Goal: Task Accomplishment & Management: Use online tool/utility

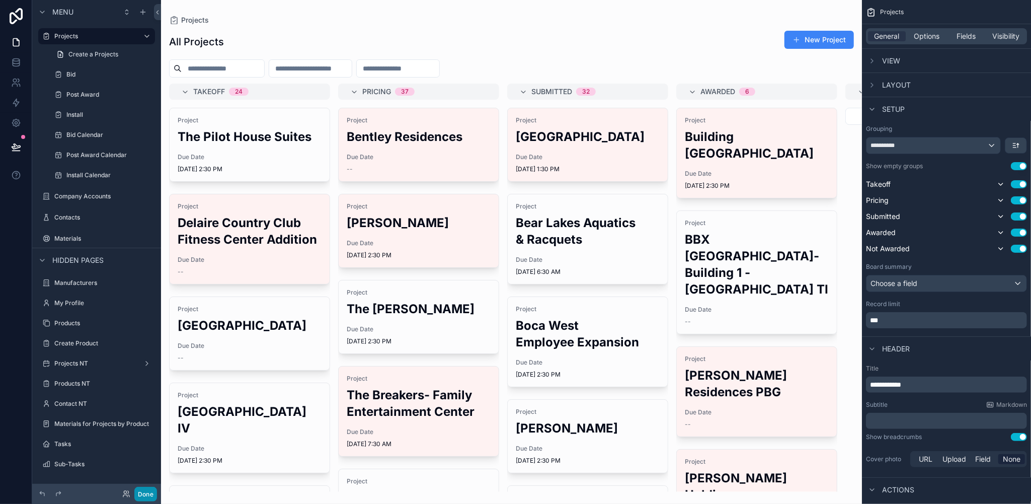
click at [149, 491] on button "Done" at bounding box center [145, 494] width 23 height 15
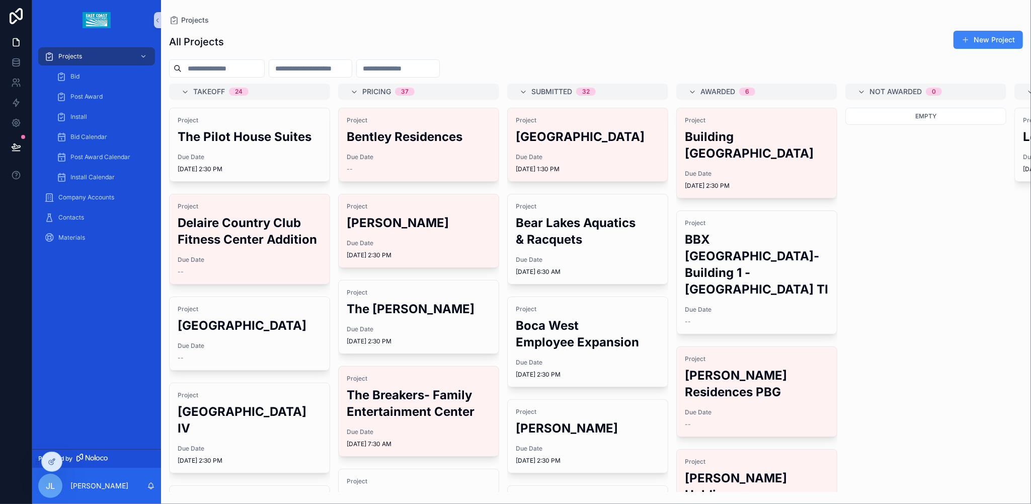
click at [983, 37] on button "New Project" at bounding box center [987, 40] width 69 height 18
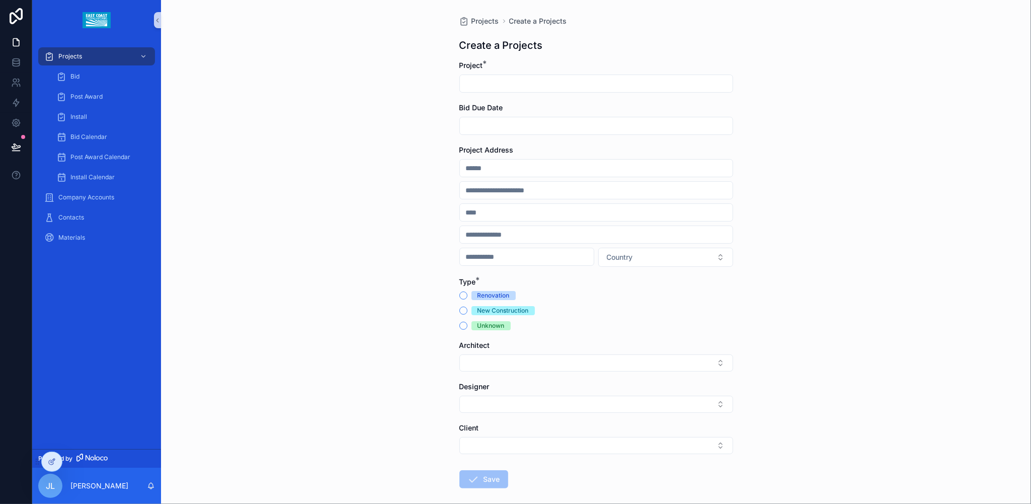
click at [725, 78] on input "scrollable content" at bounding box center [596, 83] width 273 height 14
type input "**********"
click at [637, 130] on input "scrollable content" at bounding box center [596, 126] width 273 height 14
click at [556, 269] on button "18" at bounding box center [554, 276] width 18 height 18
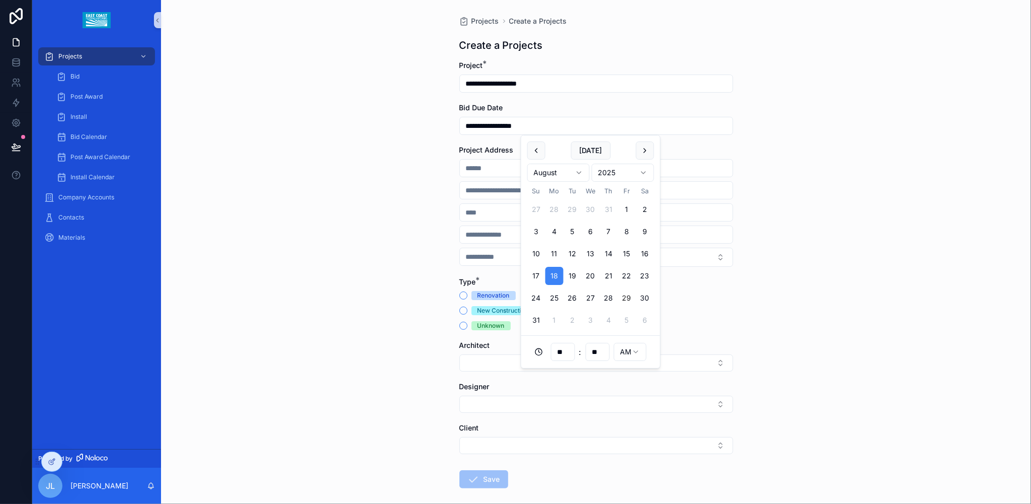
type input "**********"
click at [731, 131] on div "**********" at bounding box center [596, 276] width 290 height 552
click at [522, 168] on input "scrollable content" at bounding box center [596, 168] width 273 height 14
type input "**********"
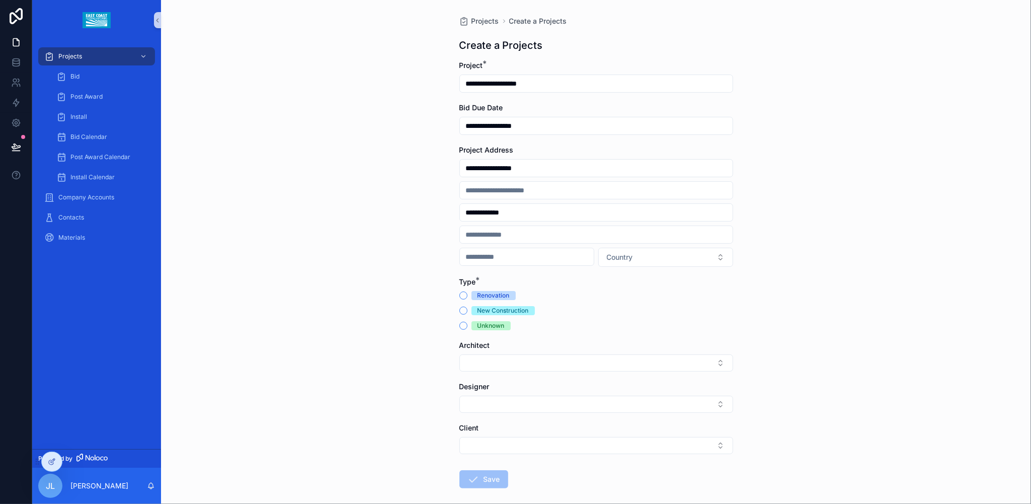
type input "*******"
type input "*****"
click at [459, 309] on button "New Construction" at bounding box center [463, 310] width 8 height 8
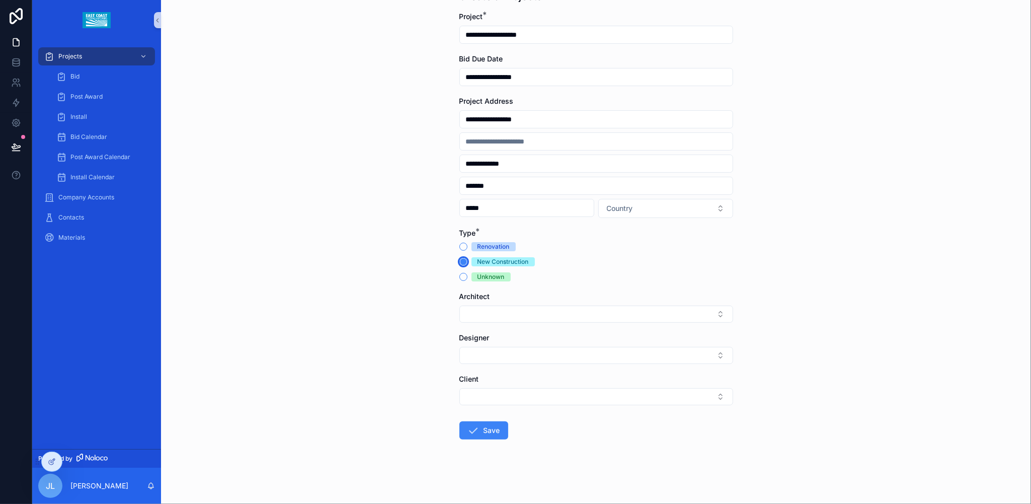
scroll to position [50, 0]
click at [514, 303] on div "Architect" at bounding box center [596, 306] width 274 height 31
click at [473, 429] on icon "scrollable content" at bounding box center [473, 430] width 12 height 12
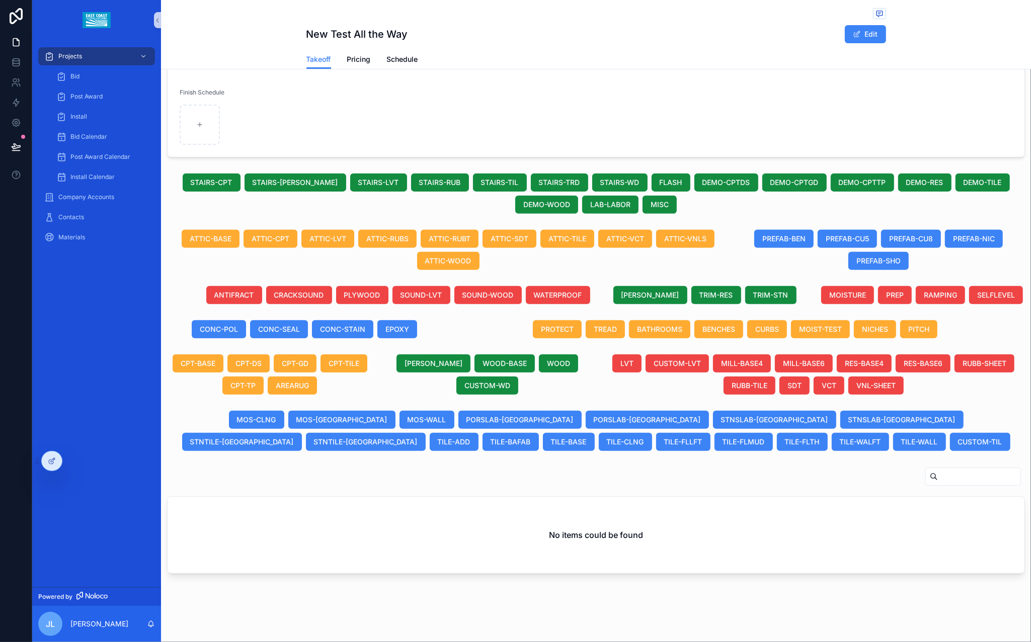
scroll to position [180, 0]
click at [231, 297] on span "ANTIFRACT" at bounding box center [234, 295] width 40 height 10
click at [309, 294] on span "CRACKSOUND" at bounding box center [299, 295] width 50 height 10
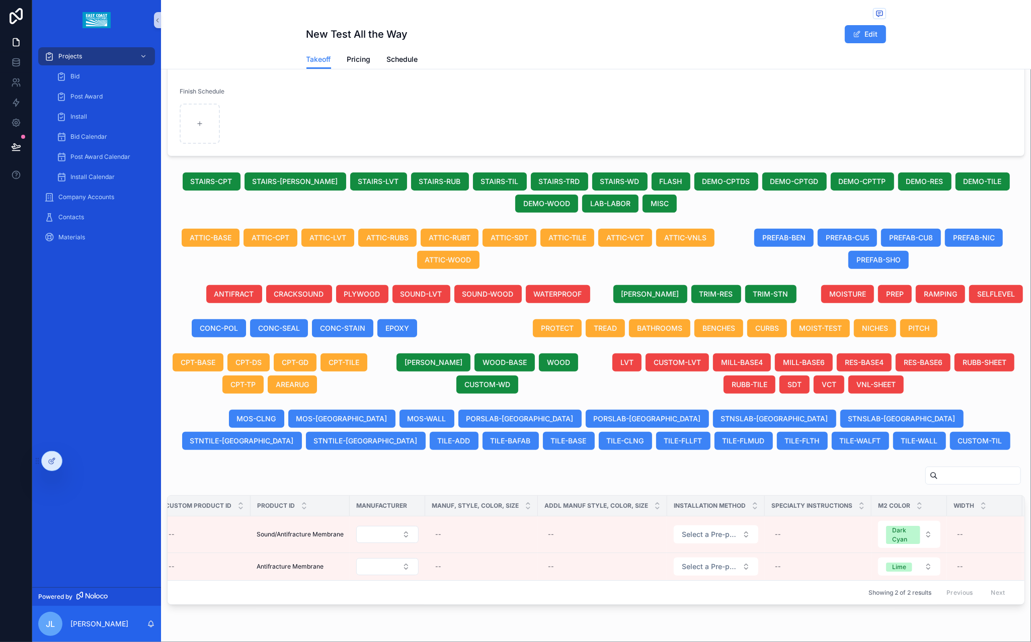
scroll to position [0, 349]
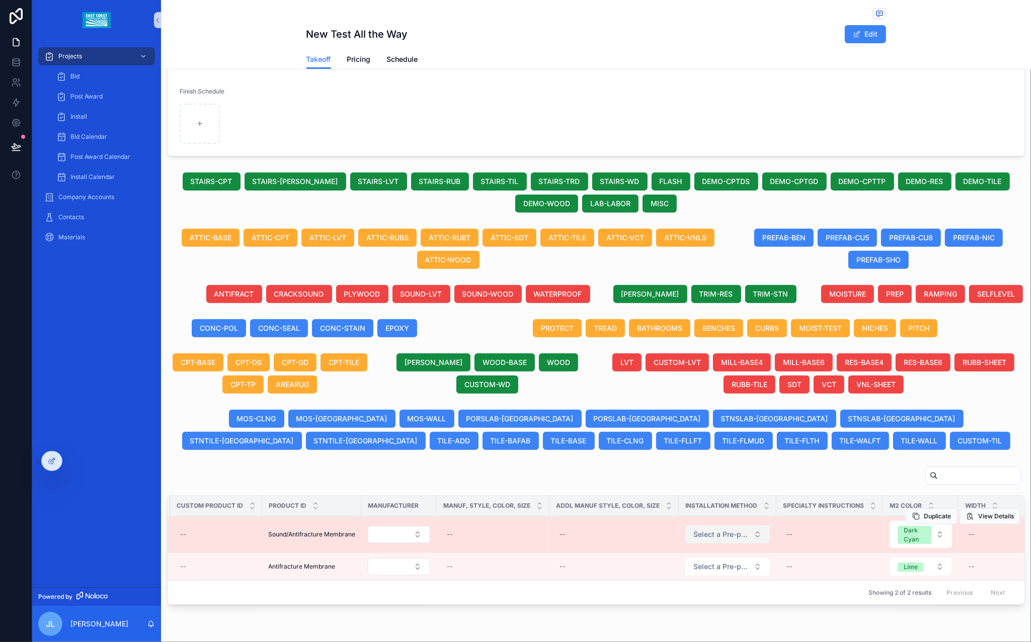
click at [742, 503] on span "Select a Pre-populated Installation Method" at bounding box center [721, 535] width 56 height 10
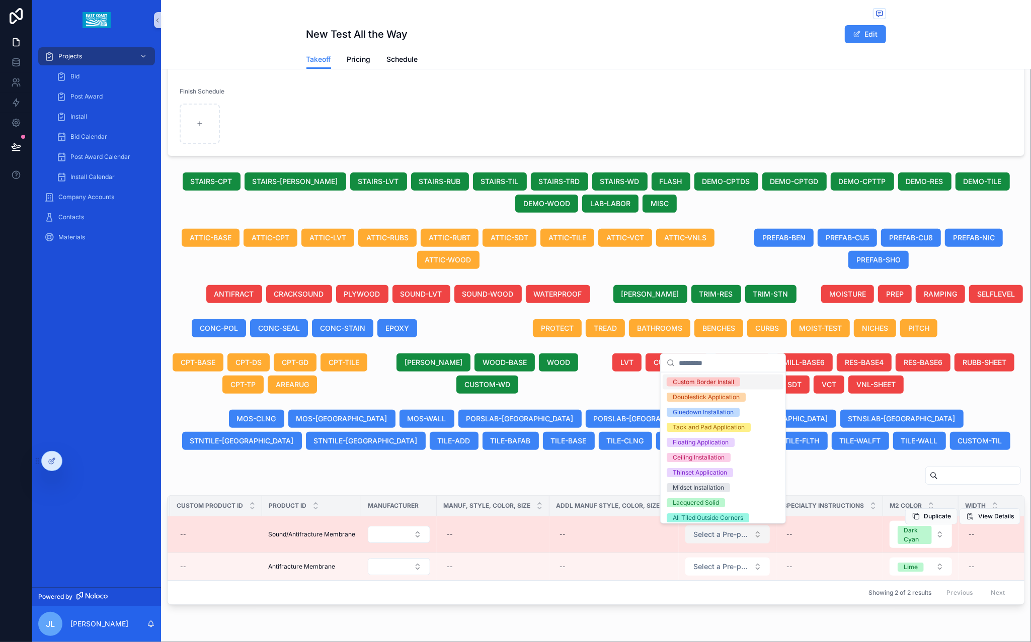
click at [742, 503] on span "Select a Pre-populated Installation Method" at bounding box center [721, 535] width 56 height 10
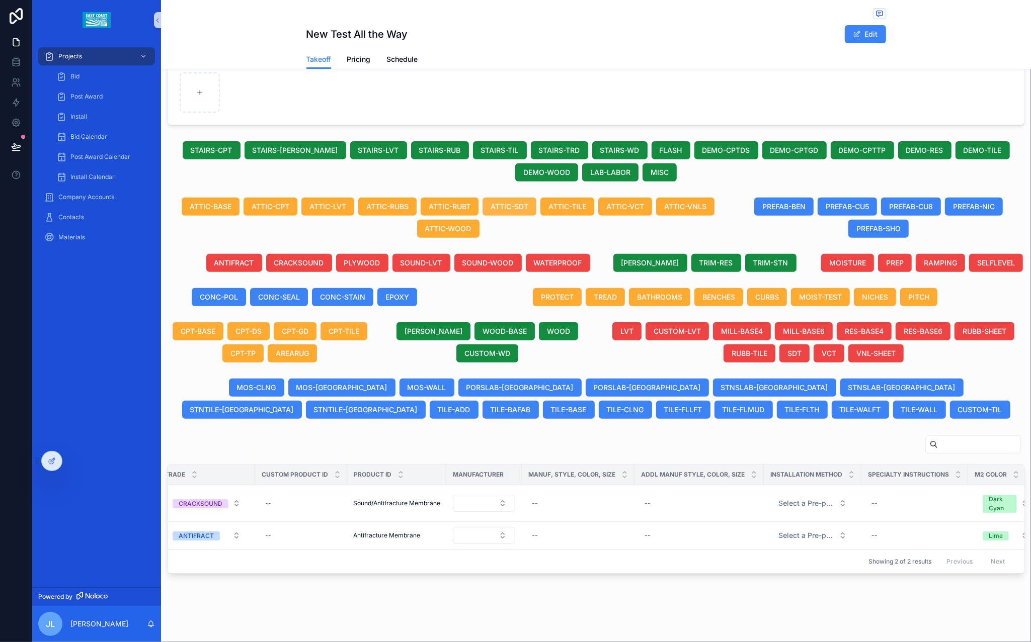
scroll to position [240, 0]
click at [779, 77] on form "Project New Test All the Way Due Date 11 days ago Project Type New Construction…" at bounding box center [596, 11] width 857 height 225
drag, startPoint x: 191, startPoint y: 251, endPoint x: 327, endPoint y: 256, distance: 136.0
click at [327, 256] on div "ANTIFRACT CRACKSOUND PLYWOOD SOUND-LVT SOUND-WOOD WATERPROOF" at bounding box center [378, 263] width 423 height 18
copy div "ANTIFRACT CRACKSOUND"
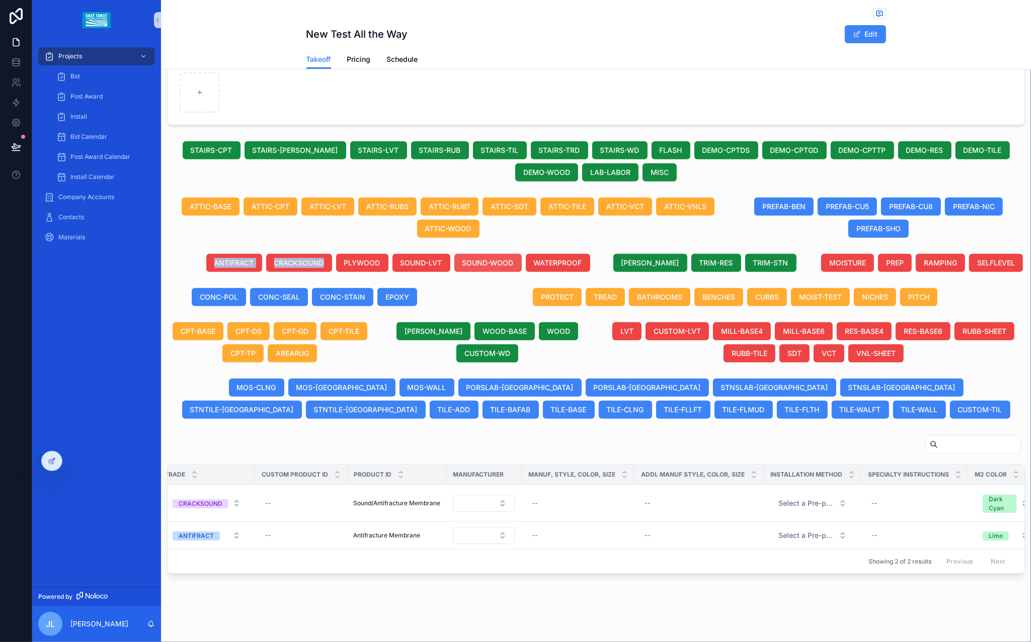
click at [488, 258] on span "SOUND-WOOD" at bounding box center [487, 263] width 51 height 10
click at [401, 258] on span "SOUND-LVT" at bounding box center [409, 263] width 42 height 10
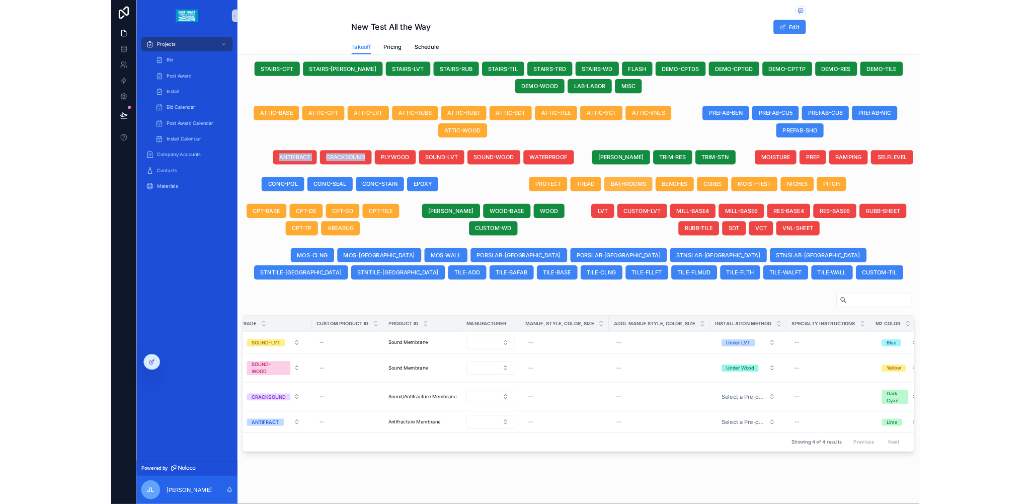
scroll to position [304, 0]
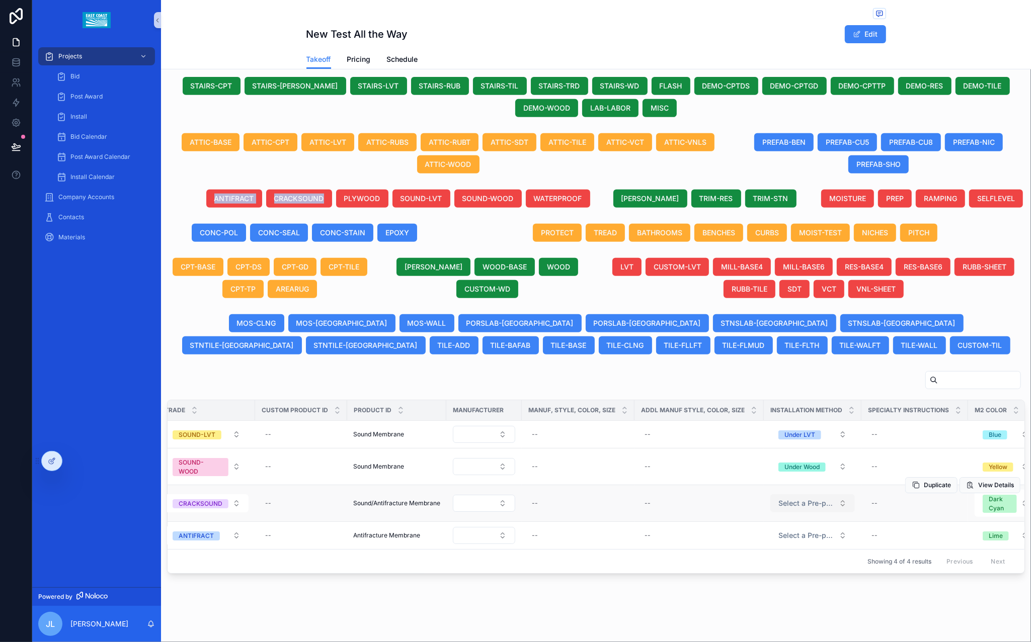
click at [830, 499] on span "Select a Pre-populated Installation Method" at bounding box center [806, 504] width 56 height 10
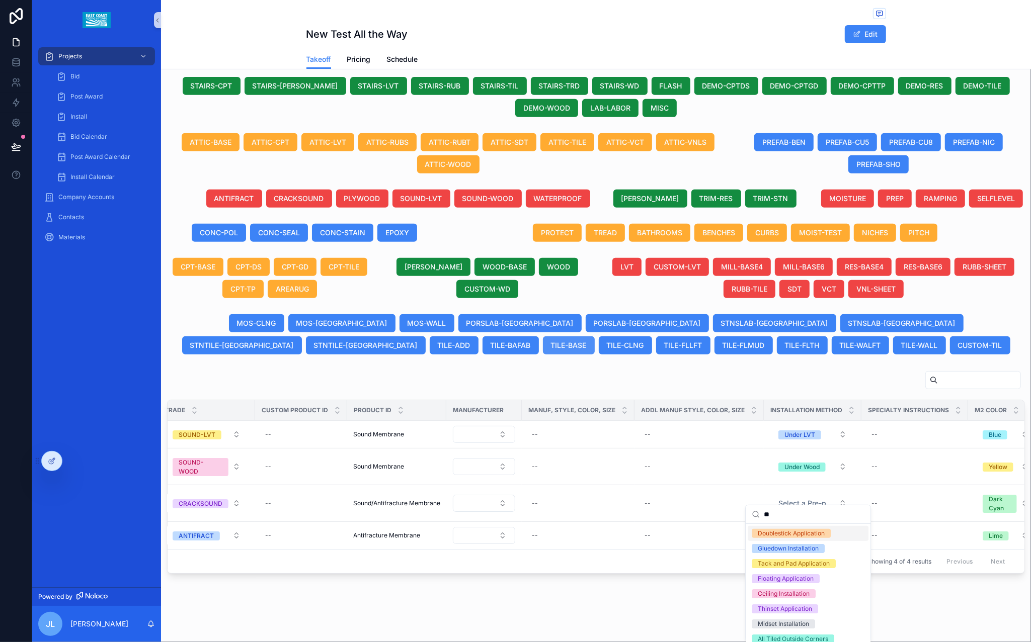
type input "*"
type input "**"
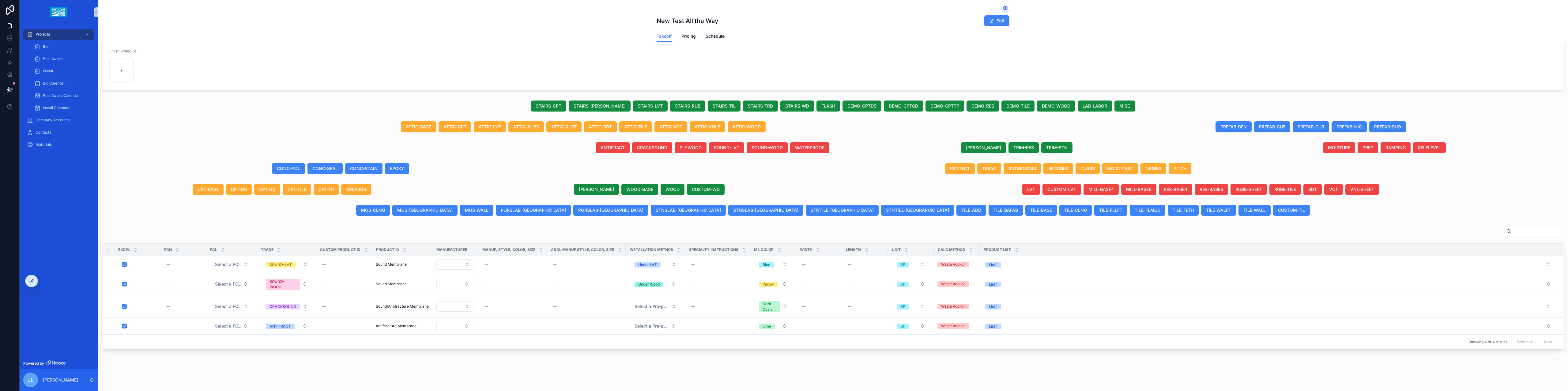
scroll to position [125, 0]
click at [385, 208] on span "MOS-CLNG" at bounding box center [373, 210] width 24 height 6
click at [458, 214] on button "MOS-[GEOGRAPHIC_DATA]" at bounding box center [425, 210] width 65 height 11
click at [237, 188] on span "CPT-DS" at bounding box center [239, 189] width 16 height 6
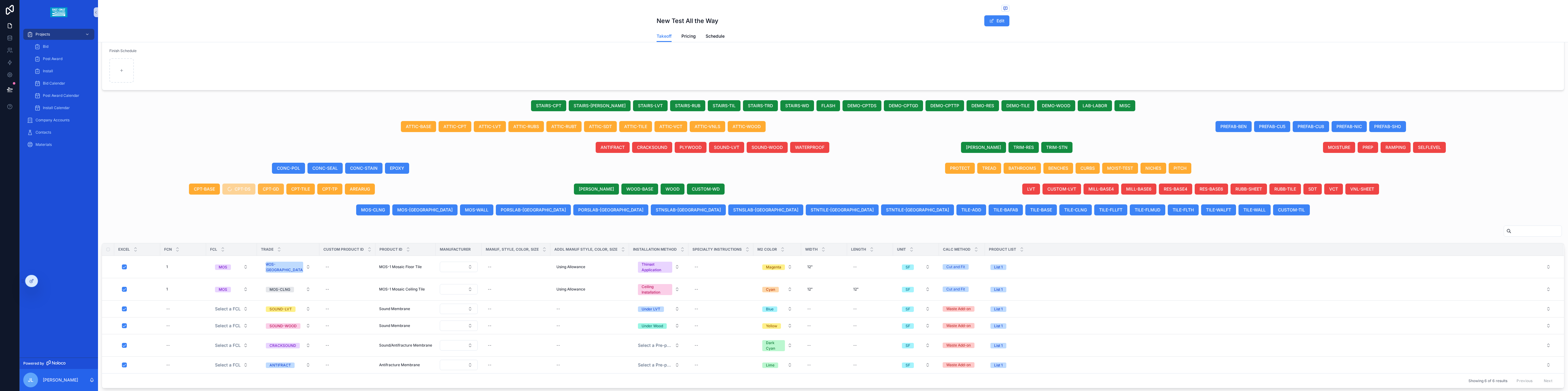
click at [271, 190] on span "CPT-GD" at bounding box center [271, 189] width 16 height 6
click at [299, 191] on span "CPT-TILE" at bounding box center [300, 189] width 19 height 6
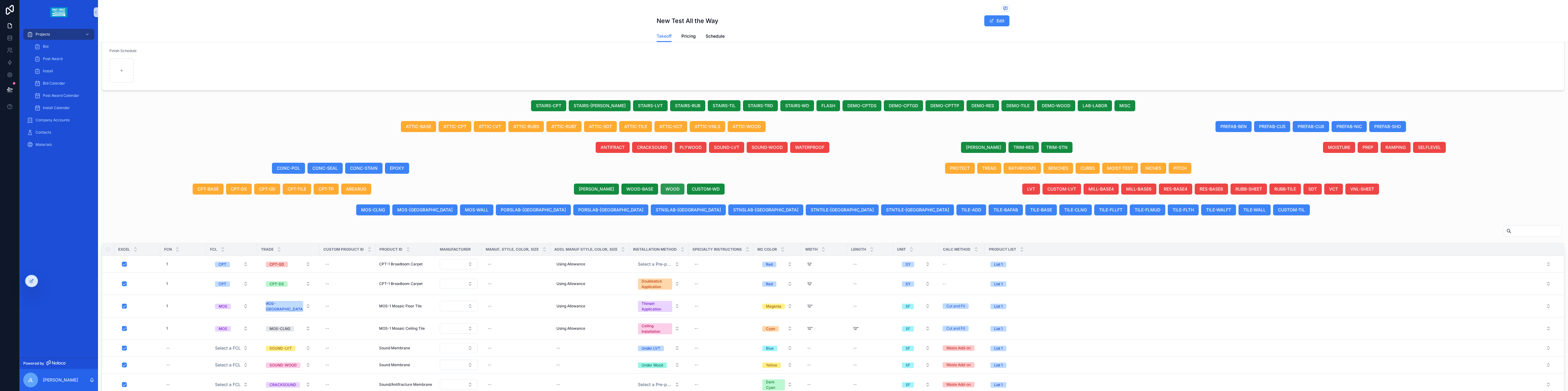
click at [627, 190] on span "WOOD" at bounding box center [672, 189] width 14 height 6
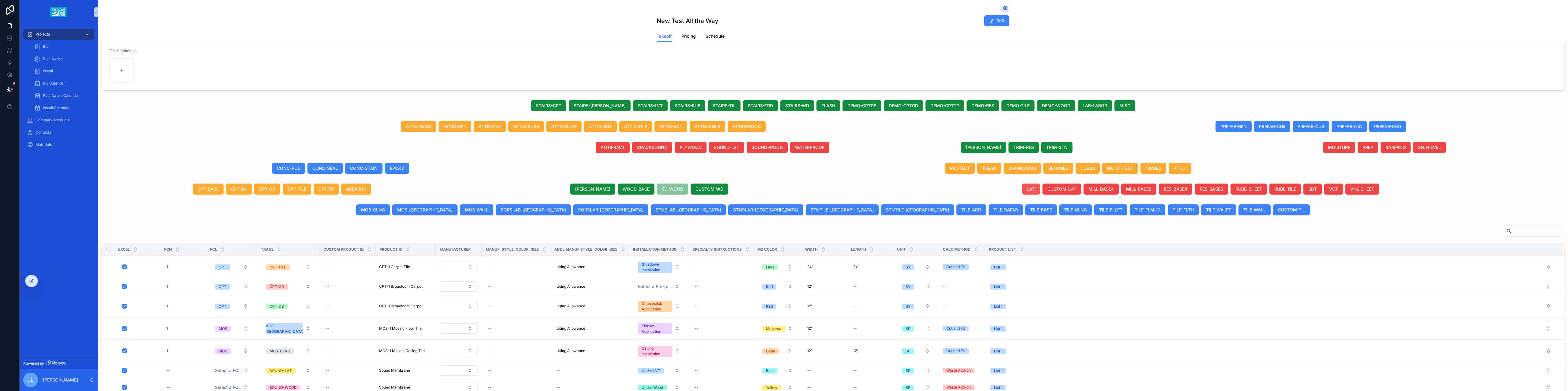
click at [627, 188] on button "LVT" at bounding box center [1031, 189] width 18 height 11
click at [627, 188] on span "LVT" at bounding box center [1031, 189] width 8 height 6
click at [627, 183] on div "LVT CUSTOM-LVT MILL-BASE4 MILL-BASE6 RES-BASE4 RES-BASE6 RUBB-SHEET RUBB-TILE S…" at bounding box center [1201, 189] width 735 height 16
click at [627, 190] on span "WOOD" at bounding box center [672, 189] width 31 height 6
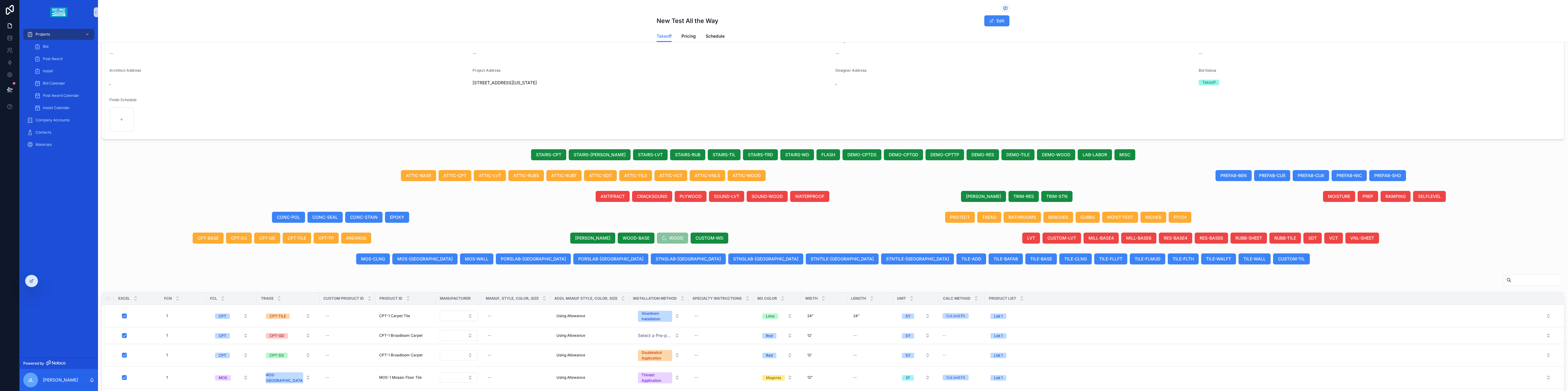
scroll to position [0, 0]
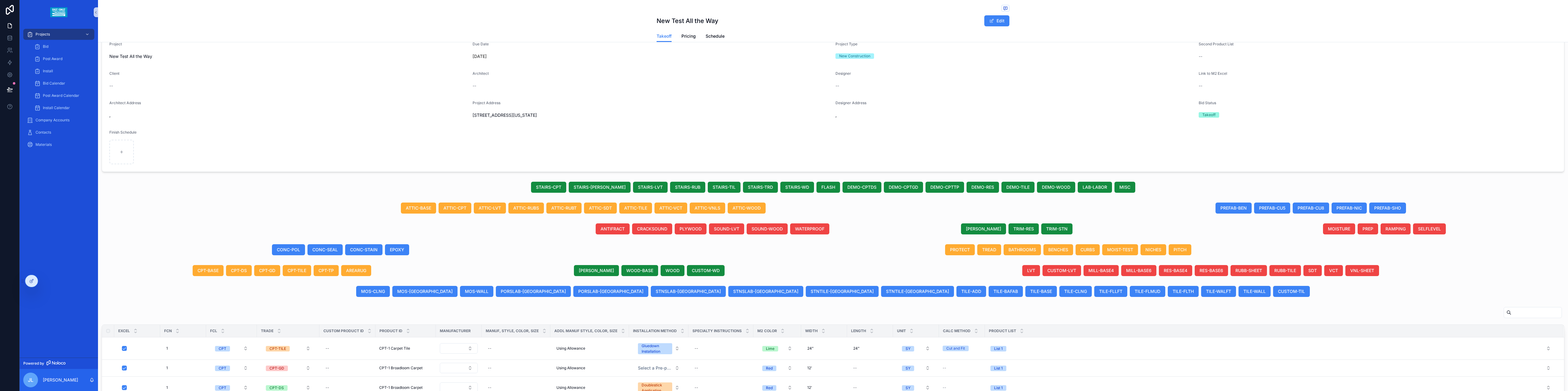
scroll to position [43, 0]
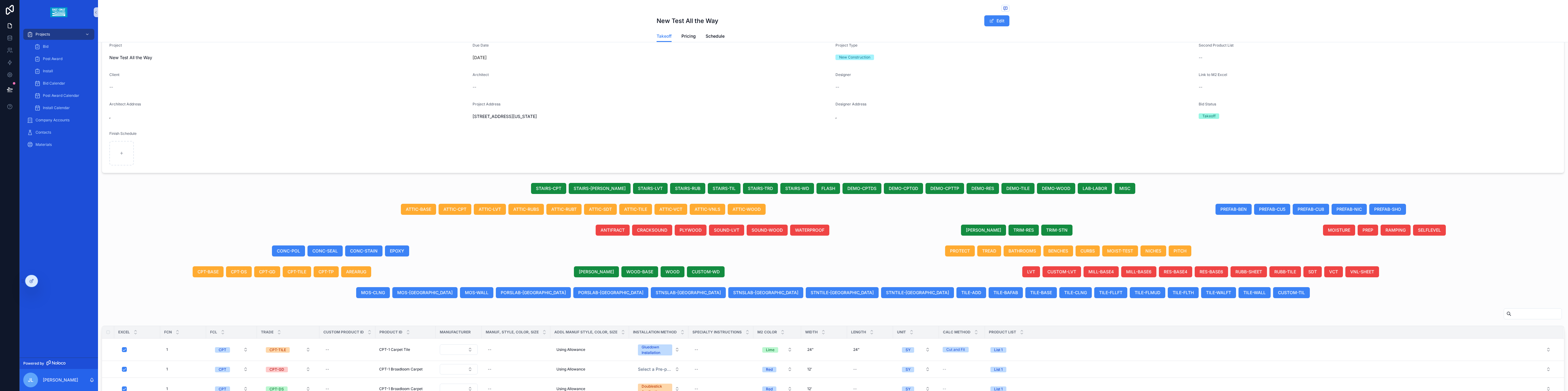
drag, startPoint x: 660, startPoint y: 273, endPoint x: 695, endPoint y: 217, distance: 66.0
click at [665, 273] on span "WOOD" at bounding box center [672, 272] width 14 height 6
click at [1052, 233] on span "TRIM-STN" at bounding box center [1057, 230] width 21 height 6
click at [1057, 249] on span "BENCHES" at bounding box center [1058, 251] width 20 height 6
click at [1016, 254] on span "BATHROOMS" at bounding box center [1022, 251] width 27 height 6
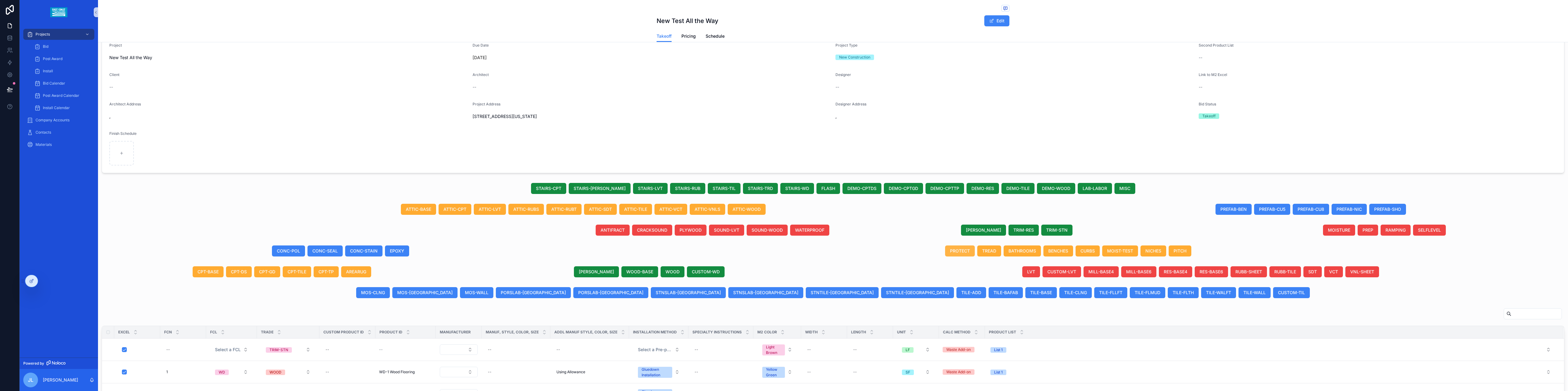
click at [957, 254] on span "PROTECT" at bounding box center [960, 251] width 20 height 6
click at [1182, 252] on span "PITCH" at bounding box center [1183, 251] width 13 height 6
click at [1147, 253] on span "NICHES" at bounding box center [1153, 251] width 16 height 6
click at [1172, 272] on span "RES-BASE4" at bounding box center [1175, 272] width 24 height 6
click at [1245, 272] on span "RUBB-SHEET" at bounding box center [1249, 272] width 27 height 6
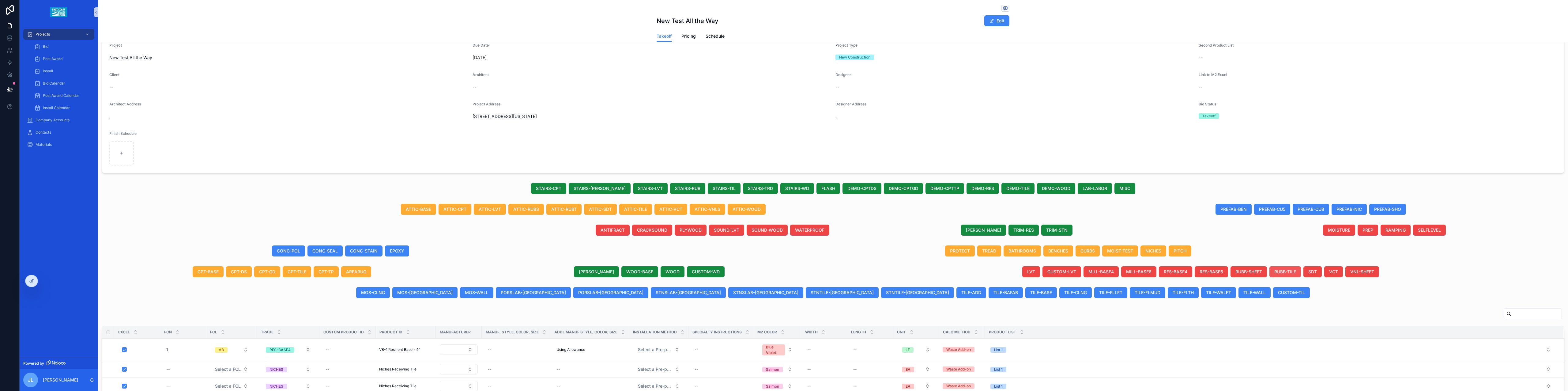
click at [1284, 274] on span "RUBB-TILE" at bounding box center [1286, 272] width 22 height 6
click at [1314, 273] on button "SDT" at bounding box center [1312, 272] width 18 height 11
click at [1333, 271] on span "VCT" at bounding box center [1337, 272] width 9 height 6
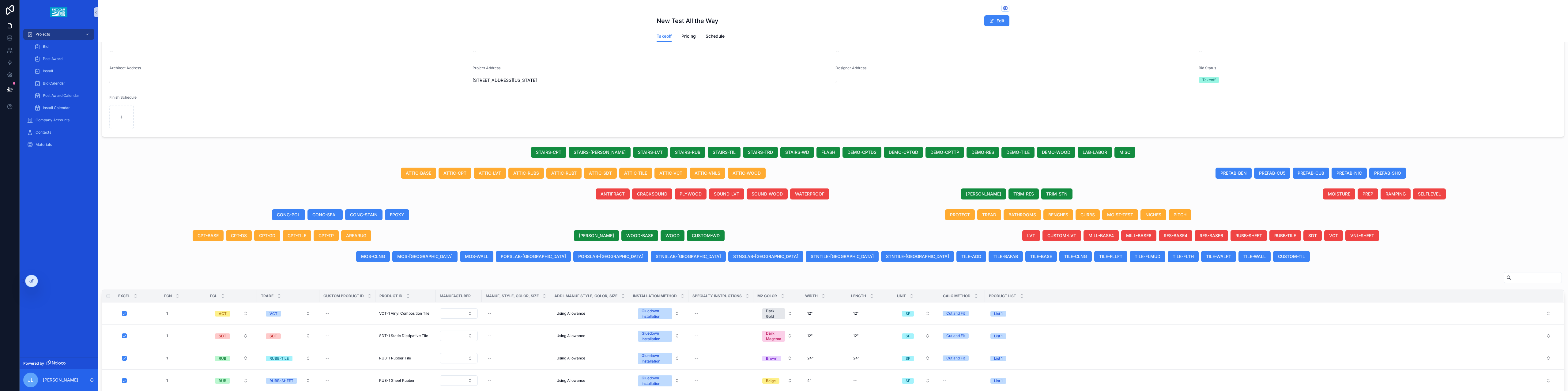
scroll to position [136, 0]
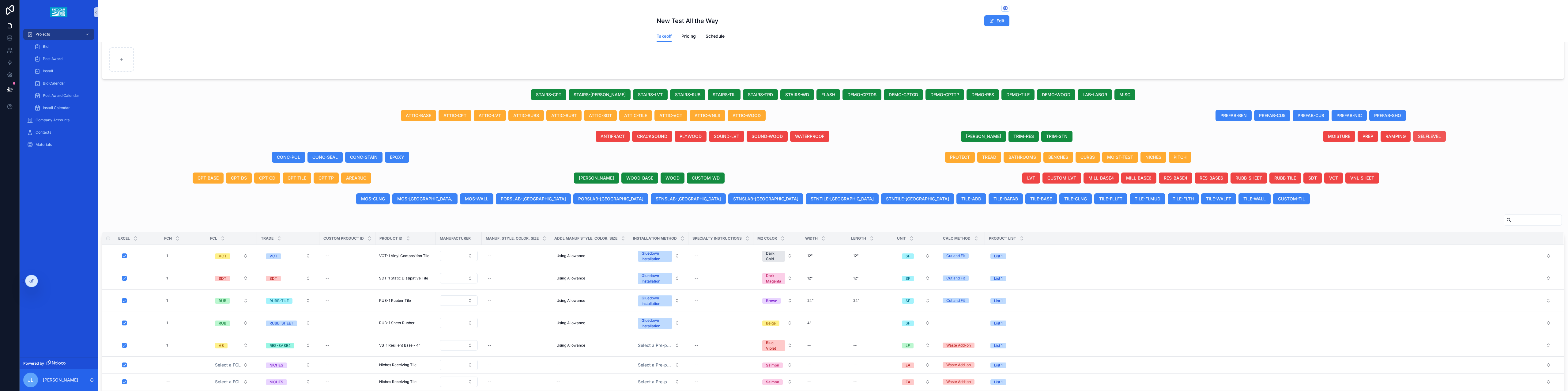
click at [1428, 138] on span "SELFLEVEL" at bounding box center [1429, 136] width 23 height 6
click at [1099, 196] on span "TILE-FLLFT" at bounding box center [1111, 199] width 23 height 6
click at [1135, 201] on span "TILE-FLMUD" at bounding box center [1147, 199] width 26 height 6
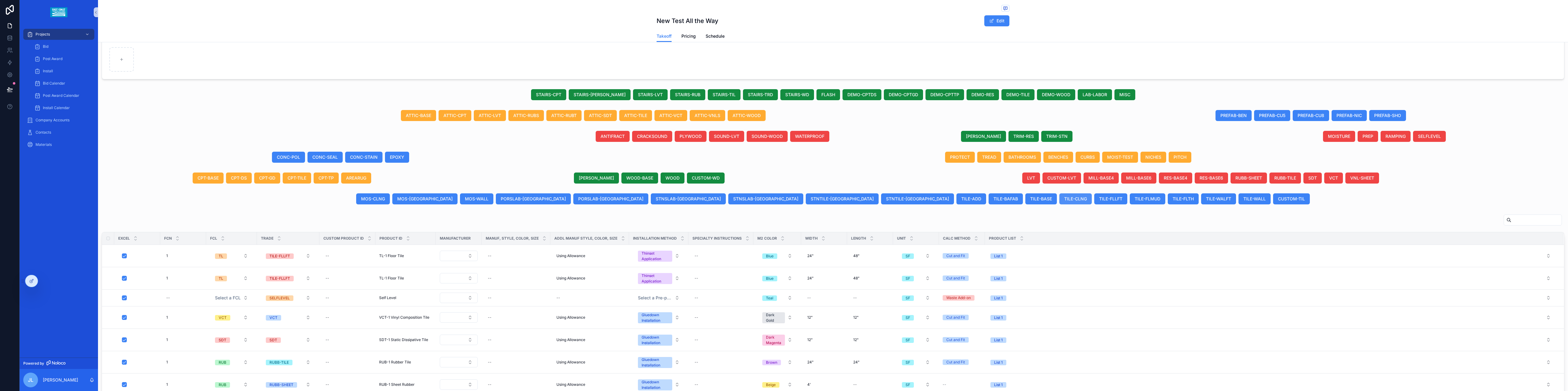
click at [1206, 200] on span "TILE-WALFT" at bounding box center [1218, 199] width 25 height 6
click at [562, 199] on span "PORSLAB-[GEOGRAPHIC_DATA]" at bounding box center [530, 199] width 65 height 6
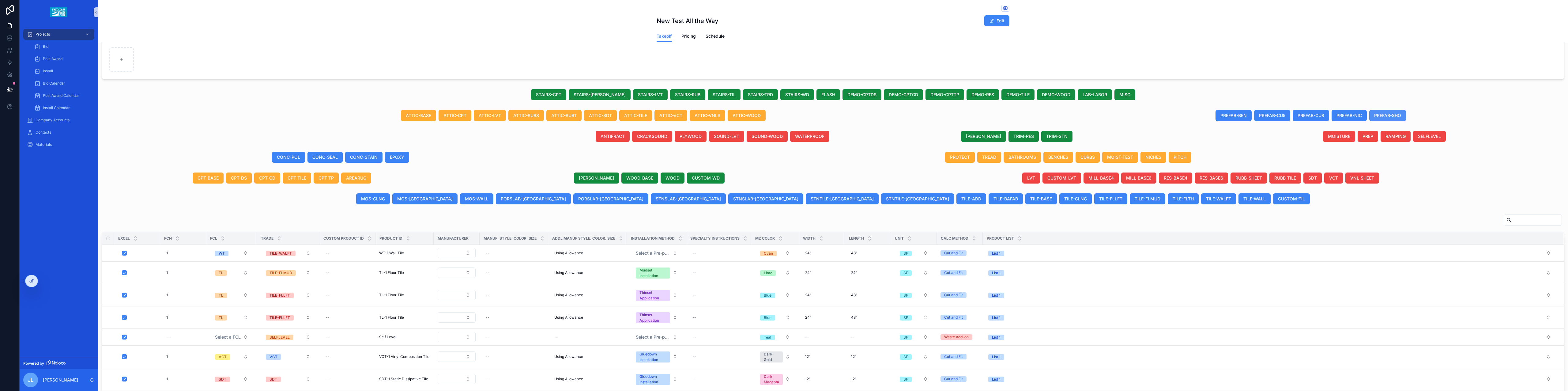
click at [1389, 112] on button "PREFAB-SHO" at bounding box center [1387, 116] width 37 height 11
click at [821, 93] on span "FLASH" at bounding box center [828, 94] width 14 height 6
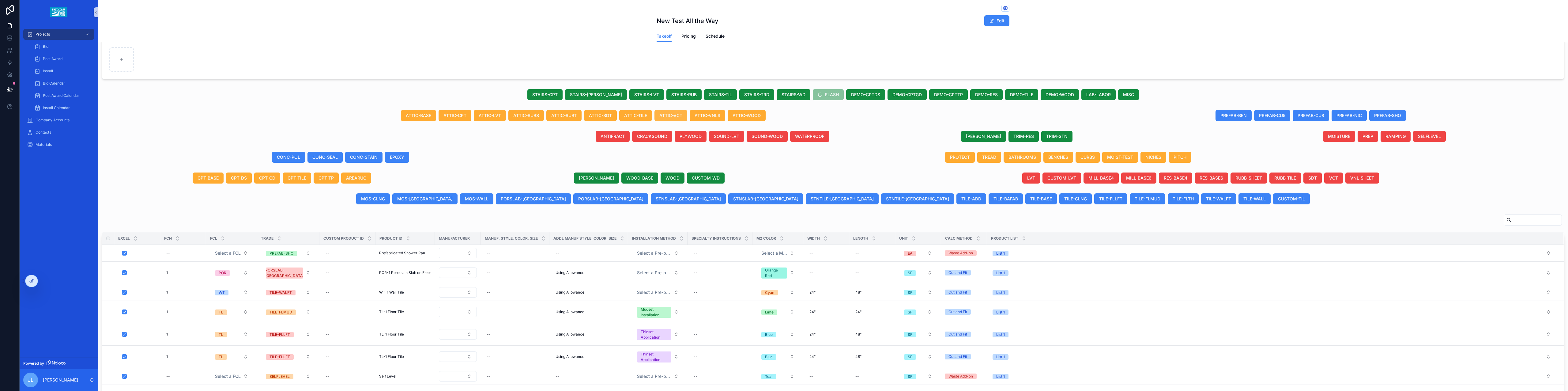
click at [675, 116] on span "ATTIC-VCT" at bounding box center [671, 116] width 23 height 6
click at [451, 118] on span "ATTIC-CPT" at bounding box center [455, 116] width 23 height 6
click at [398, 158] on span "EPOXY" at bounding box center [397, 157] width 15 height 6
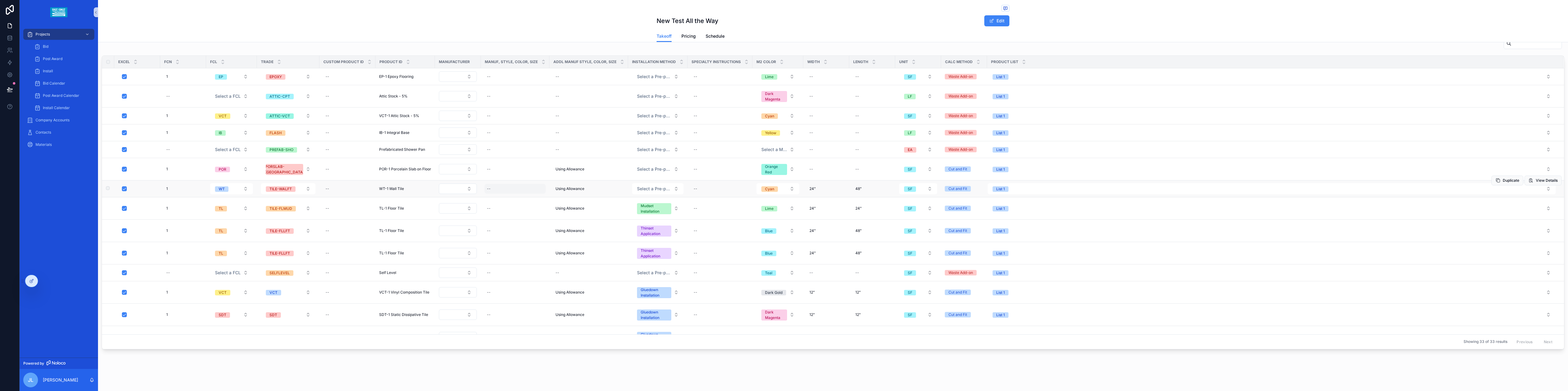
scroll to position [0, 0]
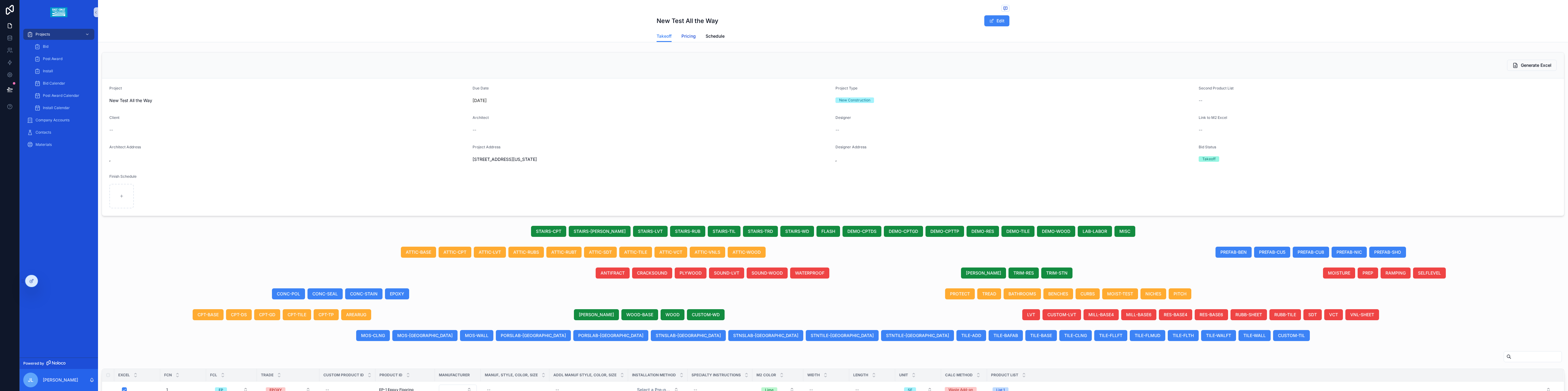
click at [681, 36] on span "Pricing" at bounding box center [688, 36] width 15 height 6
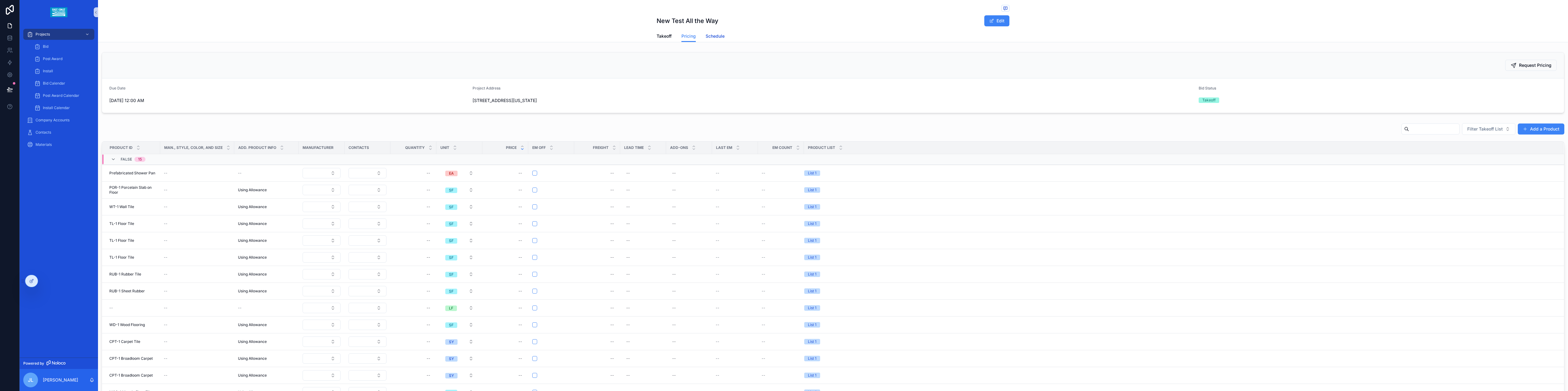
click at [709, 36] on span "Schedule" at bounding box center [715, 36] width 19 height 6
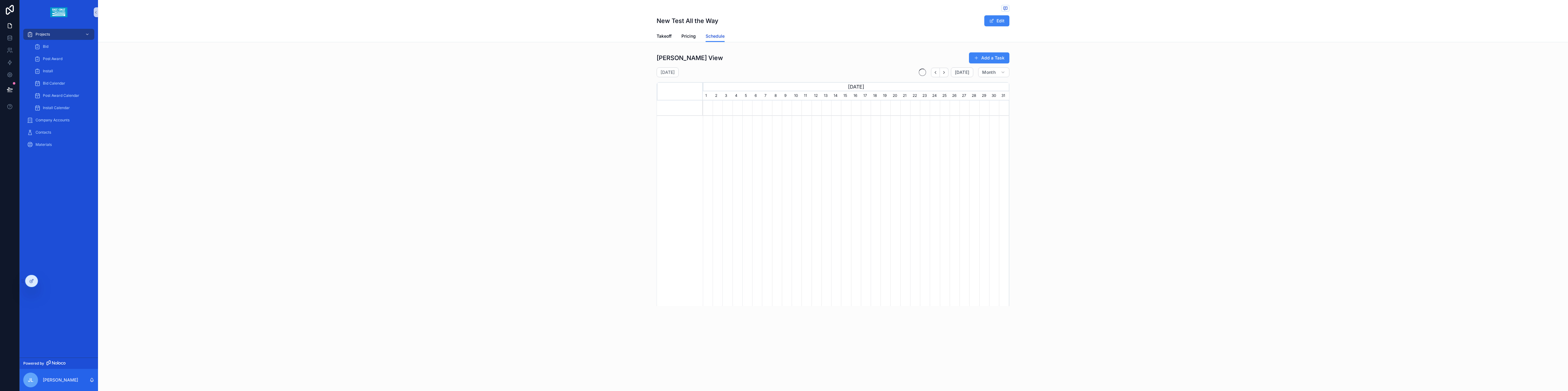
scroll to position [0, 306]
click at [10, 90] on icon at bounding box center [10, 90] width 6 height 6
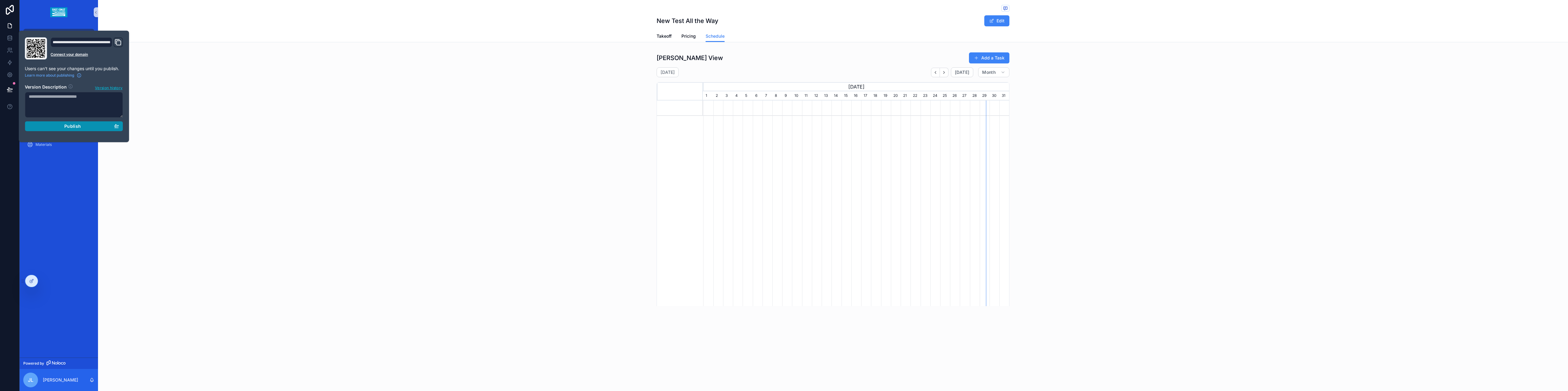
click at [76, 128] on span "Publish" at bounding box center [72, 126] width 16 height 5
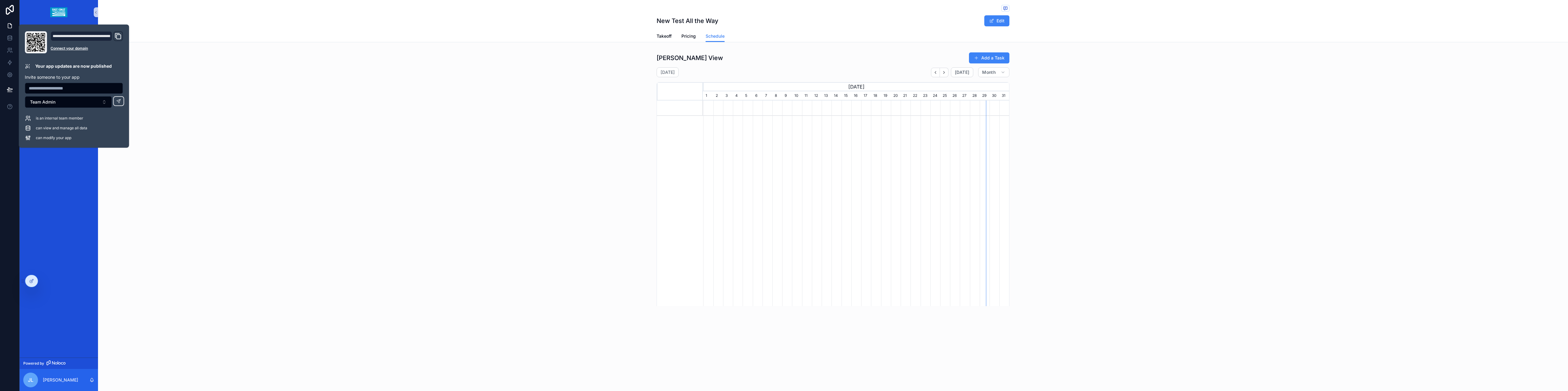
click at [94, 226] on div "Projects Bid Post Award Install Bid Calendar Post Award Calendar Install Calend…" at bounding box center [58, 191] width 79 height 333
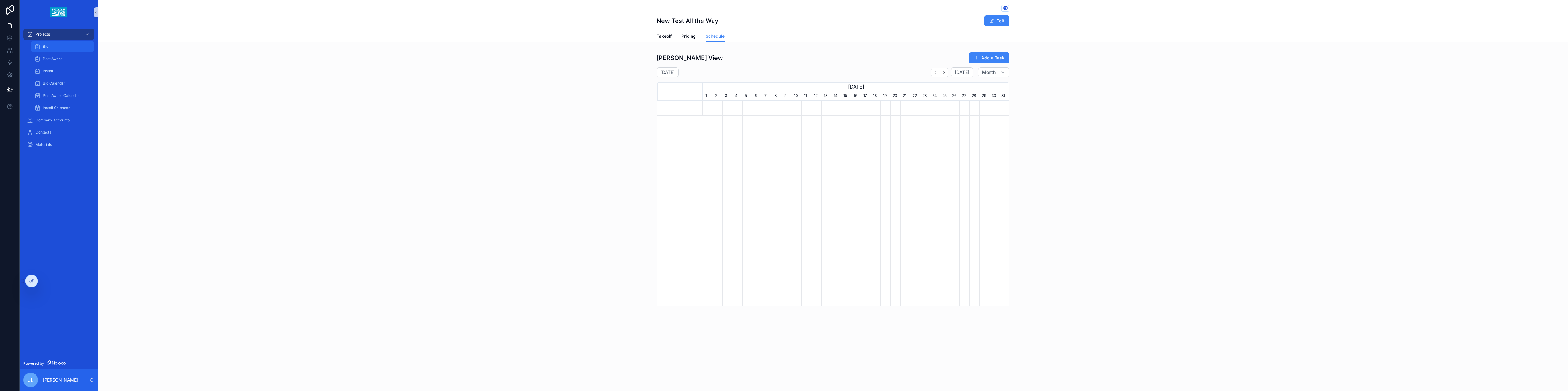
scroll to position [0, 306]
click at [688, 36] on span "Pricing" at bounding box center [688, 36] width 15 height 6
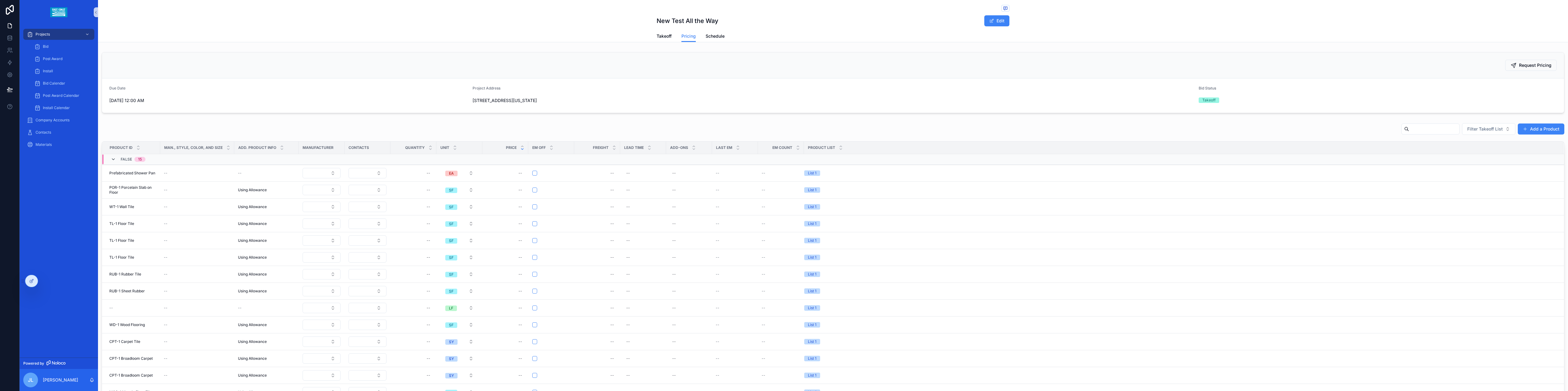
click at [114, 162] on icon "scrollable content" at bounding box center [113, 160] width 5 height 5
click at [112, 167] on icon "scrollable content" at bounding box center [113, 165] width 5 height 5
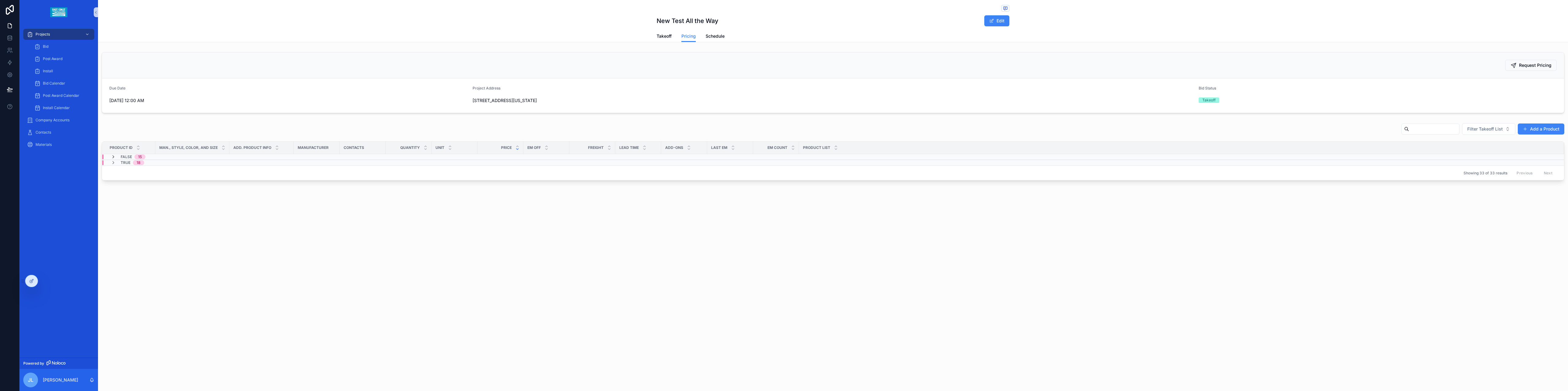
click at [114, 159] on icon "scrollable content" at bounding box center [113, 157] width 5 height 5
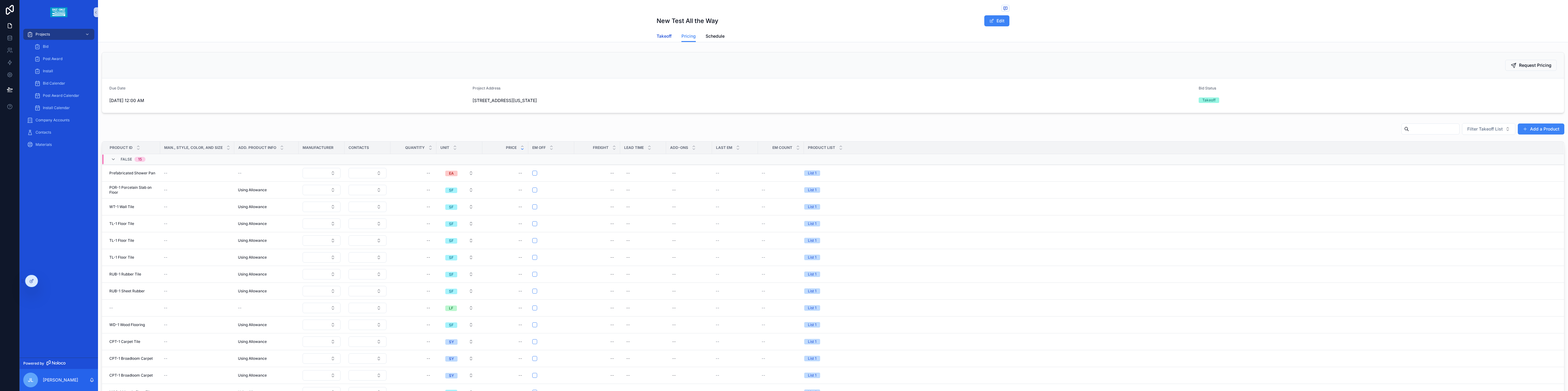
click at [668, 35] on span "Takeoff" at bounding box center [664, 36] width 15 height 6
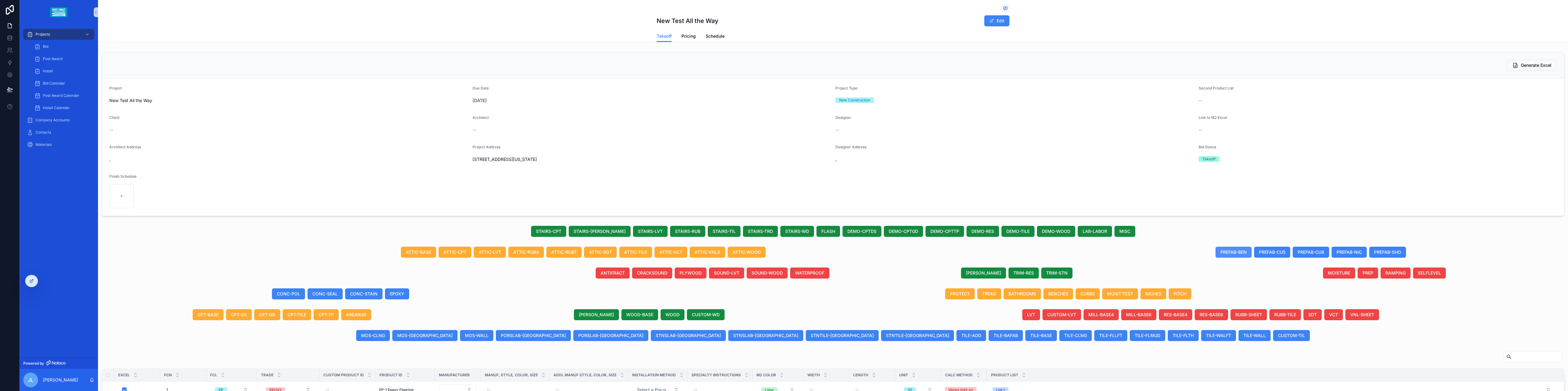
click at [1223, 253] on span "PREFAB-BEN" at bounding box center [1233, 252] width 26 height 6
click at [1269, 254] on span "PREFAB-CU5" at bounding box center [1275, 252] width 26 height 6
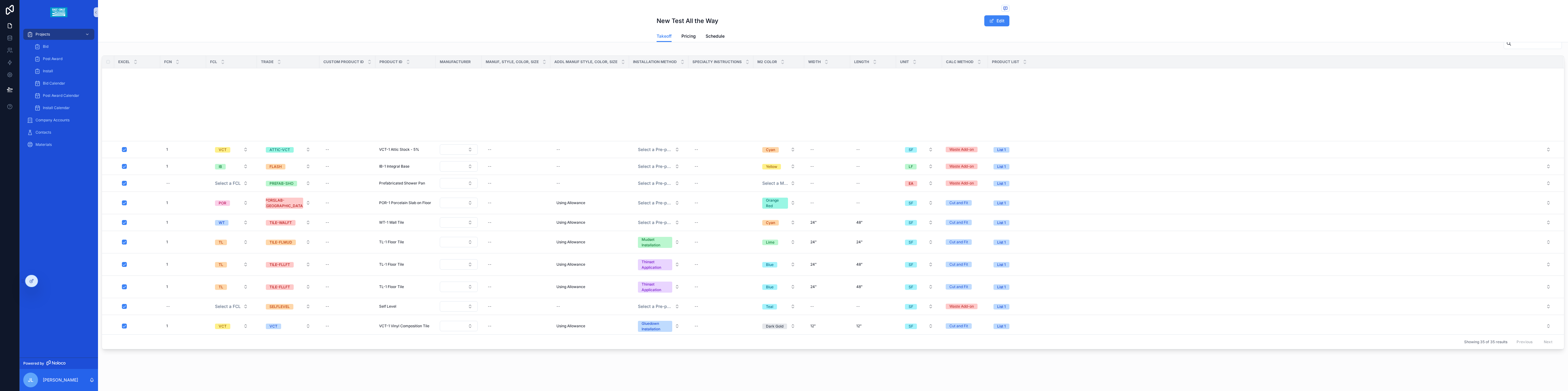
scroll to position [284, 0]
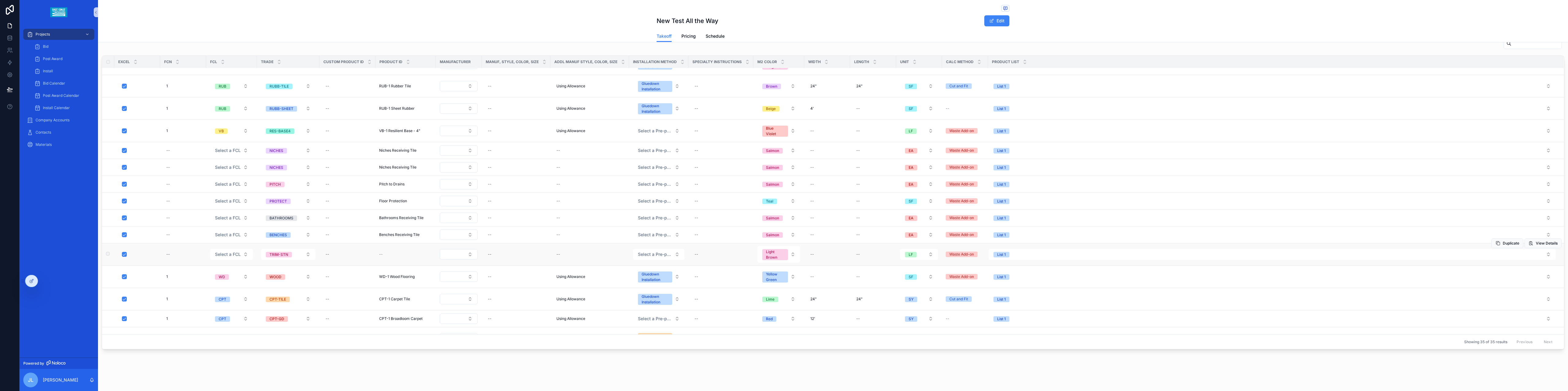
click at [152, 255] on div "scrollable content" at bounding box center [139, 255] width 34 height 5
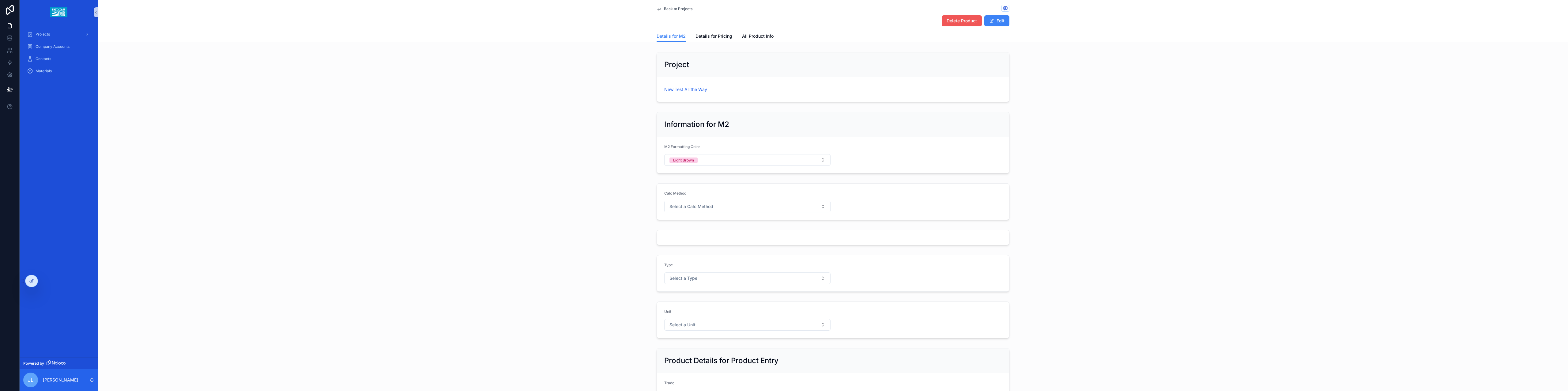
click at [957, 16] on button "Delete Product" at bounding box center [962, 21] width 40 height 11
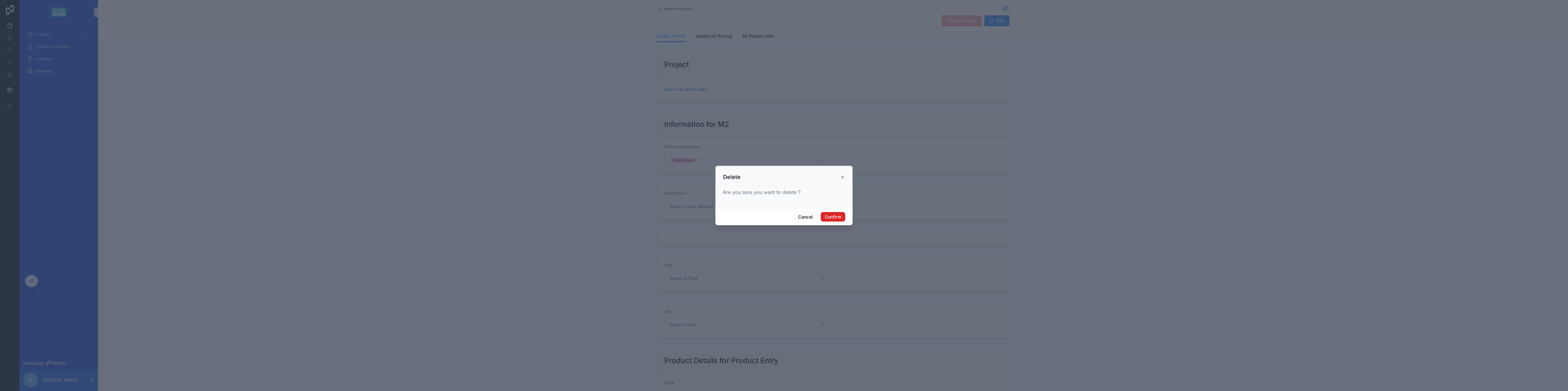
click at [836, 216] on button "Confirm" at bounding box center [833, 217] width 24 height 10
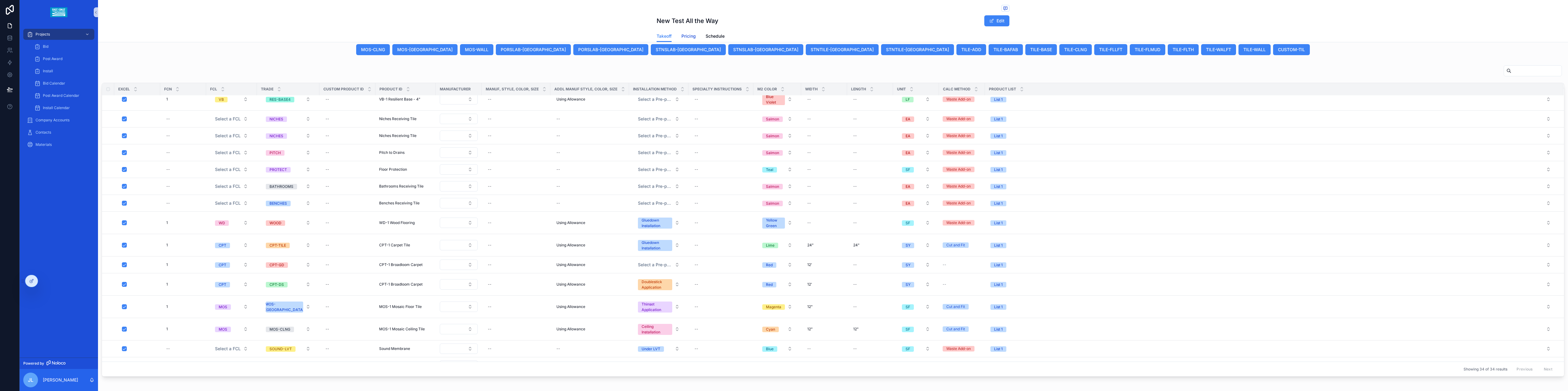
scroll to position [367, 0]
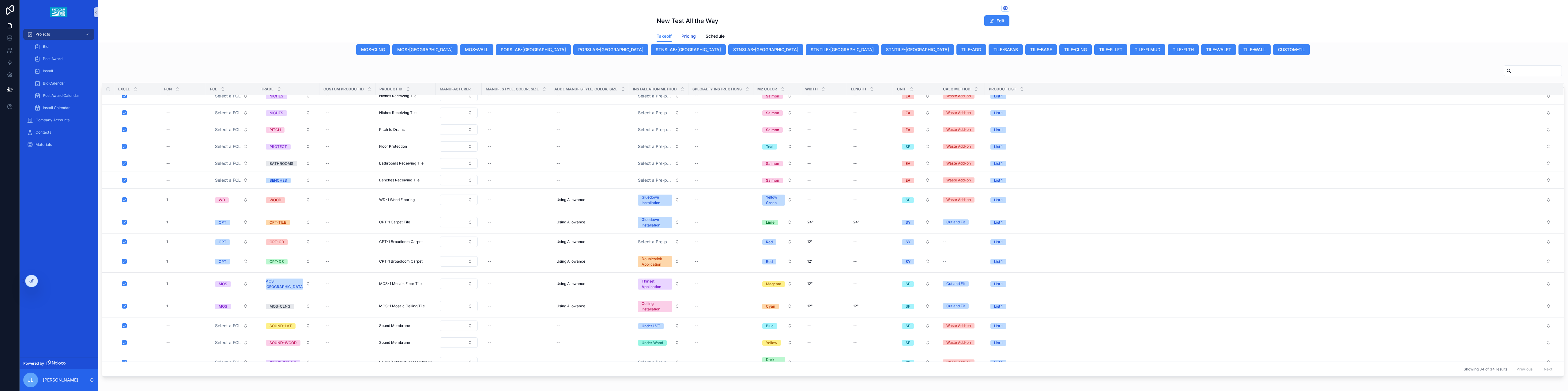
click at [688, 33] on span "Pricing" at bounding box center [688, 36] width 15 height 6
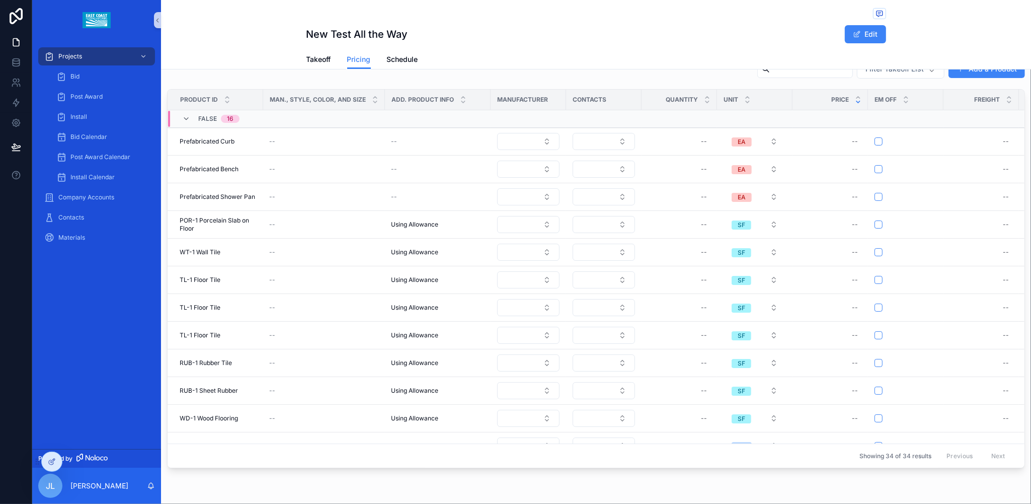
click at [745, 15] on div "scrollable content" at bounding box center [596, 14] width 580 height 13
click at [934, 39] on div "New Test All the Way Edit Pricing Takeoff Pricing Schedule" at bounding box center [596, 34] width 870 height 69
drag, startPoint x: 313, startPoint y: 59, endPoint x: 306, endPoint y: 61, distance: 7.0
click at [313, 59] on span "Takeoff" at bounding box center [318, 59] width 25 height 10
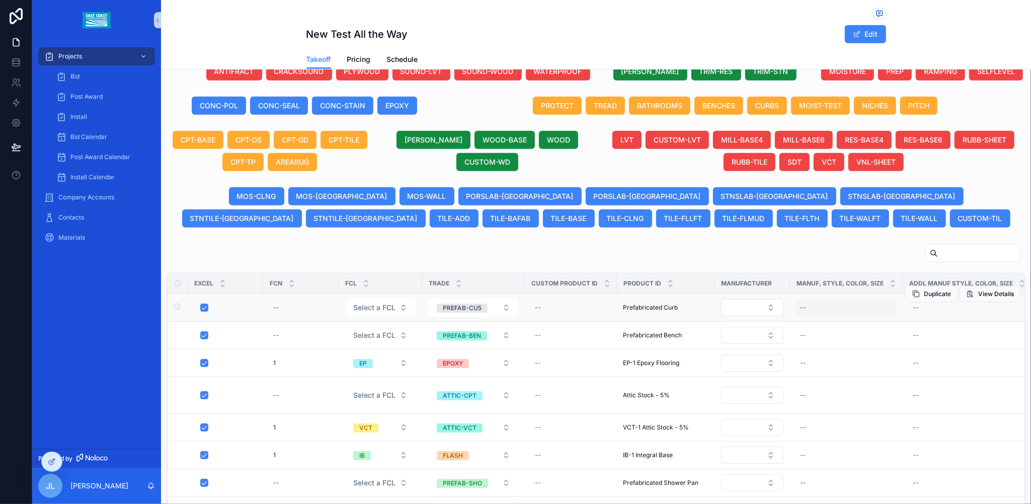
scroll to position [329, 0]
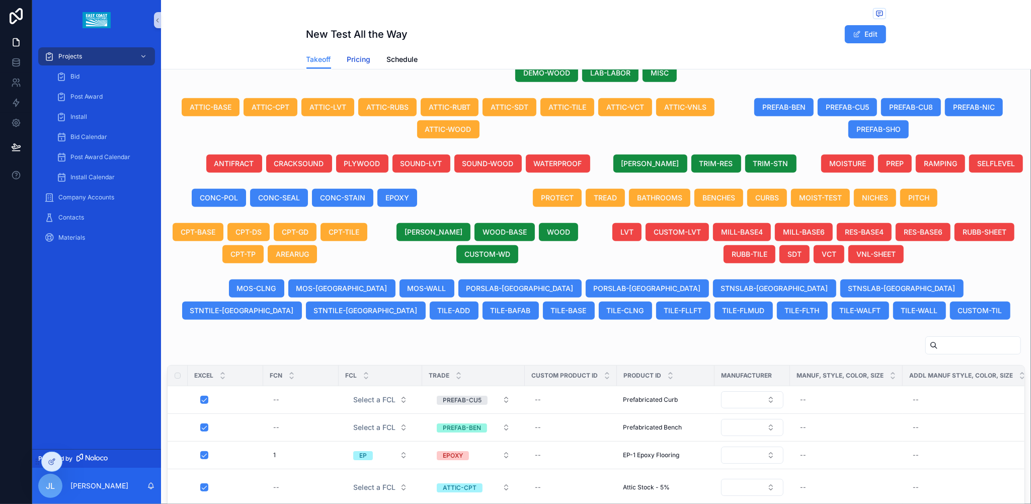
drag, startPoint x: 360, startPoint y: 59, endPoint x: 43, endPoint y: 93, distance: 319.3
click at [360, 59] on span "Pricing" at bounding box center [359, 59] width 24 height 10
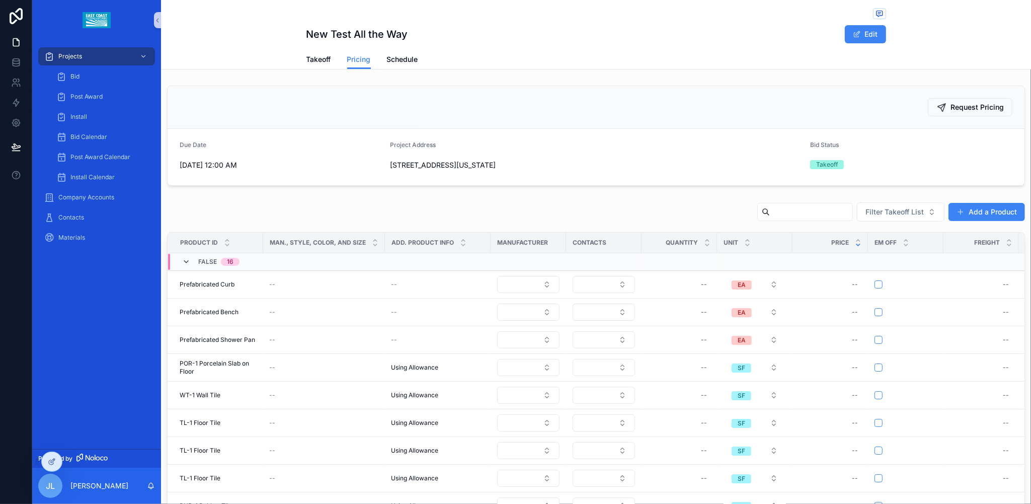
click at [182, 266] on icon "scrollable content" at bounding box center [186, 262] width 8 height 8
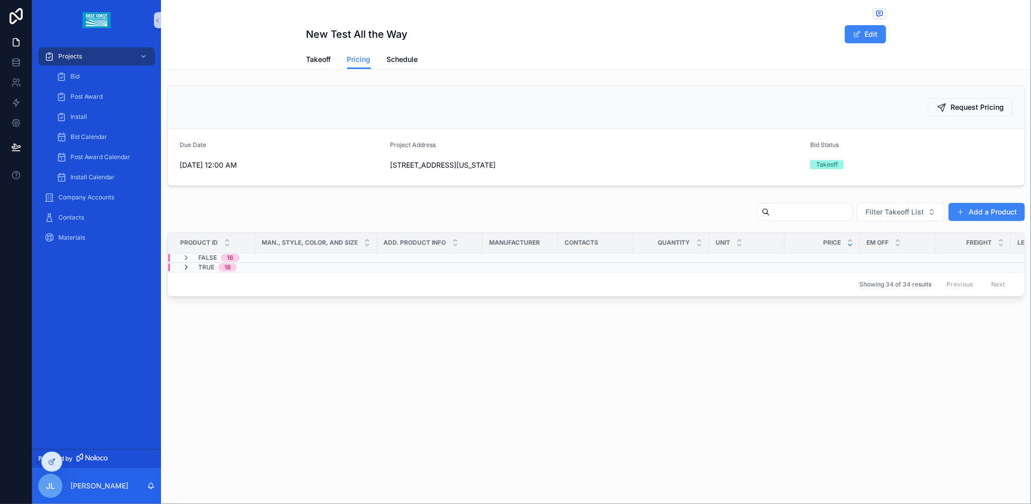
click at [184, 269] on icon "scrollable content" at bounding box center [186, 267] width 8 height 8
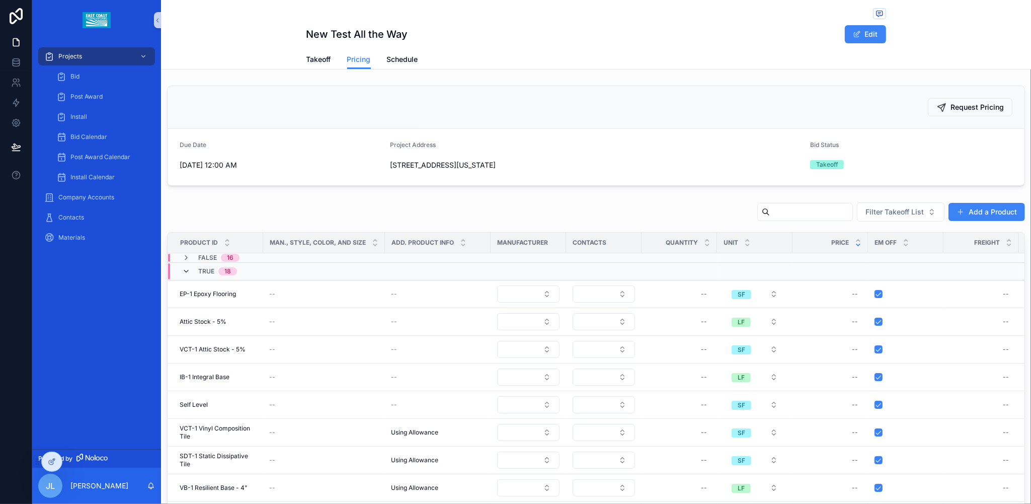
click at [184, 275] on icon "scrollable content" at bounding box center [186, 271] width 8 height 8
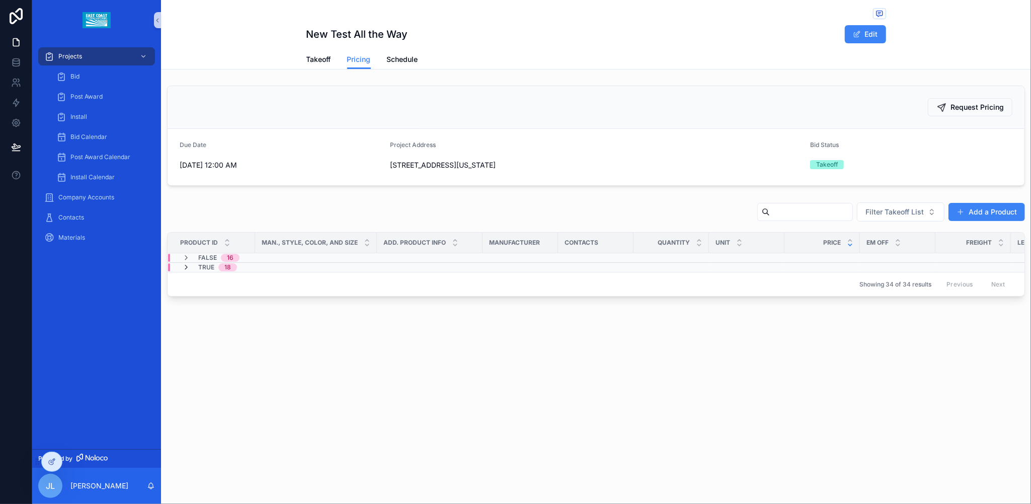
click at [187, 267] on icon "scrollable content" at bounding box center [186, 267] width 8 height 8
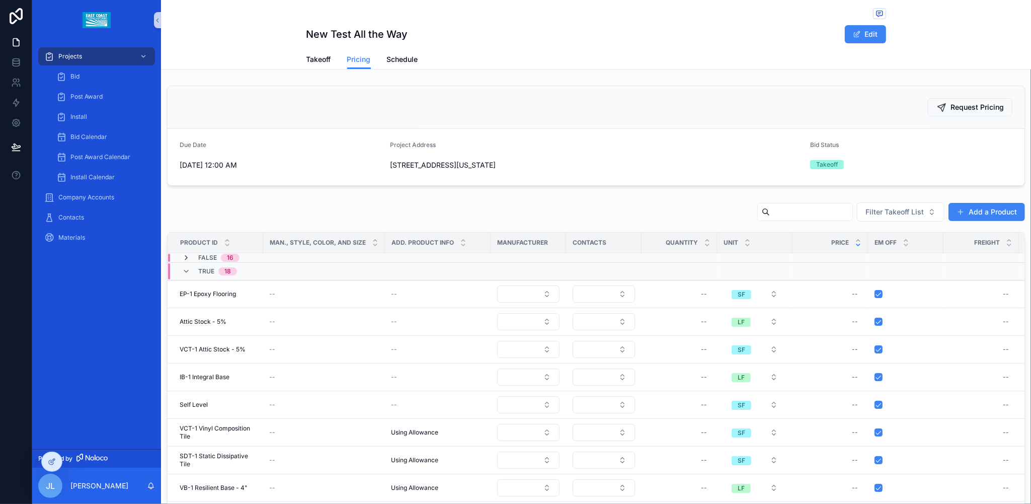
click at [186, 260] on icon "scrollable content" at bounding box center [186, 258] width 8 height 8
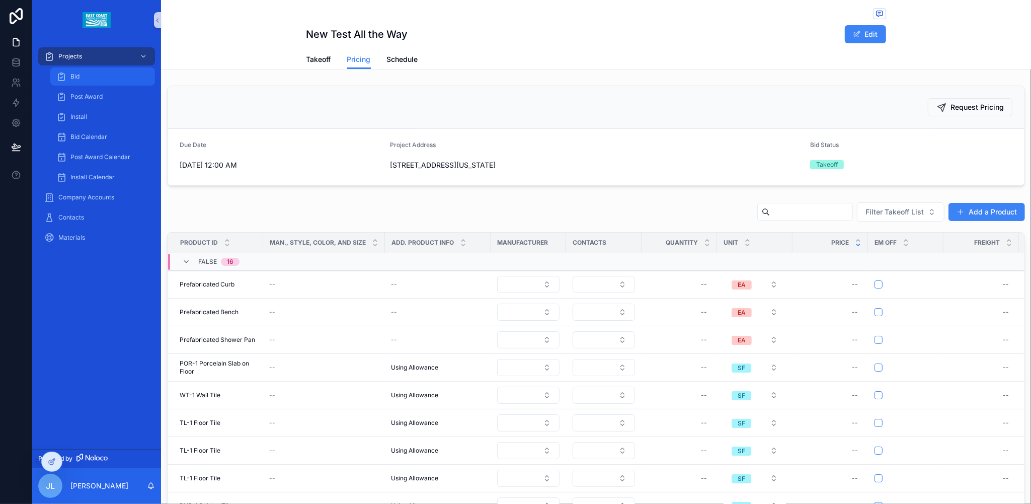
click at [85, 76] on div "Bid" at bounding box center [102, 76] width 93 height 16
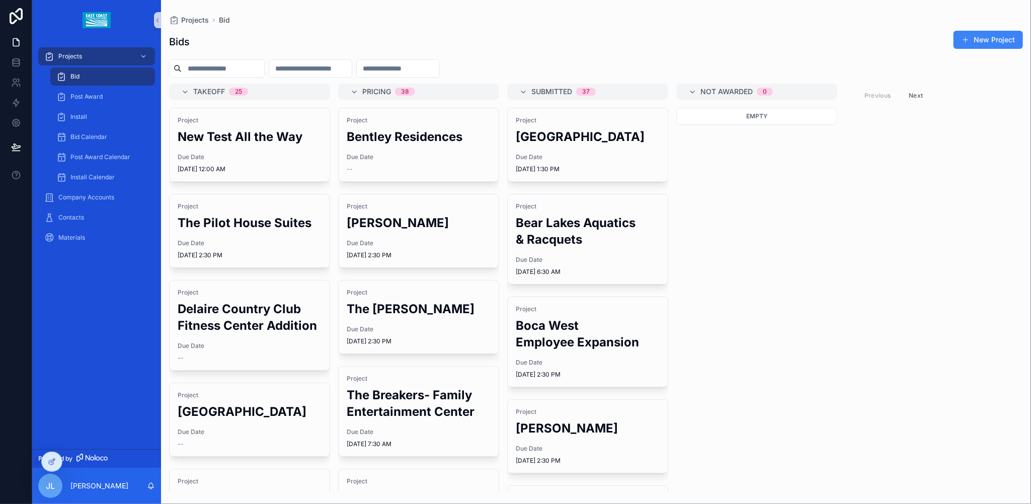
drag, startPoint x: 227, startPoint y: 147, endPoint x: 244, endPoint y: 150, distance: 16.4
click at [228, 147] on div "Project New Test All the Way Due Date 8/18/2025 12:00 AM" at bounding box center [250, 144] width 160 height 73
click at [239, 149] on div "Projects Bid Bids New Project Takeoff 25 Project New Test All the Way Due Date …" at bounding box center [596, 252] width 870 height 504
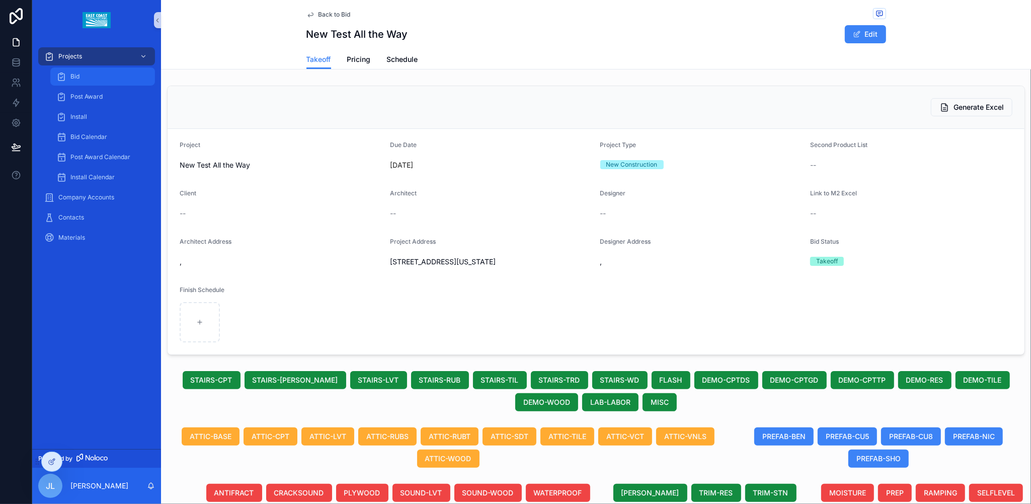
click at [77, 73] on span "Bid" at bounding box center [74, 76] width 9 height 8
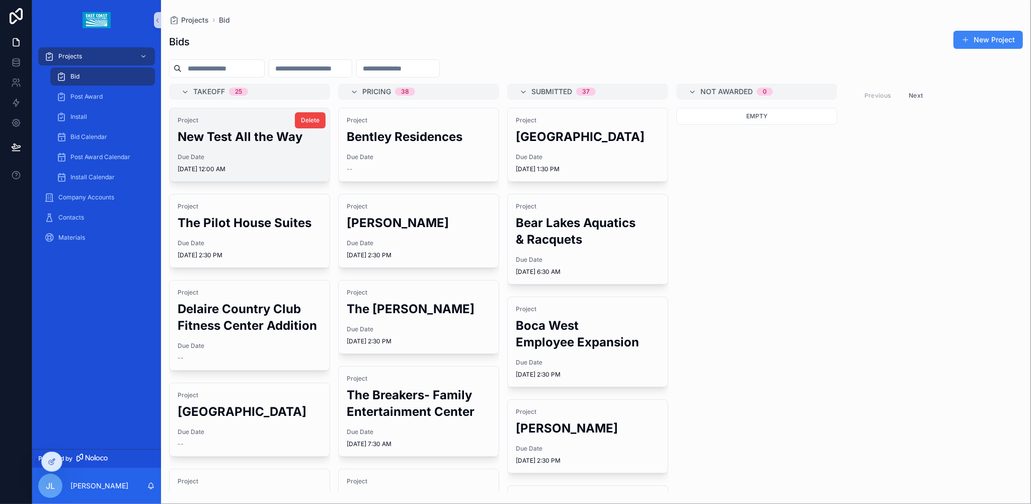
click at [239, 155] on span "Due Date" at bounding box center [250, 157] width 144 height 8
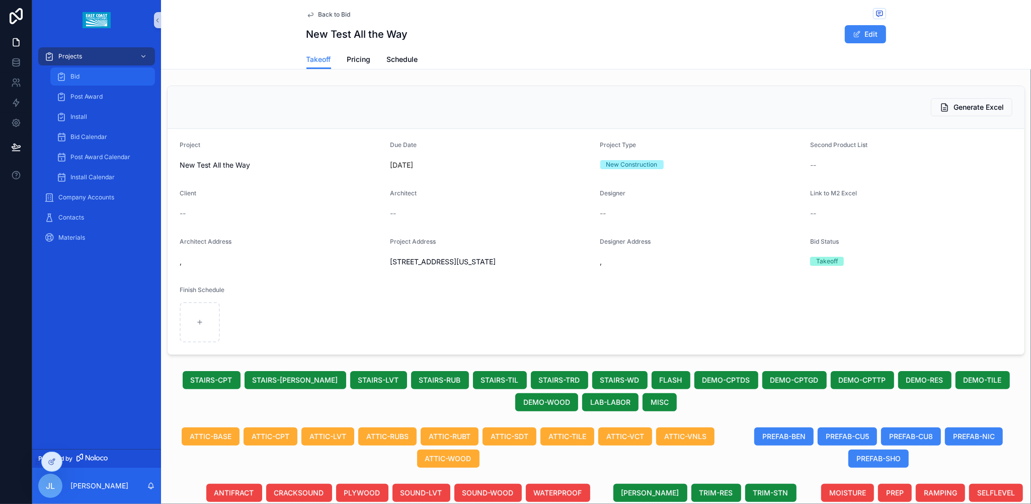
click at [72, 78] on span "Bid" at bounding box center [74, 76] width 9 height 8
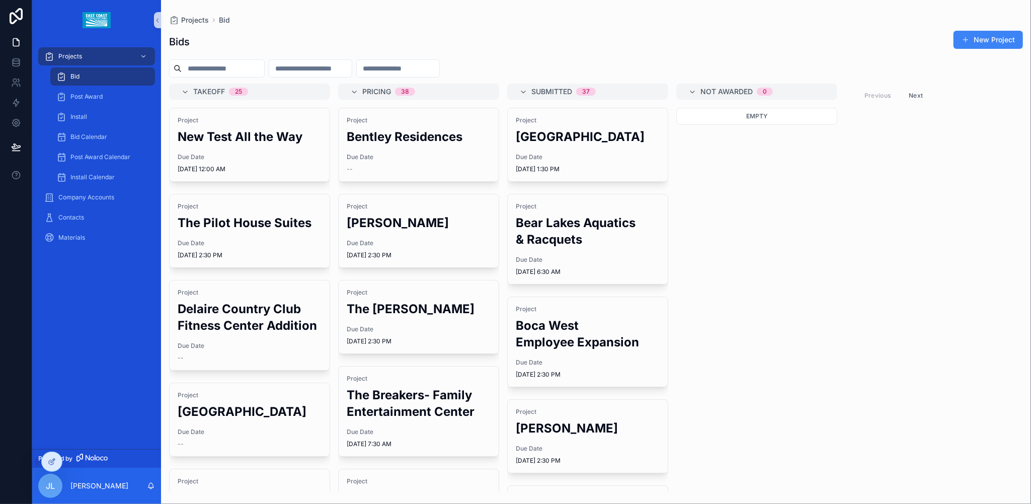
drag, startPoint x: 230, startPoint y: 144, endPoint x: 542, endPoint y: 40, distance: 329.2
click at [542, 40] on div "Bids New Project" at bounding box center [596, 41] width 854 height 23
click at [222, 145] on div "Project New Test All the Way Due Date 8/18/2025 12:00 AM" at bounding box center [250, 144] width 160 height 73
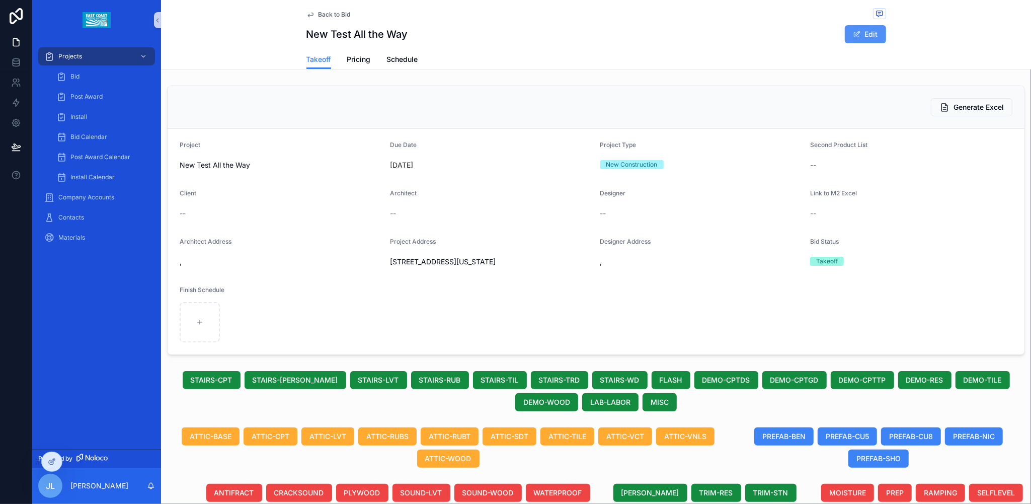
click at [854, 39] on button "Edit" at bounding box center [865, 34] width 41 height 18
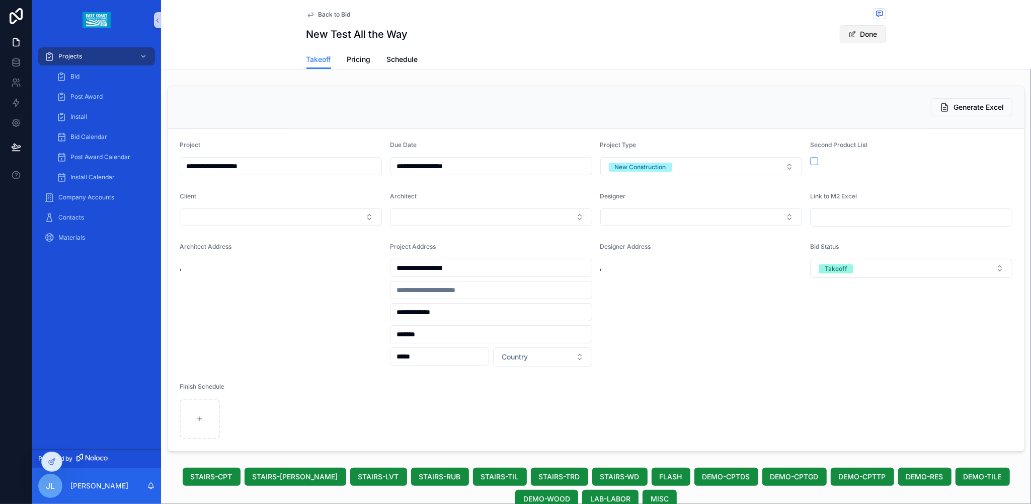
click at [848, 37] on span "scrollable content" at bounding box center [852, 34] width 8 height 8
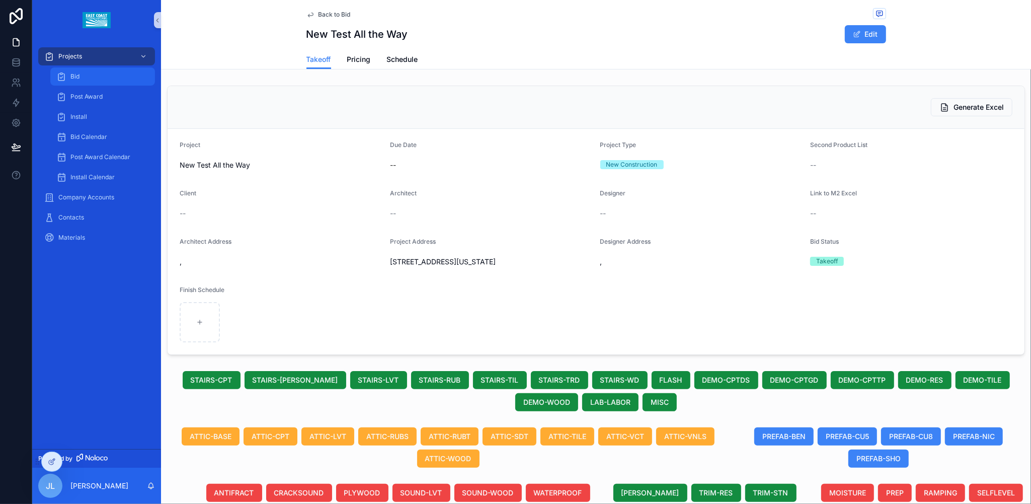
click at [71, 77] on span "Bid" at bounding box center [74, 76] width 9 height 8
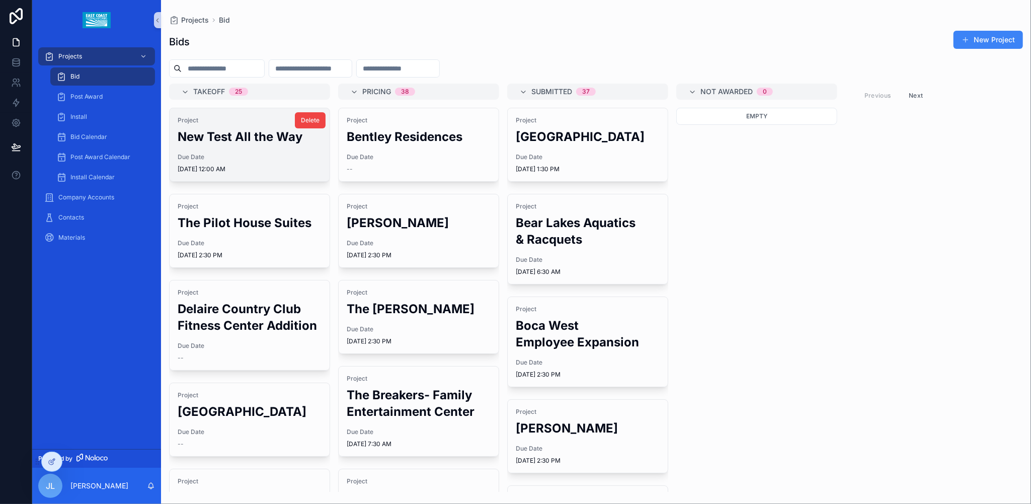
drag, startPoint x: 565, startPoint y: 266, endPoint x: 256, endPoint y: 159, distance: 326.3
click at [290, 161] on span "Due Date" at bounding box center [250, 157] width 144 height 8
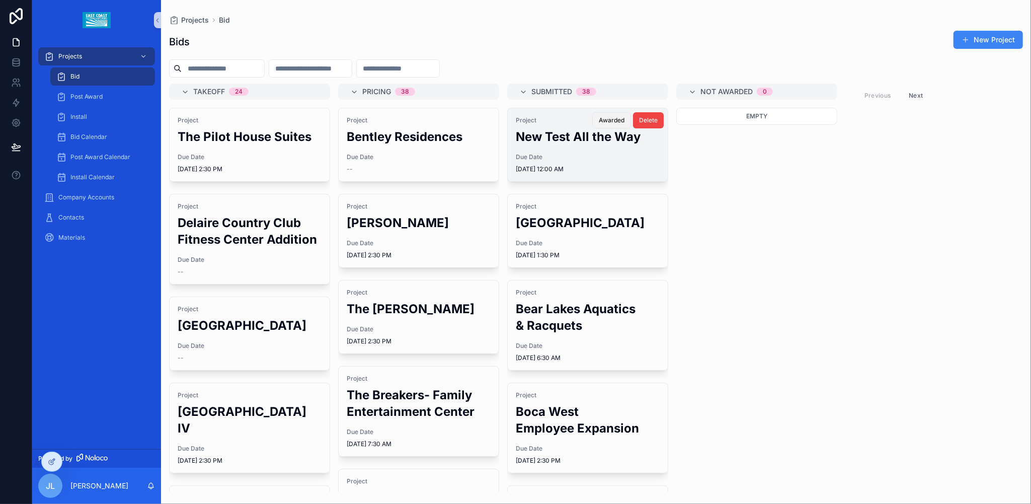
click at [601, 117] on span "Awarded" at bounding box center [612, 120] width 26 height 8
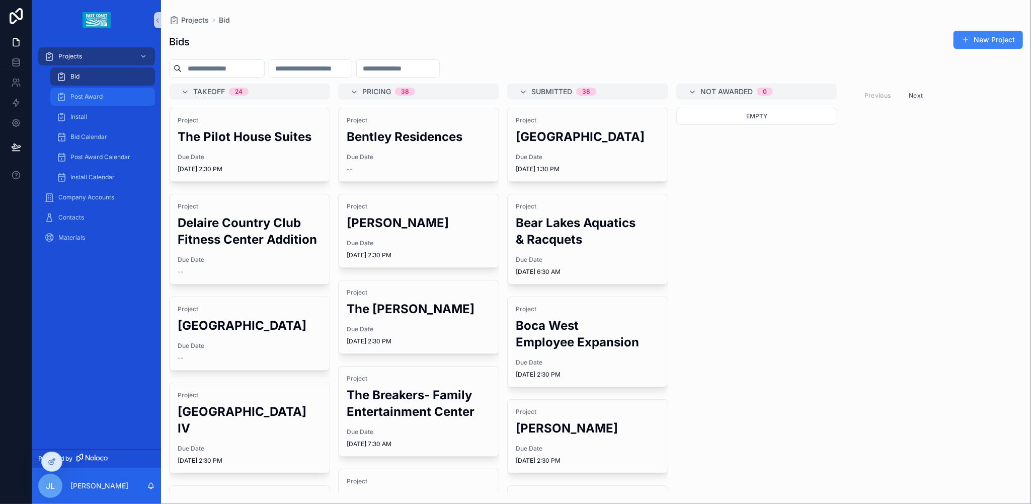
click at [89, 93] on span "Post Award" at bounding box center [86, 97] width 32 height 8
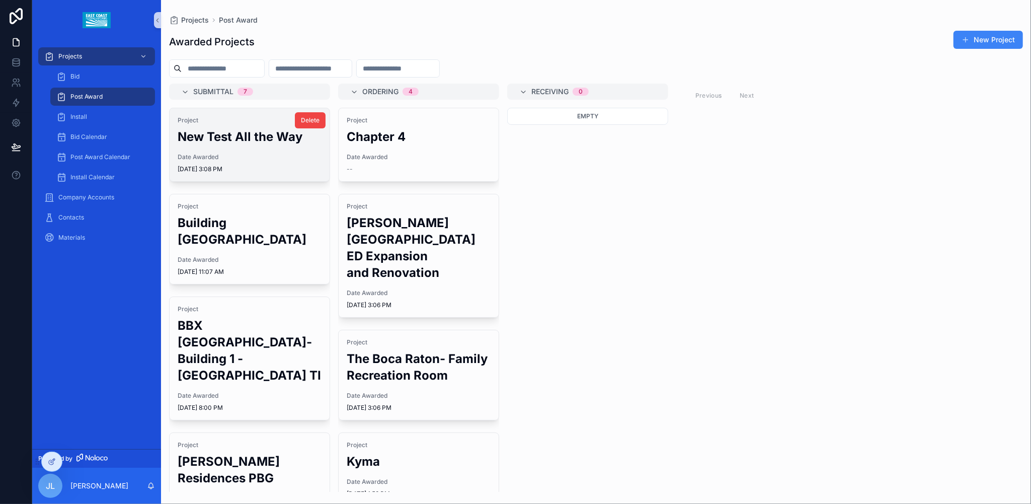
click at [233, 140] on h2 "New Test All the Way" at bounding box center [250, 136] width 144 height 17
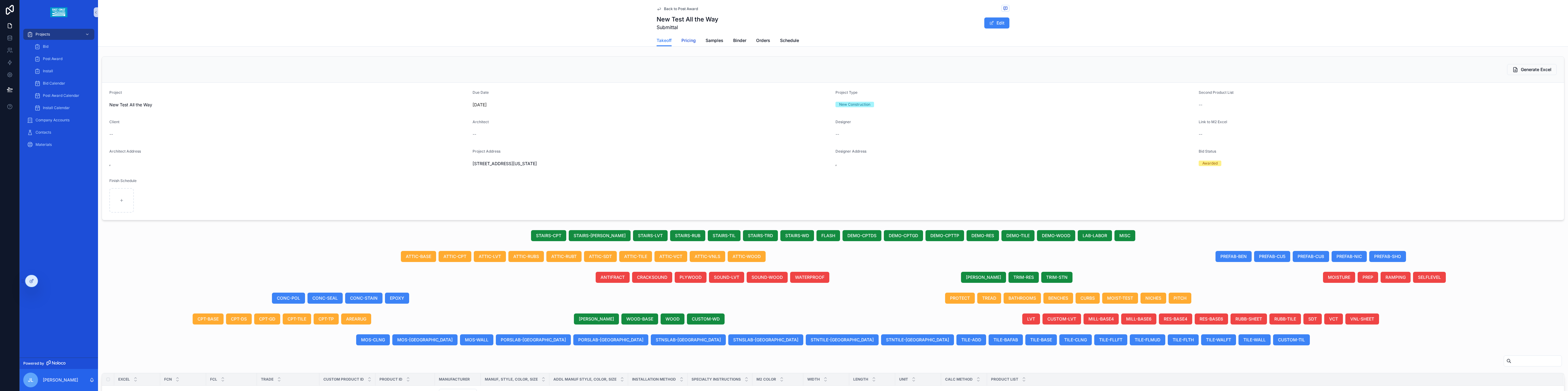
click at [685, 43] on span "Pricing" at bounding box center [688, 40] width 15 height 6
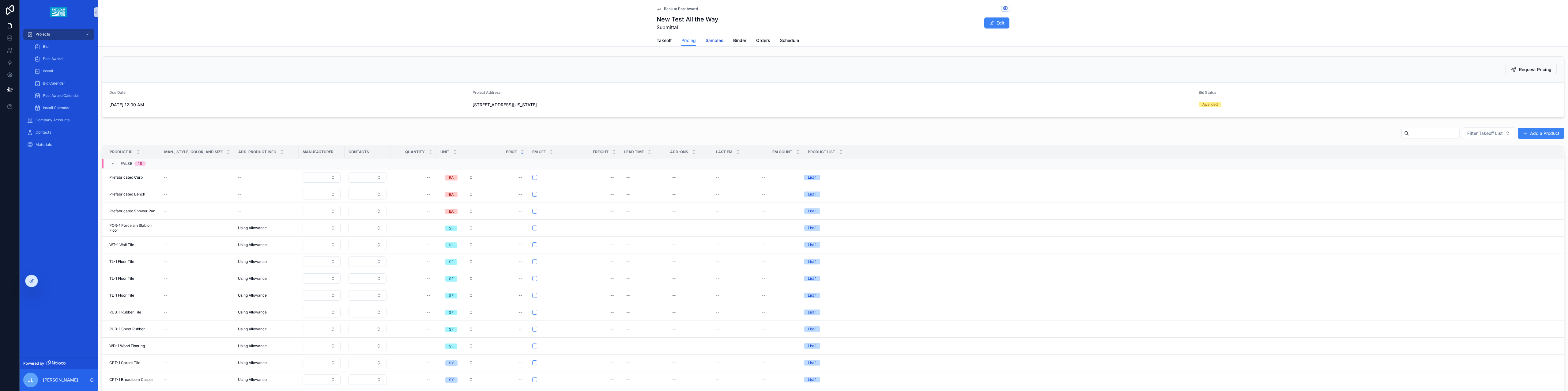
click at [711, 41] on span "Samples" at bounding box center [714, 40] width 18 height 6
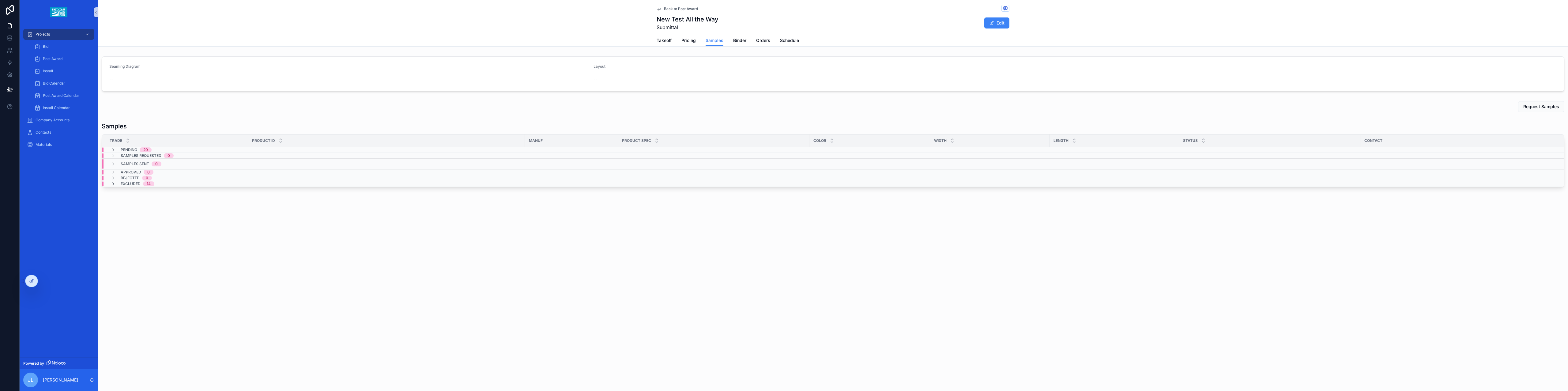
click at [112, 185] on icon "scrollable content" at bounding box center [113, 184] width 5 height 5
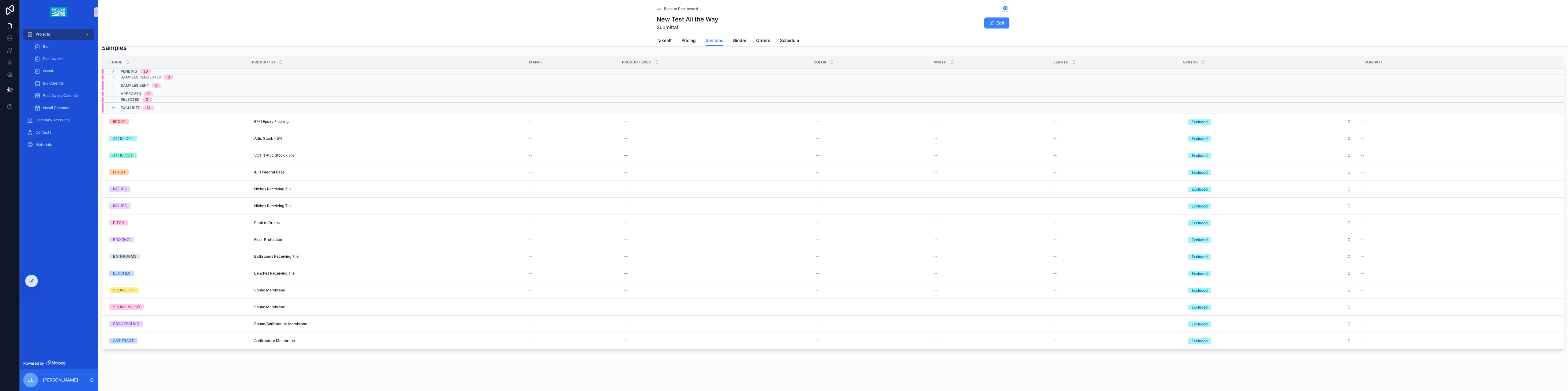
click at [111, 108] on icon "scrollable content" at bounding box center [113, 108] width 5 height 5
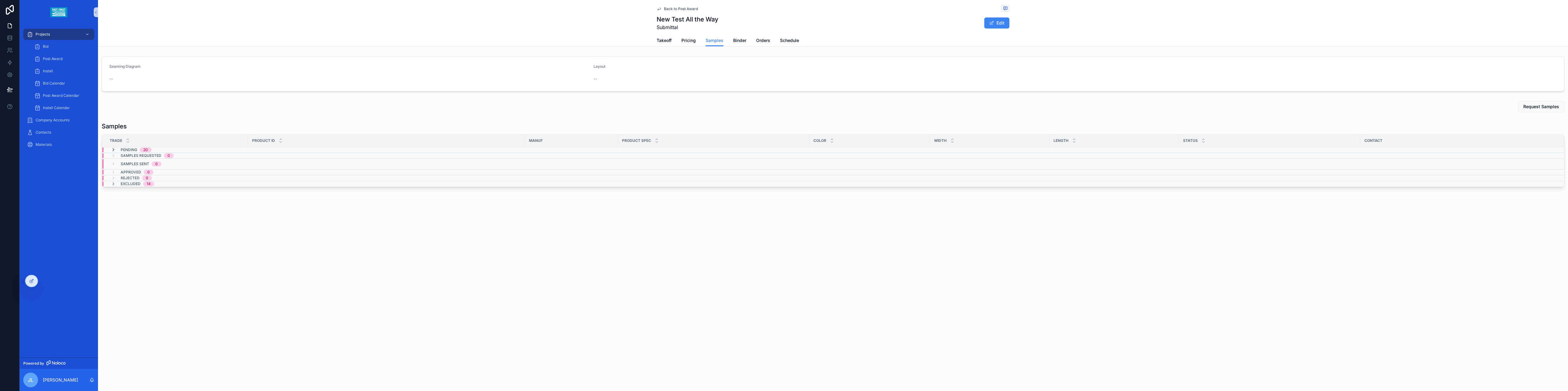
click at [113, 151] on icon "scrollable content" at bounding box center [113, 150] width 5 height 5
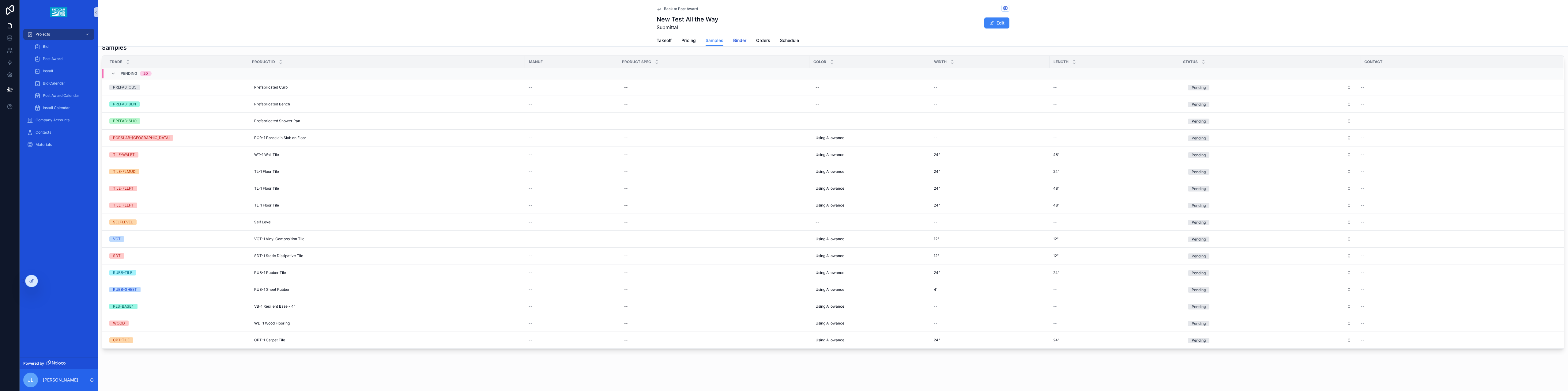
click at [739, 41] on span "Binder" at bounding box center [740, 40] width 13 height 6
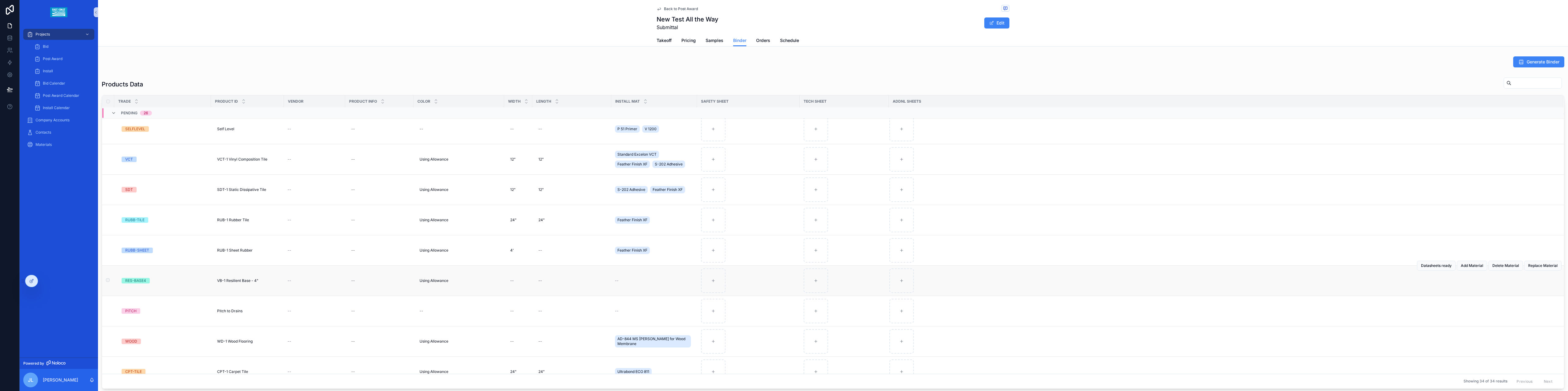
scroll to position [284, 0]
click at [814, 273] on div "scrollable content" at bounding box center [816, 283] width 24 height 24
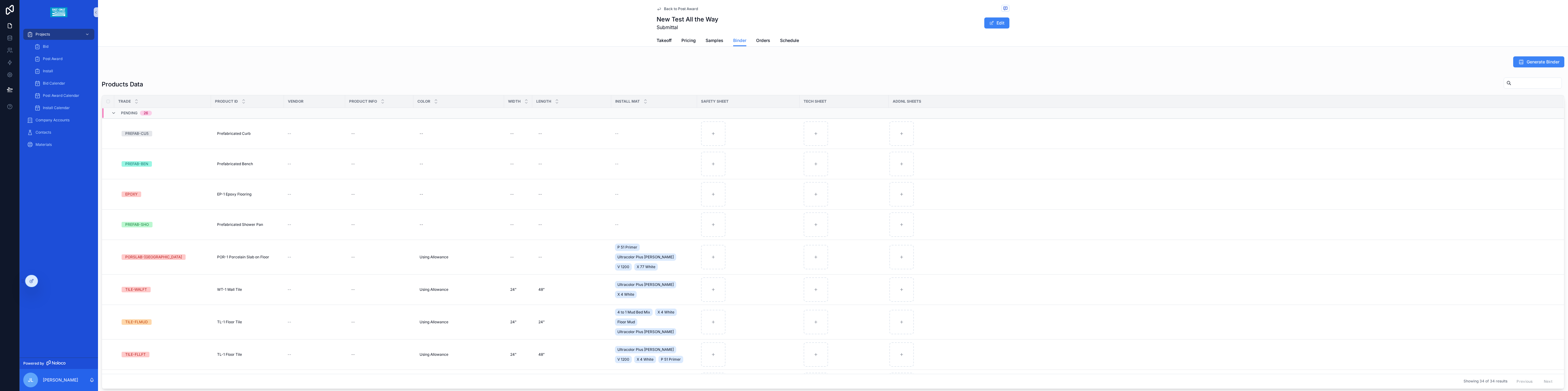
click at [110, 100] on th "scrollable content" at bounding box center [108, 101] width 12 height 12
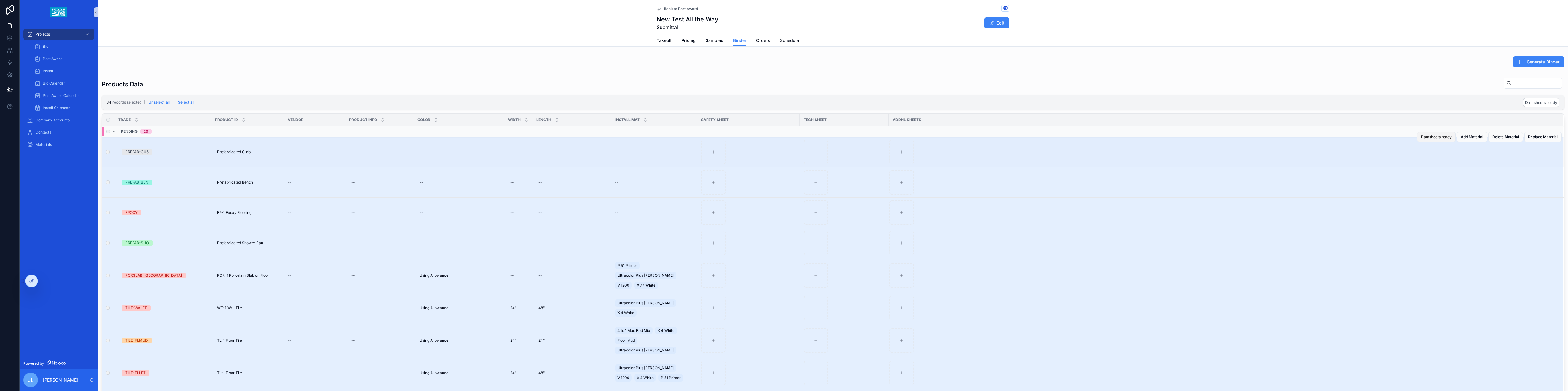
click at [1429, 138] on span "Datasheets ready" at bounding box center [1436, 137] width 30 height 5
click at [162, 101] on button "Unselect all" at bounding box center [159, 102] width 26 height 10
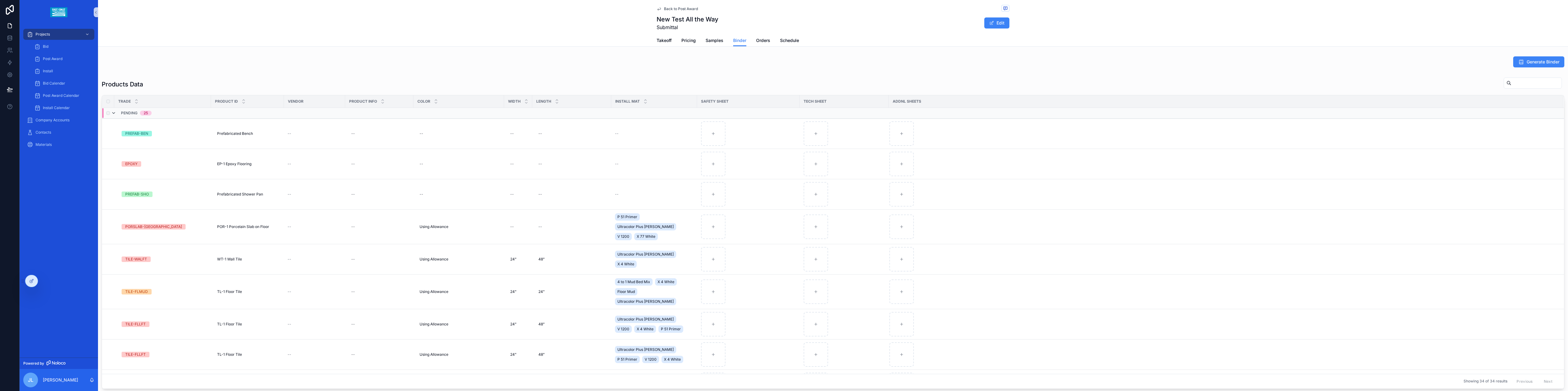
click at [114, 114] on icon "scrollable content" at bounding box center [114, 113] width 5 height 5
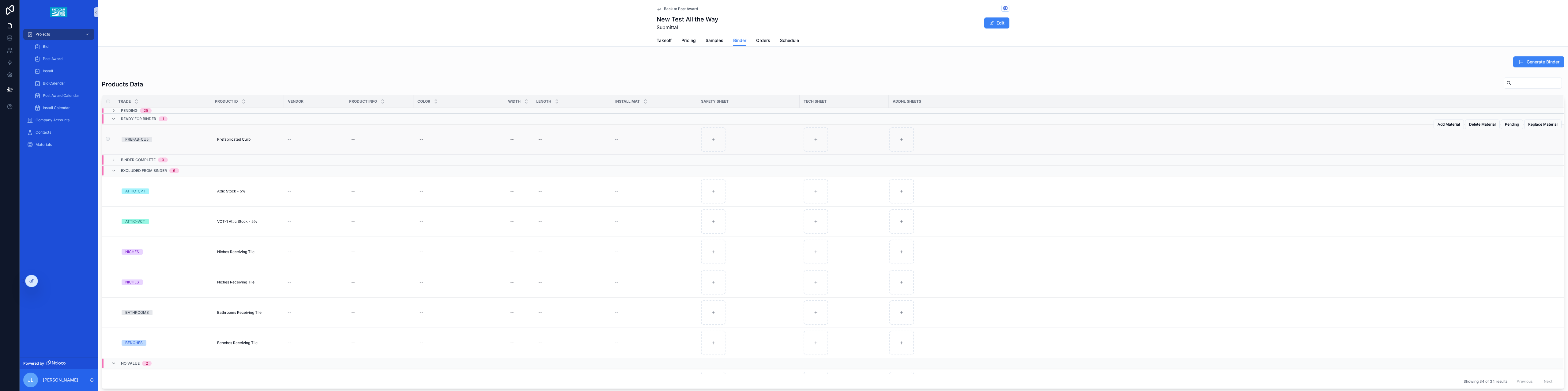
drag, startPoint x: 1497, startPoint y: 125, endPoint x: 1488, endPoint y: 130, distance: 10.3
click at [1505, 125] on span "Pending" at bounding box center [1511, 124] width 14 height 5
click at [113, 142] on icon "scrollable content" at bounding box center [114, 140] width 5 height 5
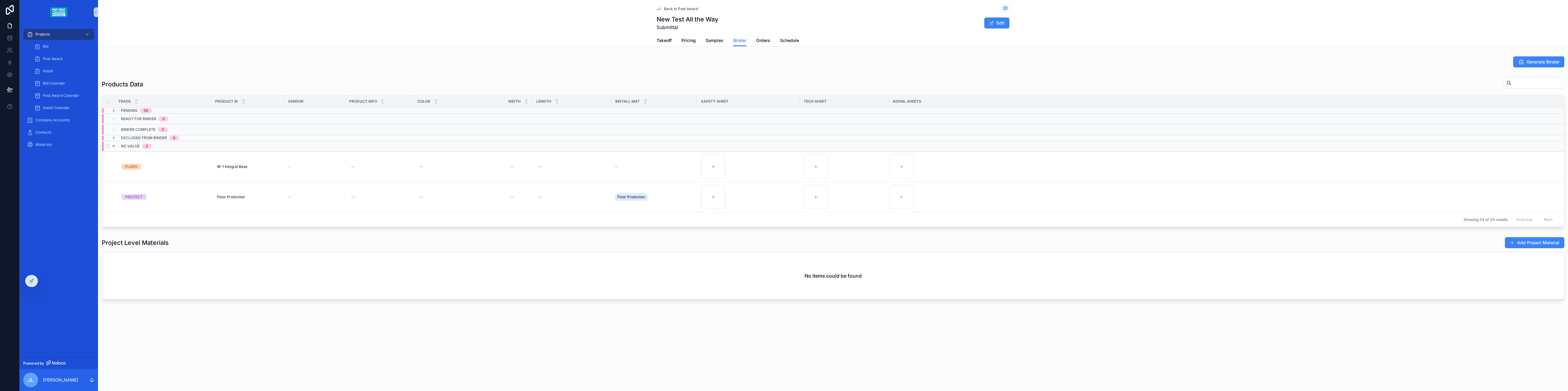
click at [111, 149] on icon "scrollable content" at bounding box center [114, 146] width 5 height 5
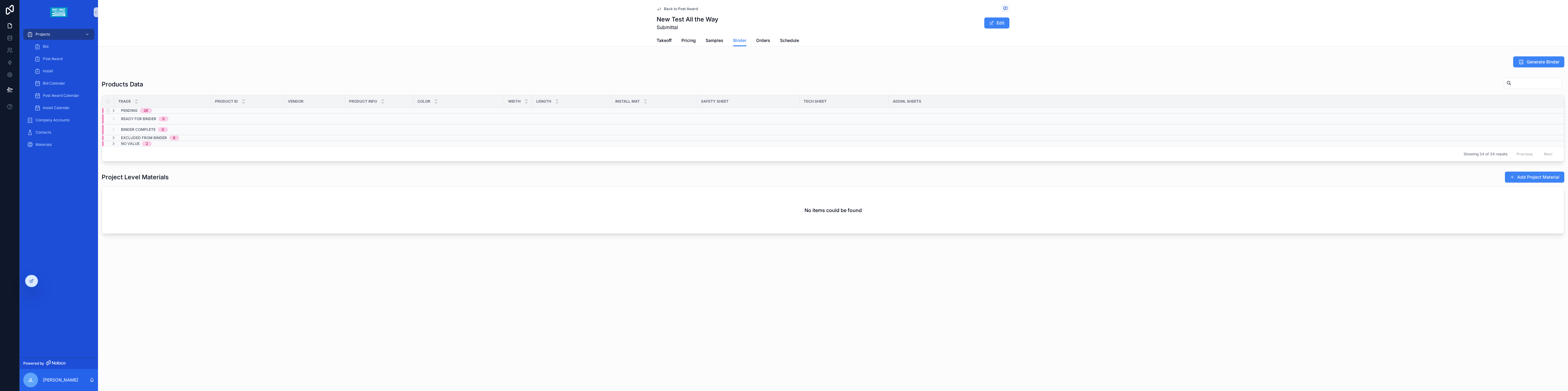
click at [117, 111] on div "Pending 26" at bounding box center [131, 111] width 41 height 5
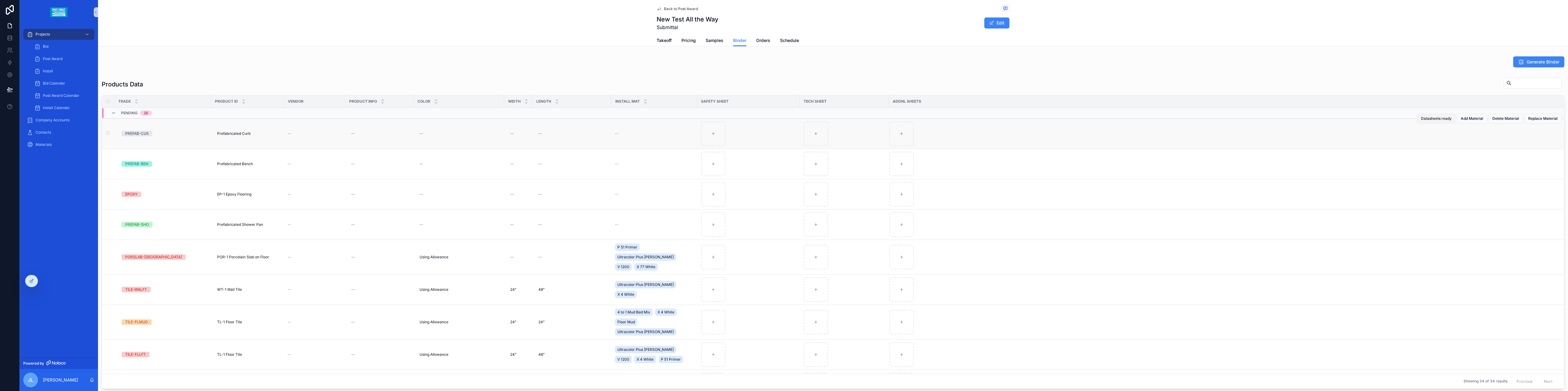
click at [1430, 121] on span "Datasheets ready" at bounding box center [1436, 119] width 30 height 5
click at [1430, 119] on span "Datasheets ready" at bounding box center [1436, 119] width 30 height 5
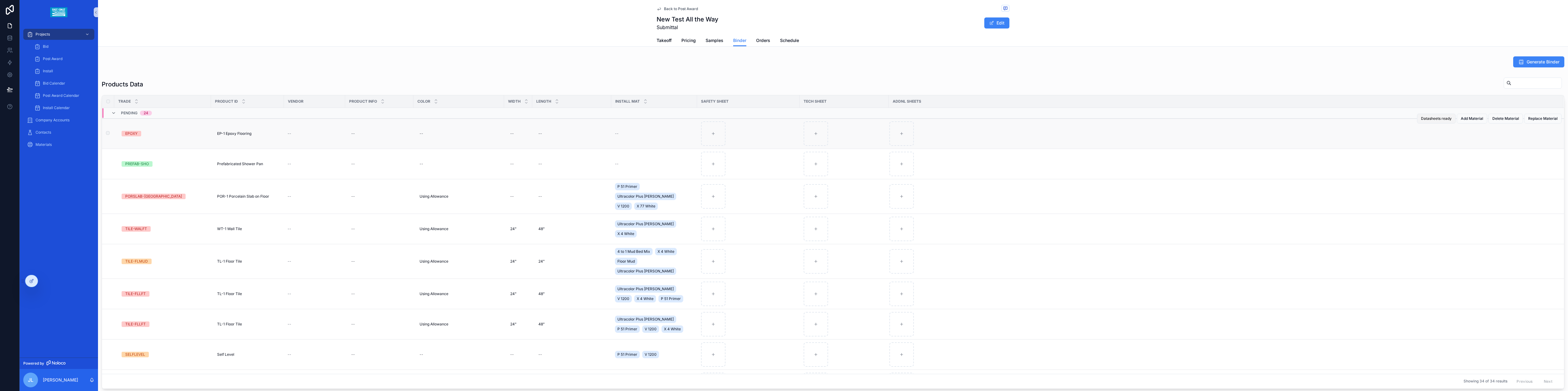
click at [1429, 119] on span "Datasheets ready" at bounding box center [1436, 119] width 30 height 5
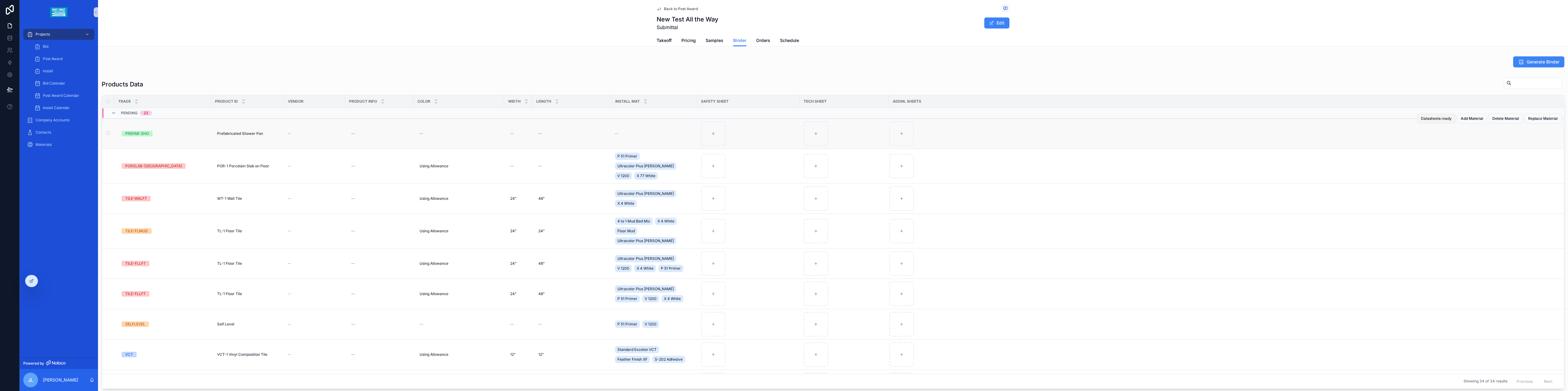
click at [1424, 119] on span "Datasheets ready" at bounding box center [1436, 119] width 30 height 5
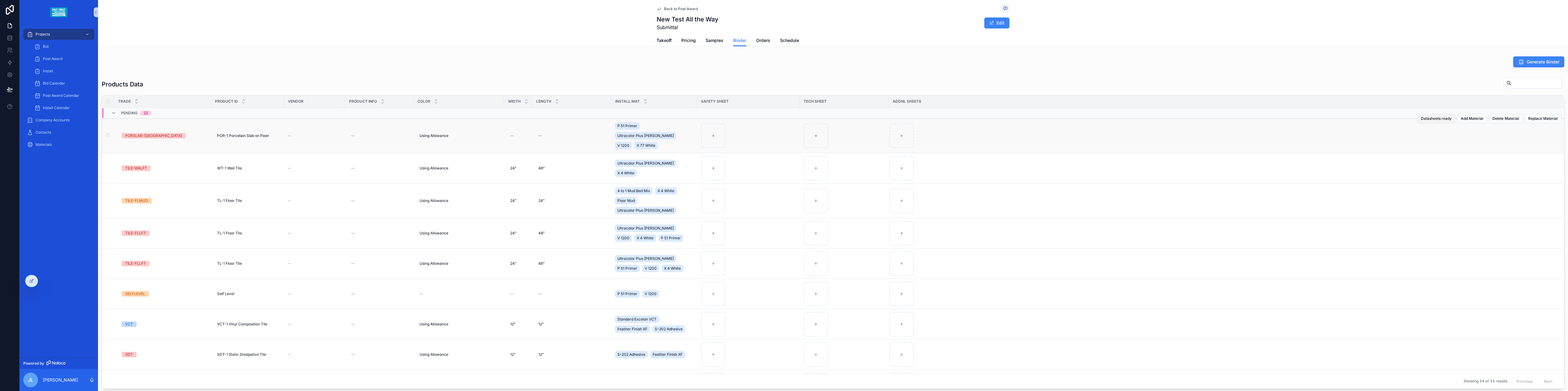
click at [1423, 119] on span "Datasheets ready" at bounding box center [1436, 119] width 30 height 5
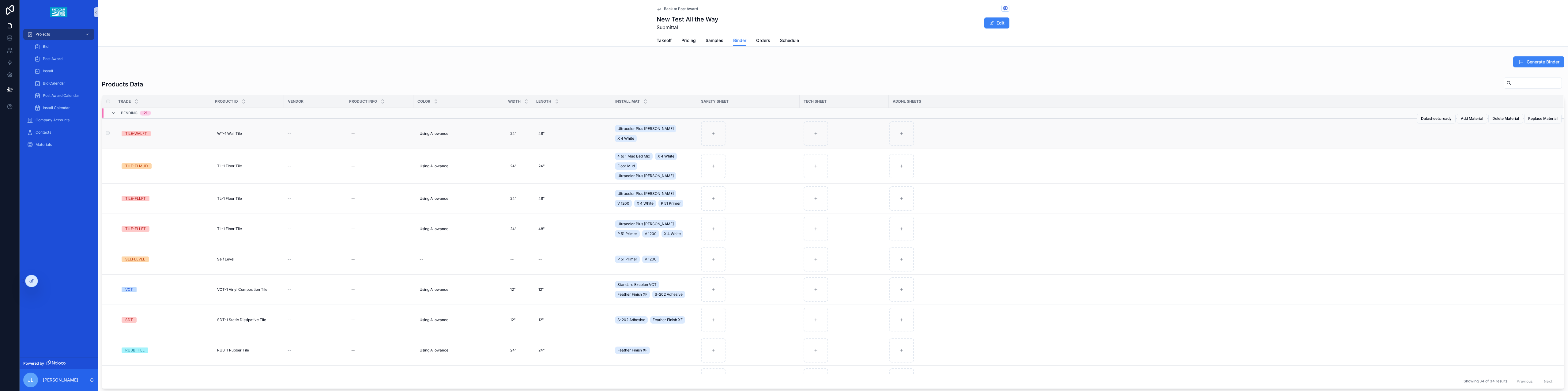
click at [105, 133] on label "scrollable content" at bounding box center [104, 133] width 4 height 5
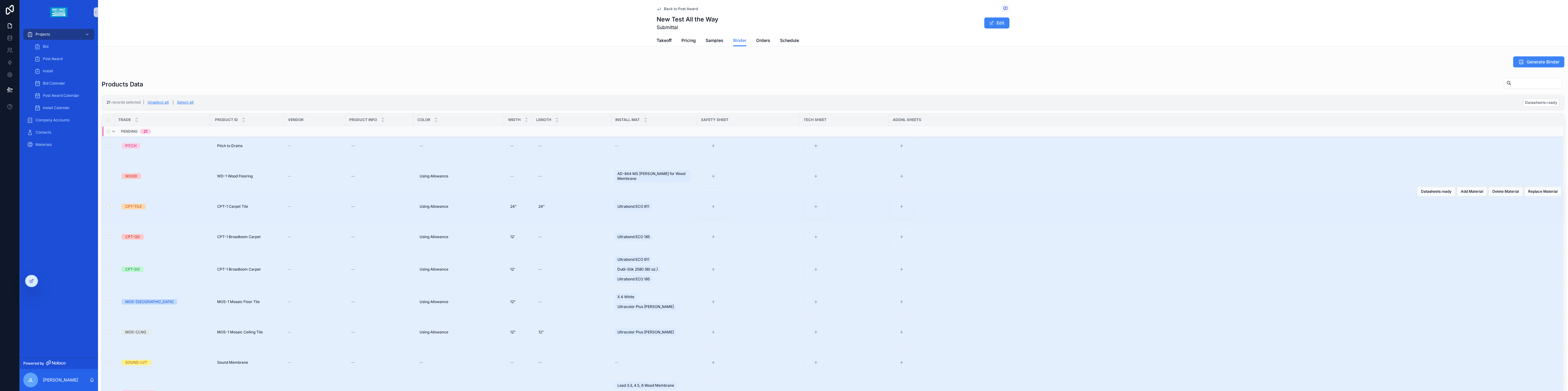
scroll to position [581, 0]
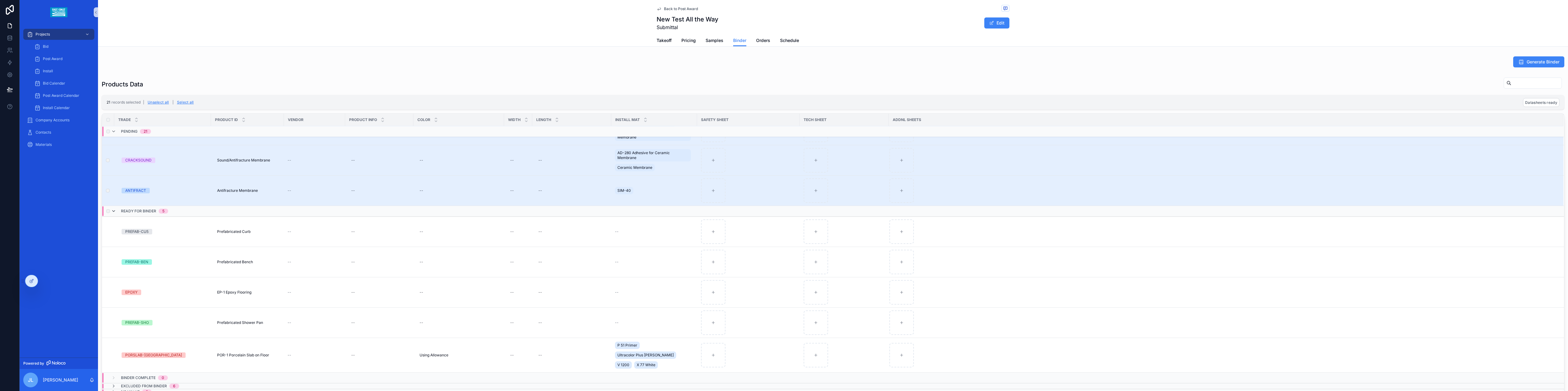
click at [114, 213] on icon "scrollable content" at bounding box center [114, 211] width 5 height 5
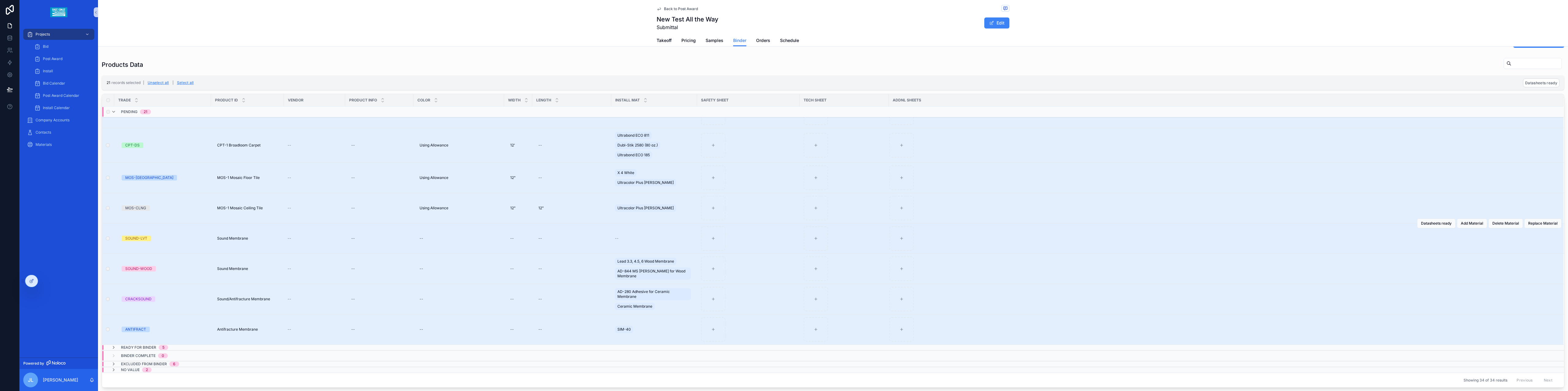
scroll to position [131, 0]
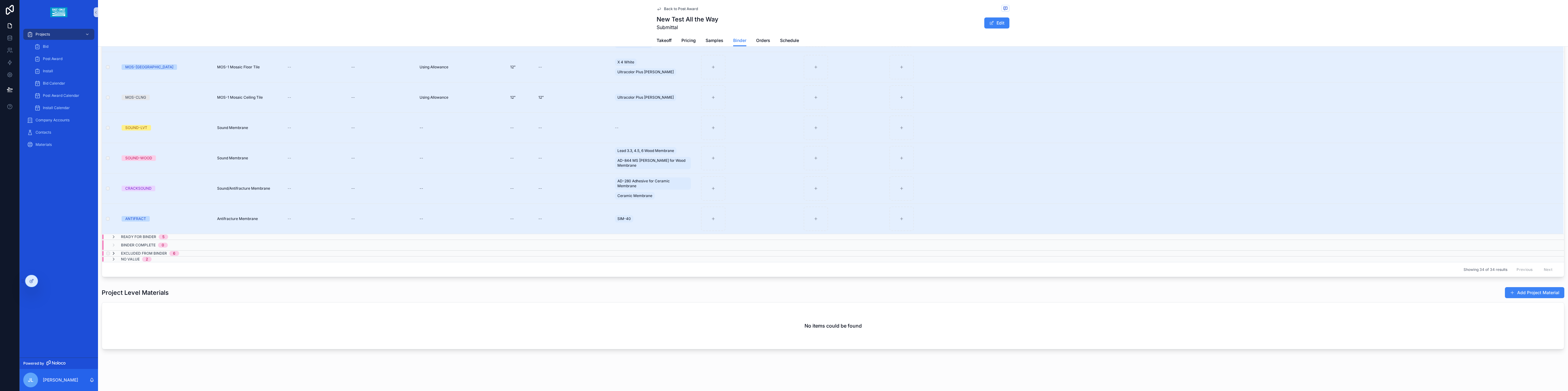
click at [114, 253] on icon "scrollable content" at bounding box center [114, 253] width 5 height 5
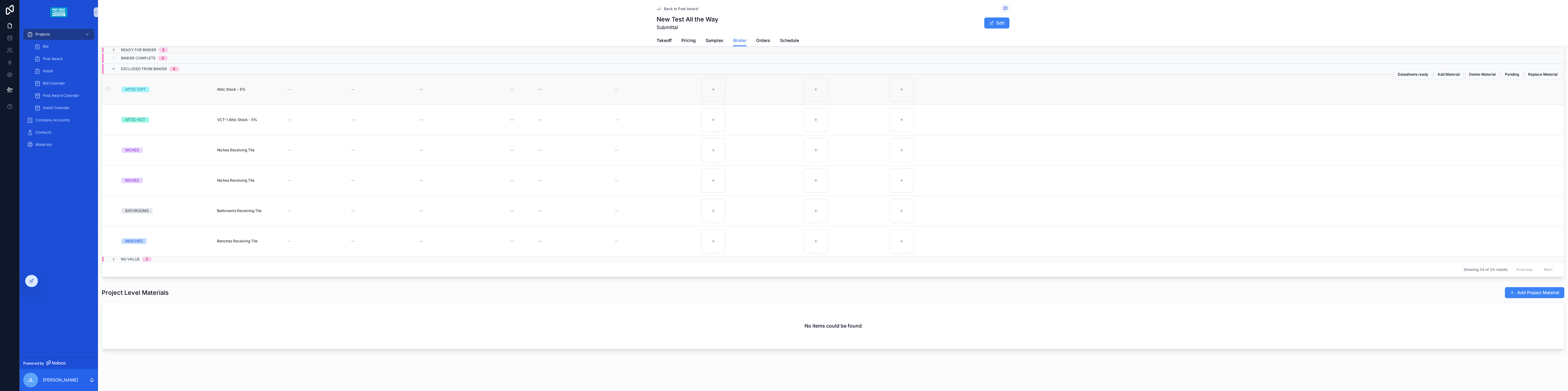
scroll to position [130, 0]
click at [113, 70] on icon "scrollable content" at bounding box center [114, 69] width 5 height 5
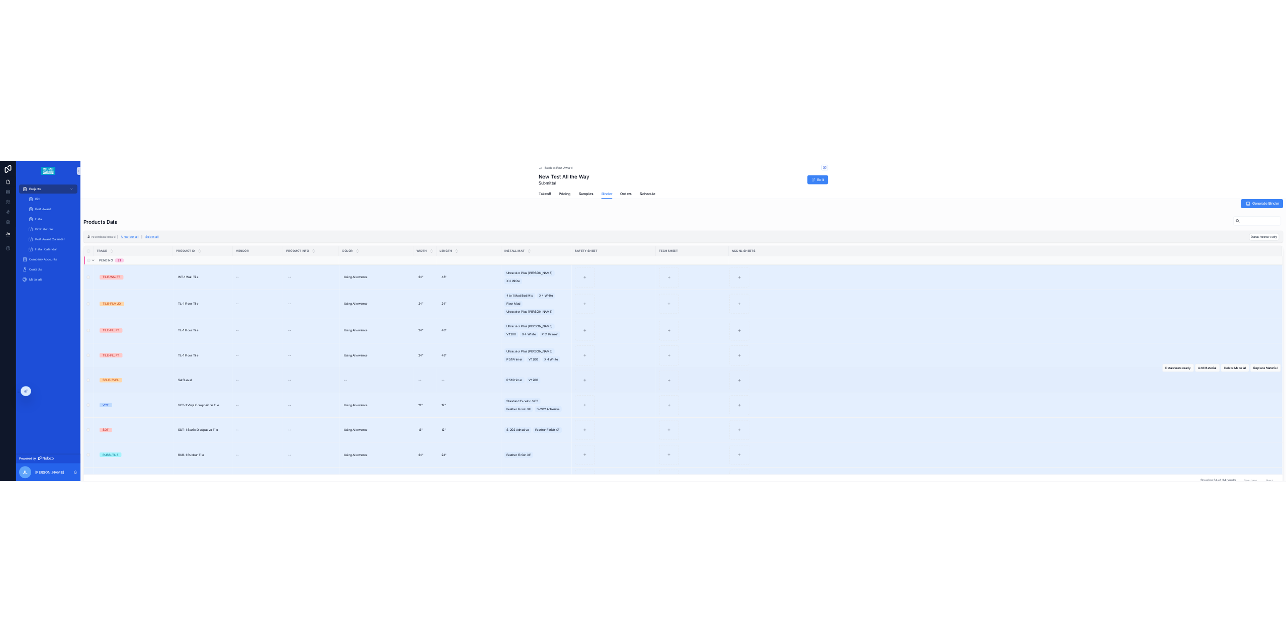
scroll to position [0, 0]
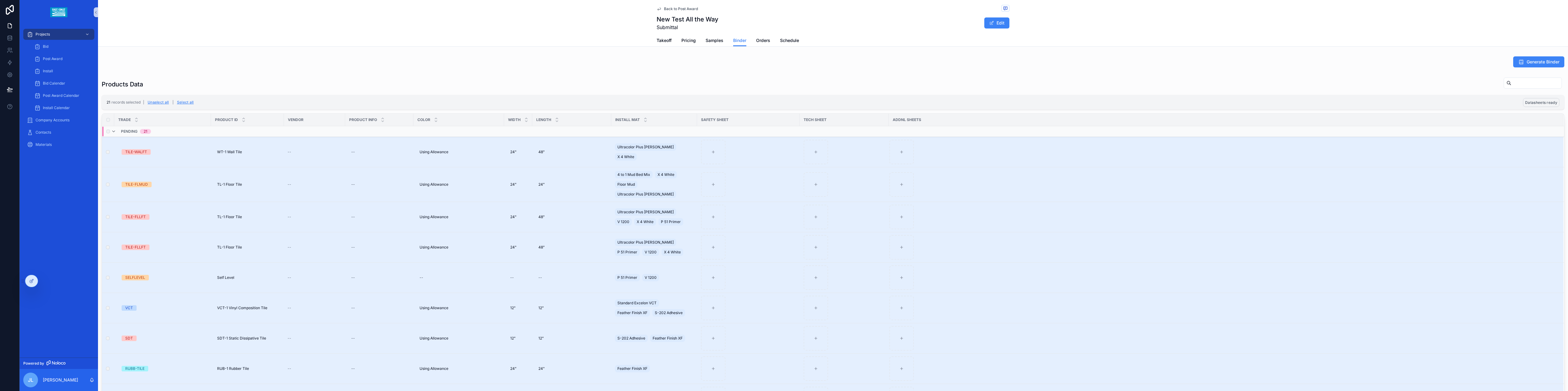
click at [1543, 99] on button "Datasheets ready" at bounding box center [1541, 102] width 37 height 9
click at [1554, 90] on icon "scrollable content" at bounding box center [1553, 91] width 5 height 5
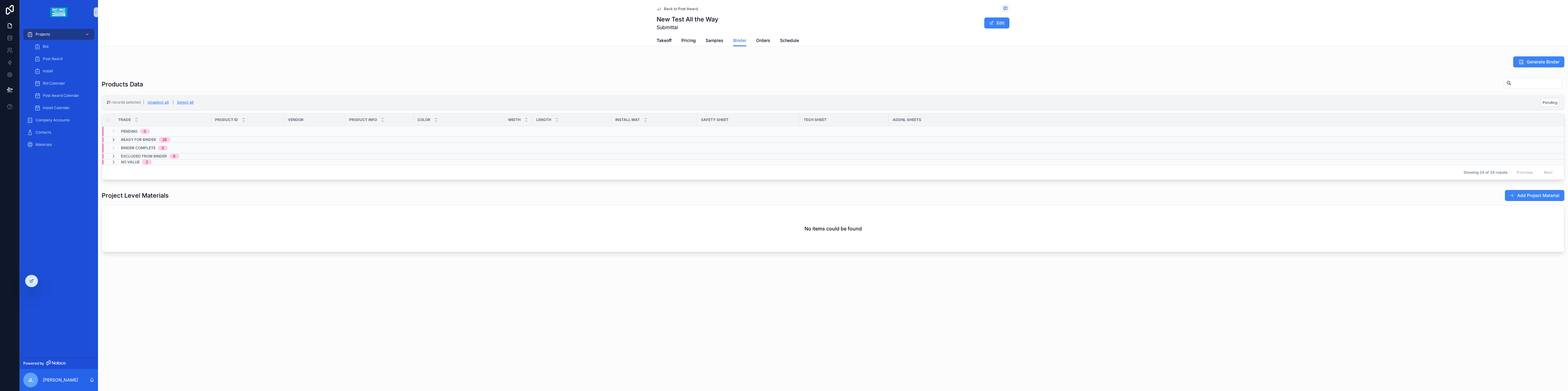
click at [111, 142] on icon "scrollable content" at bounding box center [114, 139] width 5 height 5
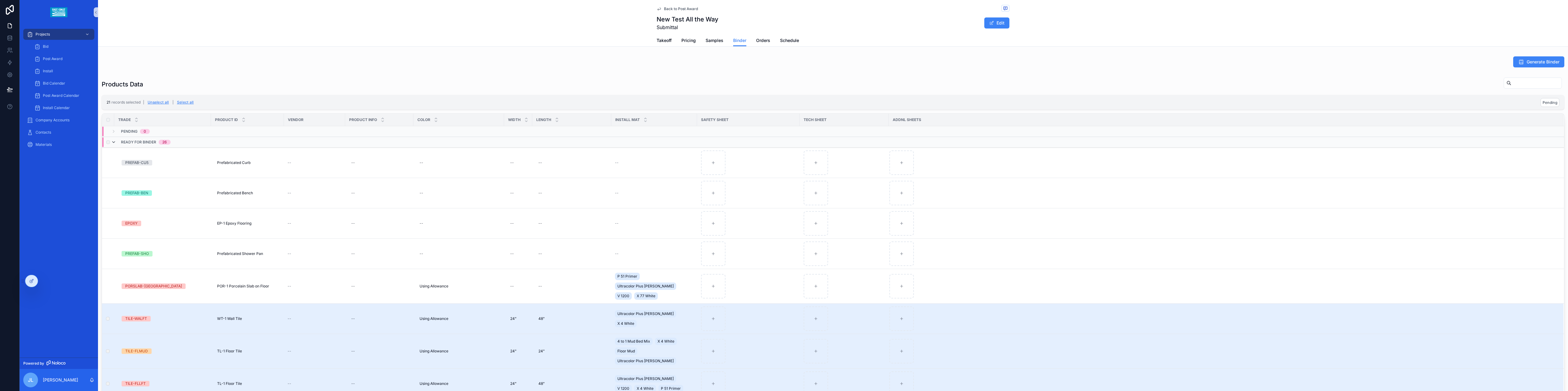
click at [111, 143] on icon "scrollable content" at bounding box center [114, 142] width 5 height 5
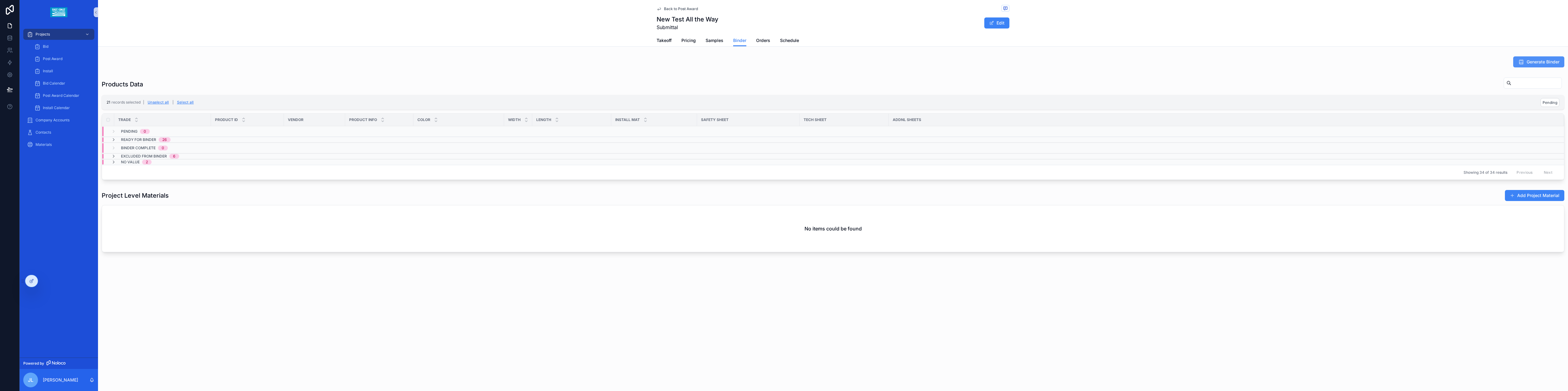
click at [1532, 60] on span "Generate Binder" at bounding box center [1543, 62] width 33 height 6
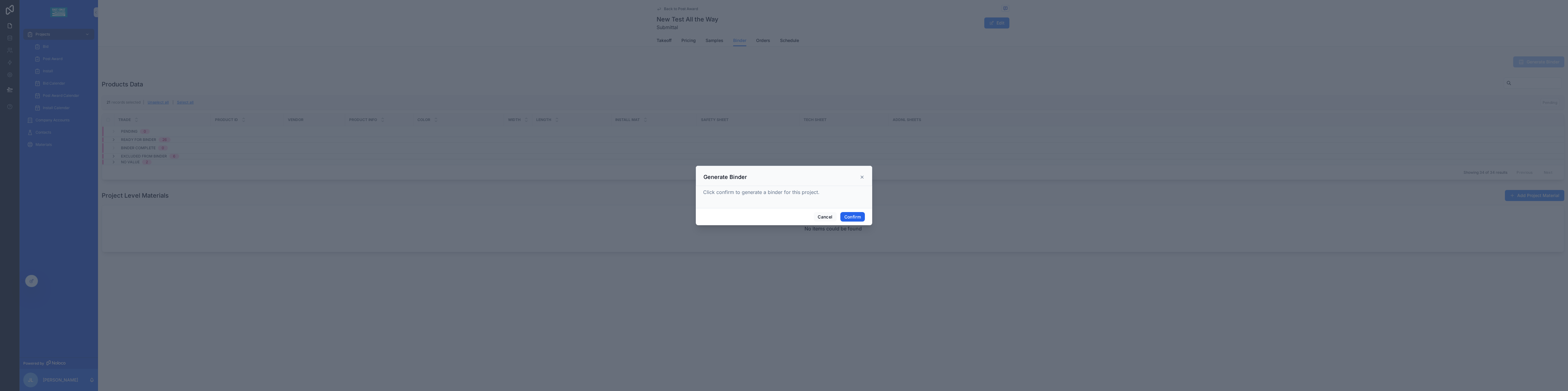
click at [861, 215] on button "Confirm" at bounding box center [853, 217] width 24 height 10
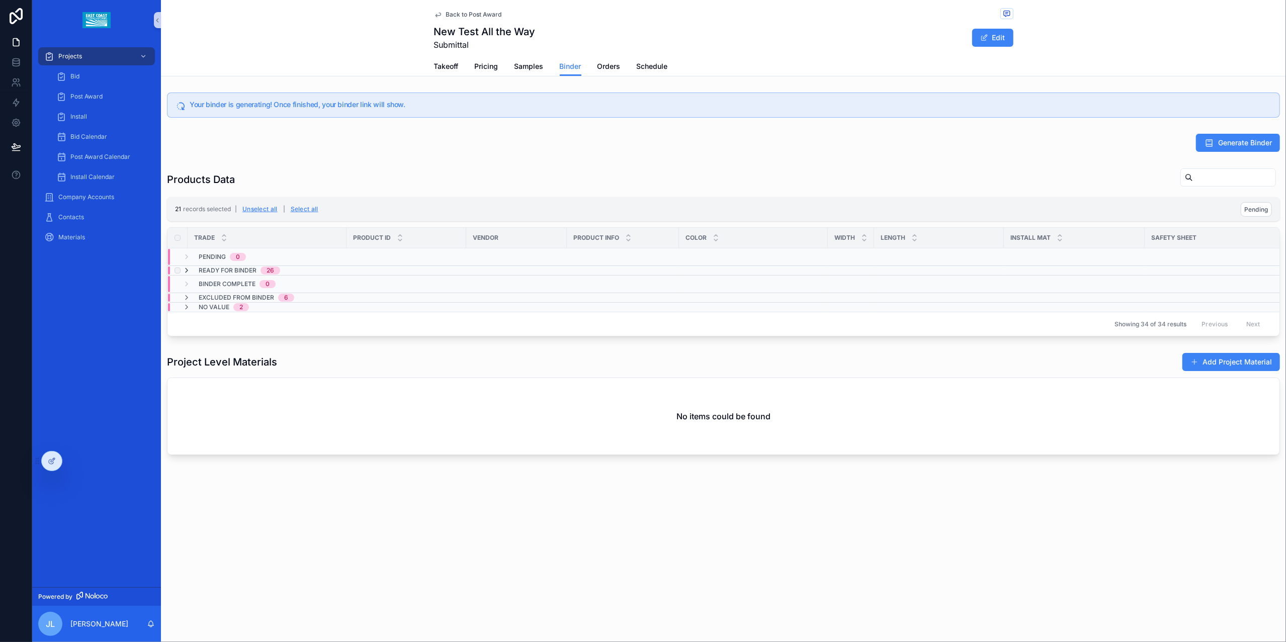
click at [190, 275] on div "Ready for Binder 26" at bounding box center [232, 271] width 98 height 8
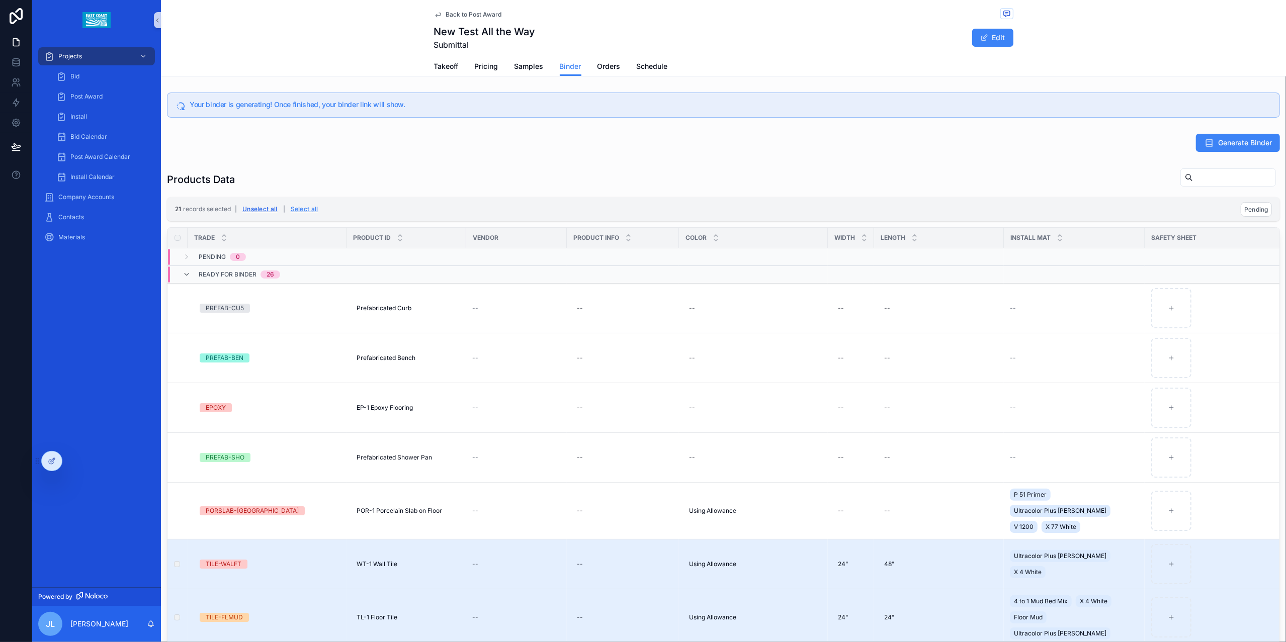
click at [257, 210] on button "Unselect all" at bounding box center [260, 209] width 42 height 16
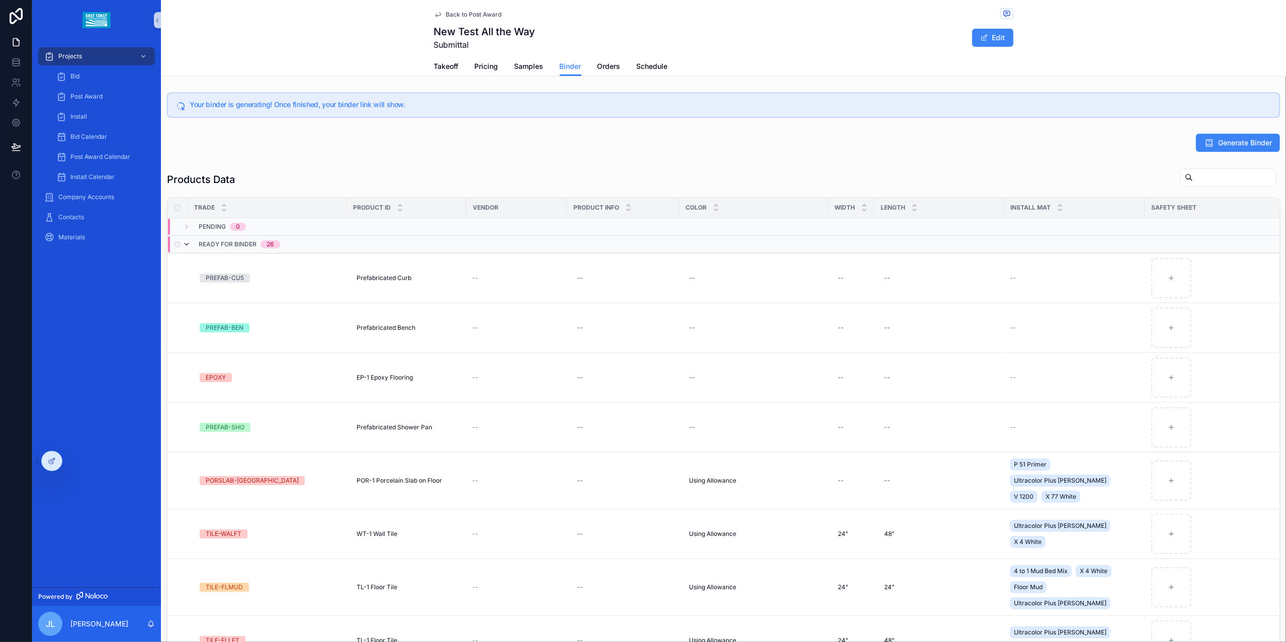
click at [185, 249] on icon "scrollable content" at bounding box center [187, 244] width 8 height 8
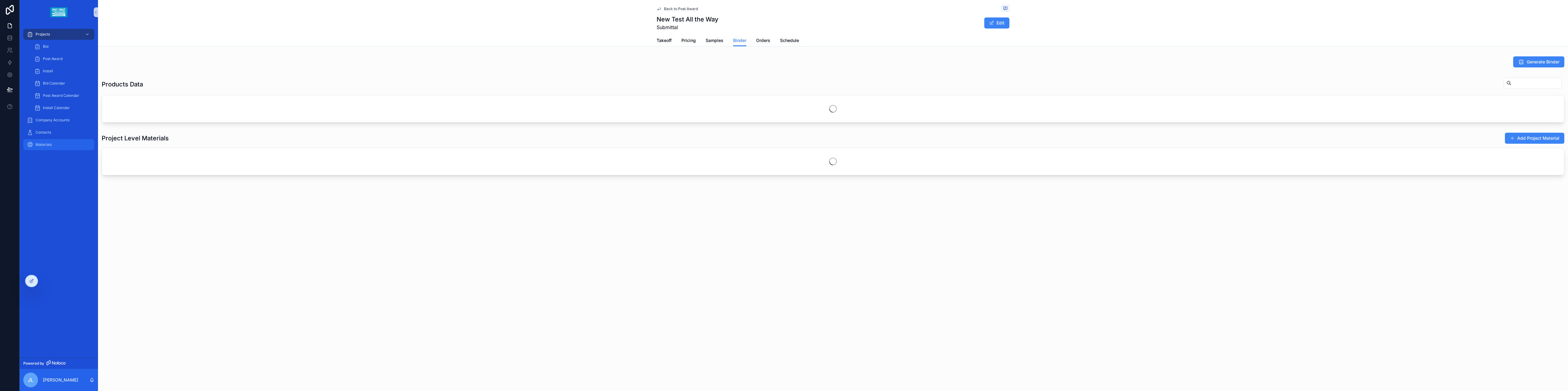
click at [48, 143] on span "Materials" at bounding box center [43, 144] width 16 height 5
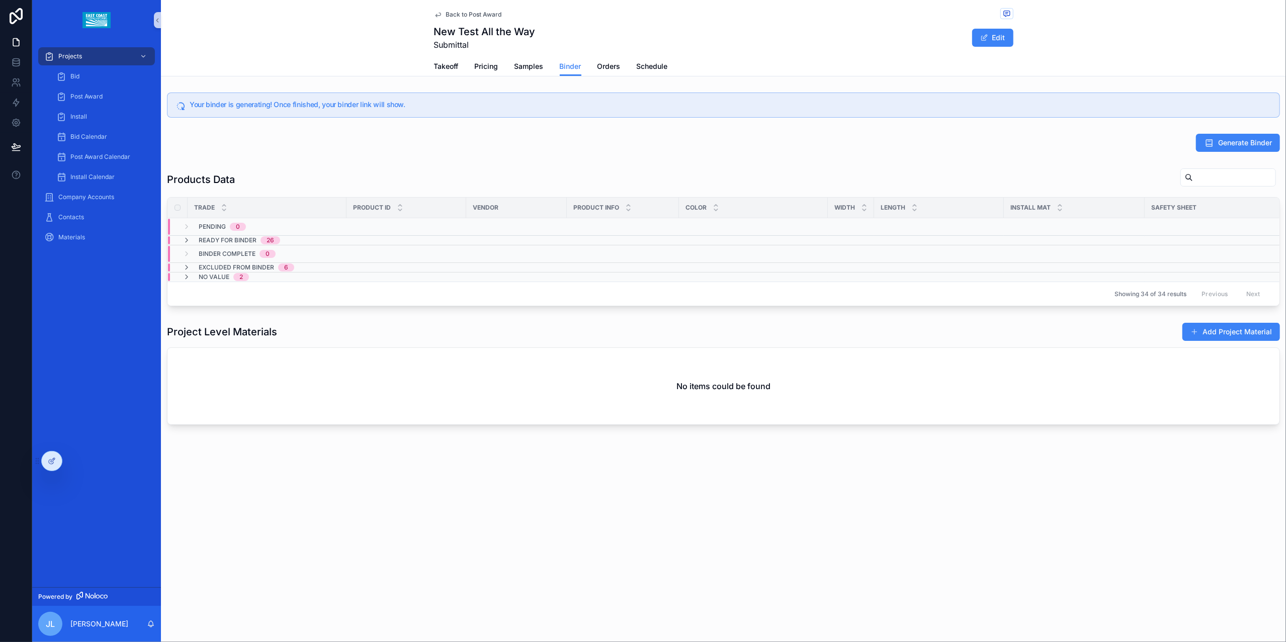
click at [218, 108] on h5 "Your binder is generating! Once finished, your binder link will show." at bounding box center [731, 104] width 1082 height 7
click at [178, 111] on icon "scrollable content" at bounding box center [181, 106] width 10 height 10
click at [180, 106] on icon "scrollable content" at bounding box center [181, 106] width 10 height 10
click at [87, 75] on div "Bid" at bounding box center [102, 76] width 93 height 16
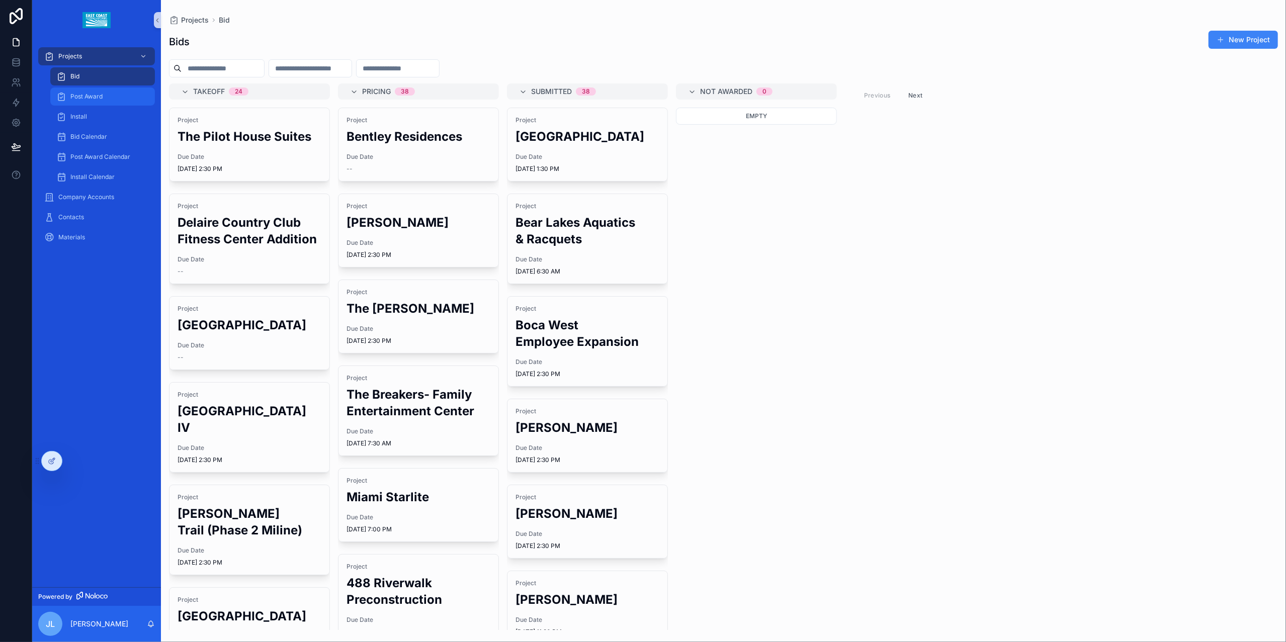
click at [84, 90] on div "Post Award" at bounding box center [102, 97] width 93 height 16
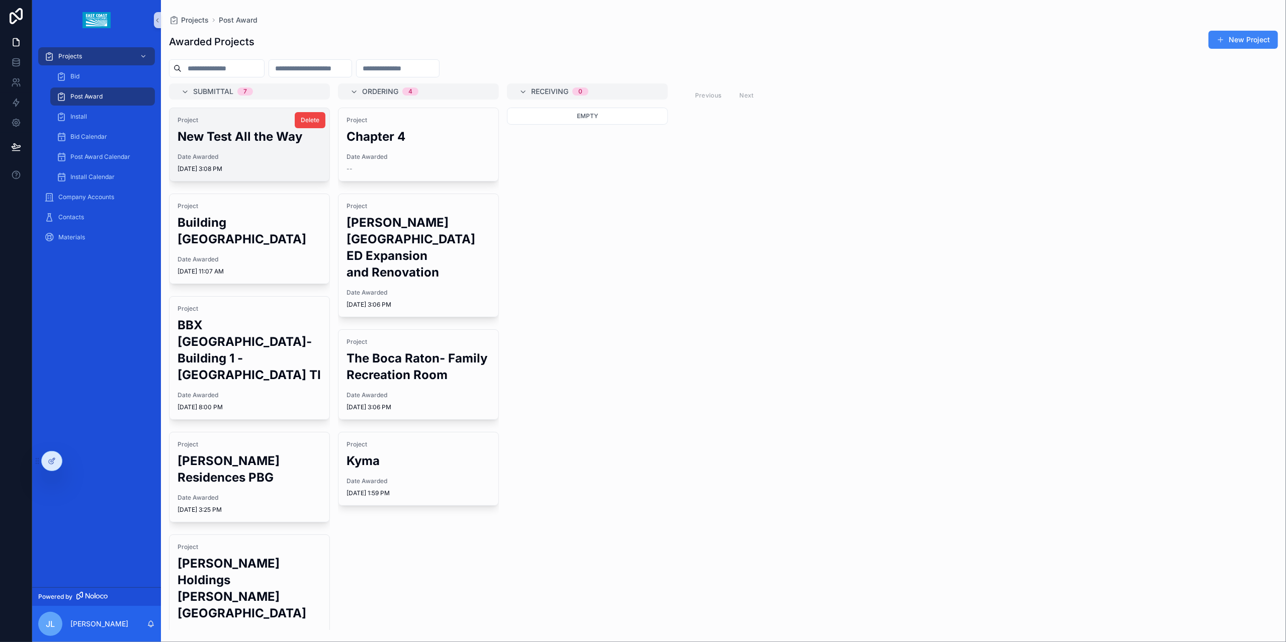
click at [242, 135] on h2 "New Test All the Way" at bounding box center [250, 136] width 144 height 17
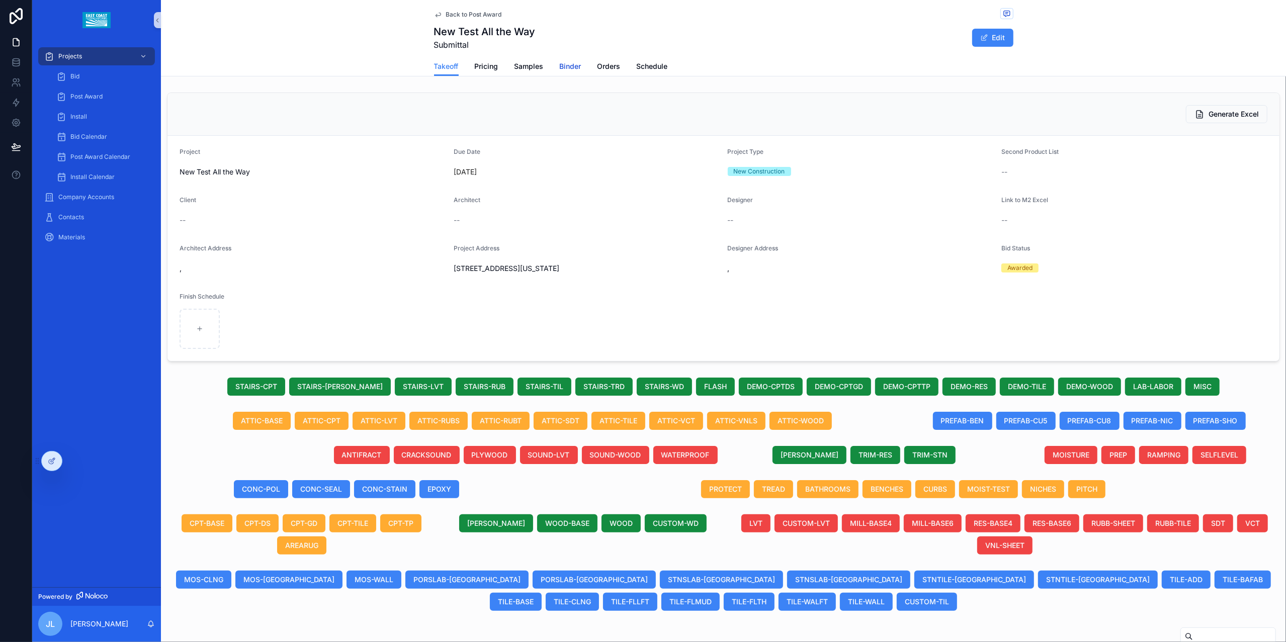
click at [570, 65] on span "Binder" at bounding box center [571, 66] width 22 height 10
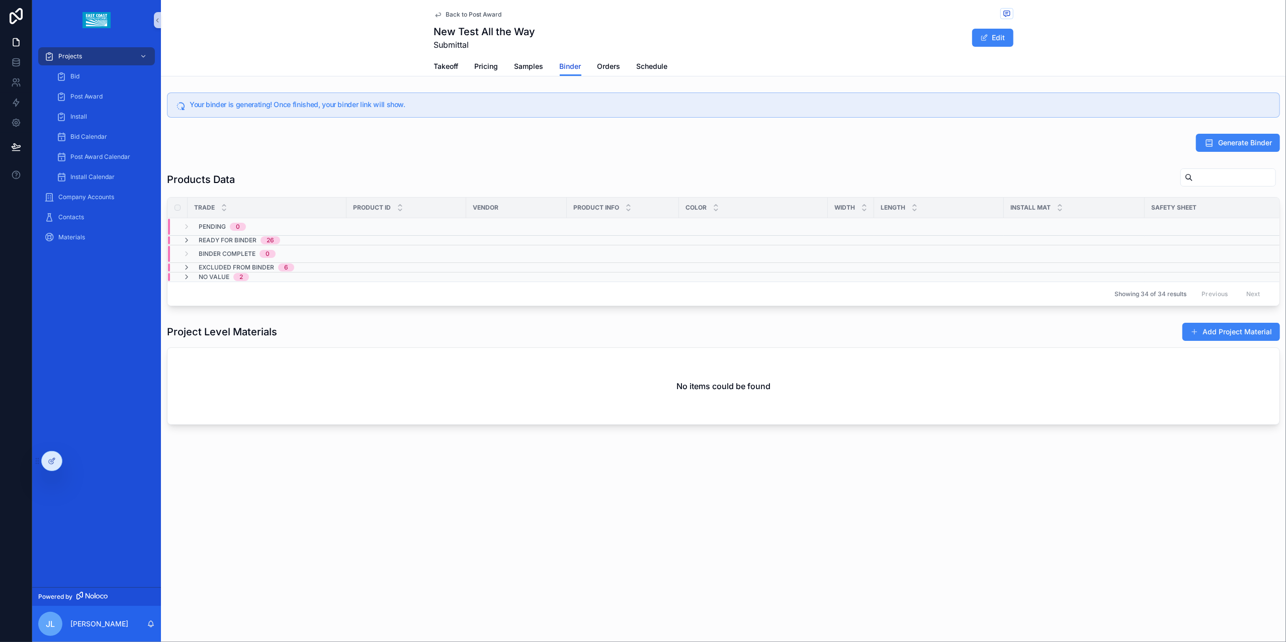
click at [570, 67] on span "Binder" at bounding box center [571, 66] width 22 height 10
click at [184, 244] on icon "scrollable content" at bounding box center [187, 240] width 8 height 8
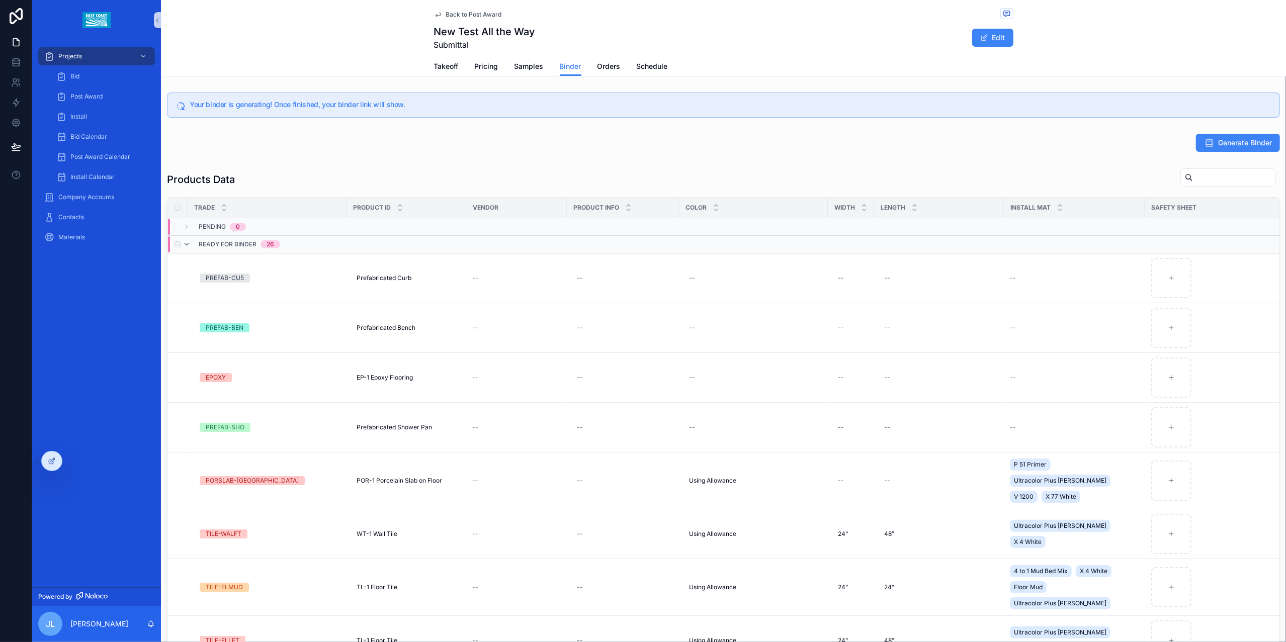
click at [176, 248] on label "scrollable content" at bounding box center [178, 245] width 6 height 6
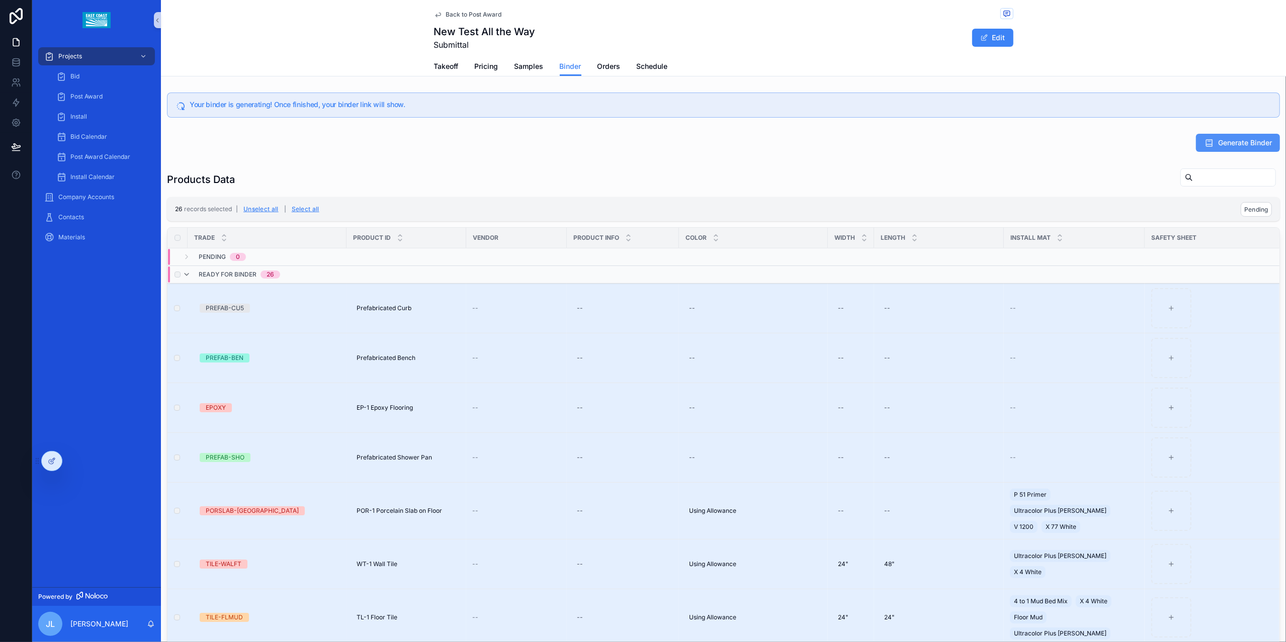
click at [1227, 143] on span "Generate Binder" at bounding box center [1246, 143] width 54 height 10
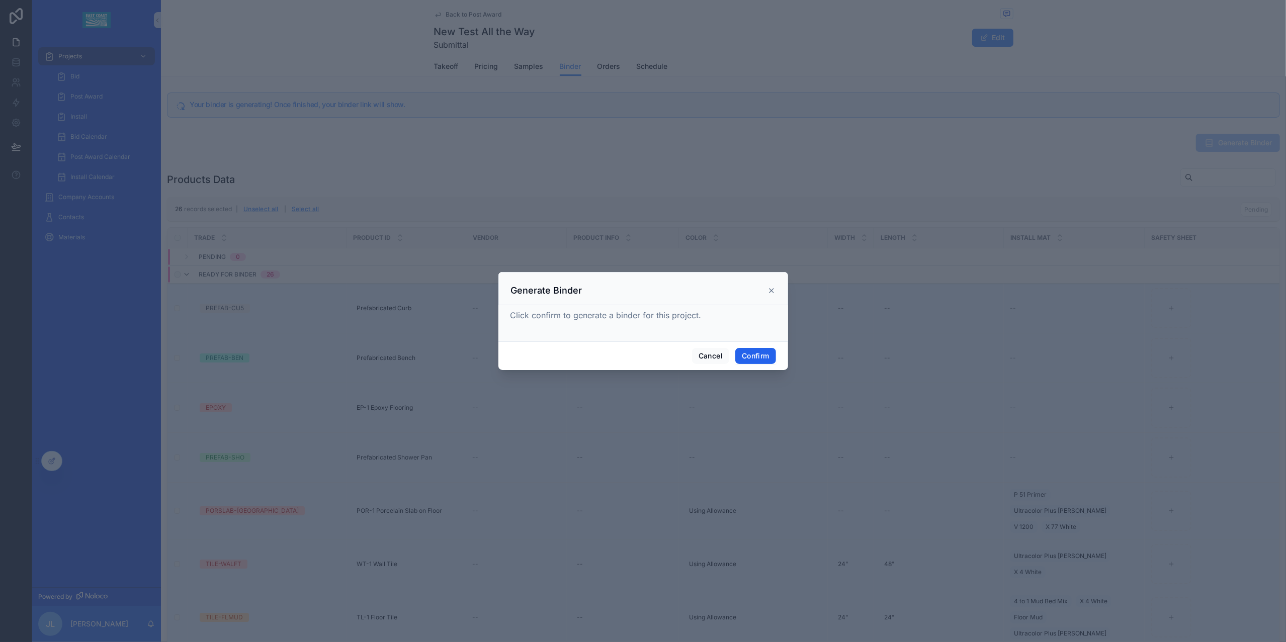
click at [745, 350] on button "Confirm" at bounding box center [756, 356] width 40 height 16
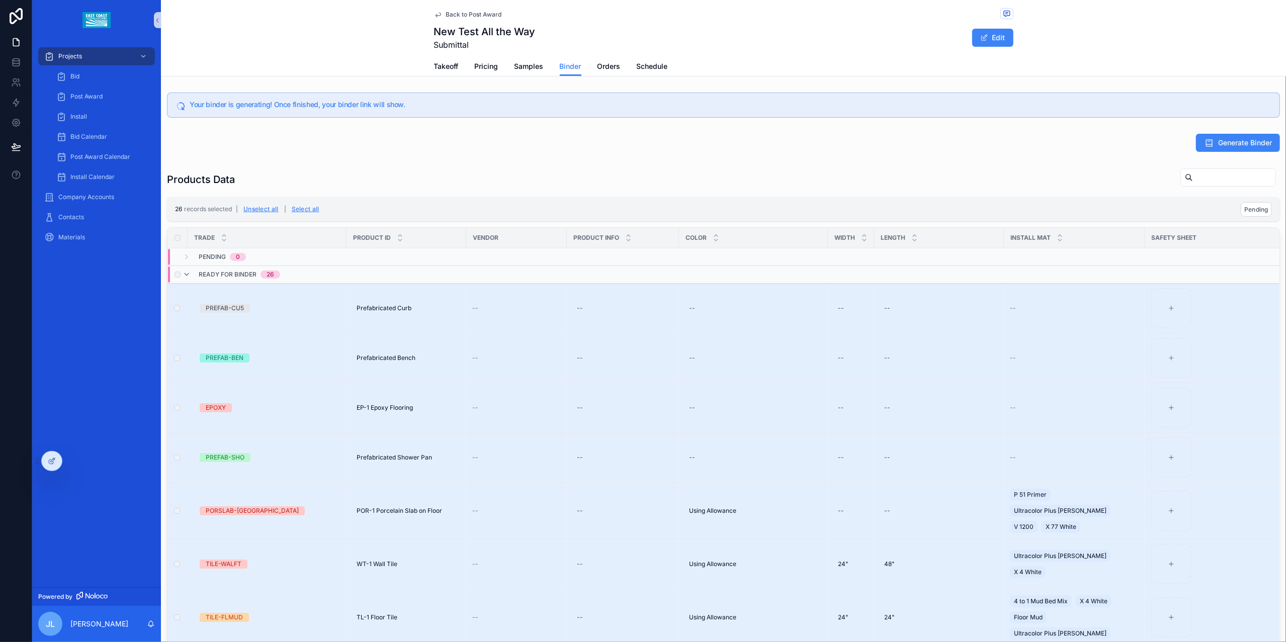
scroll to position [469, 0]
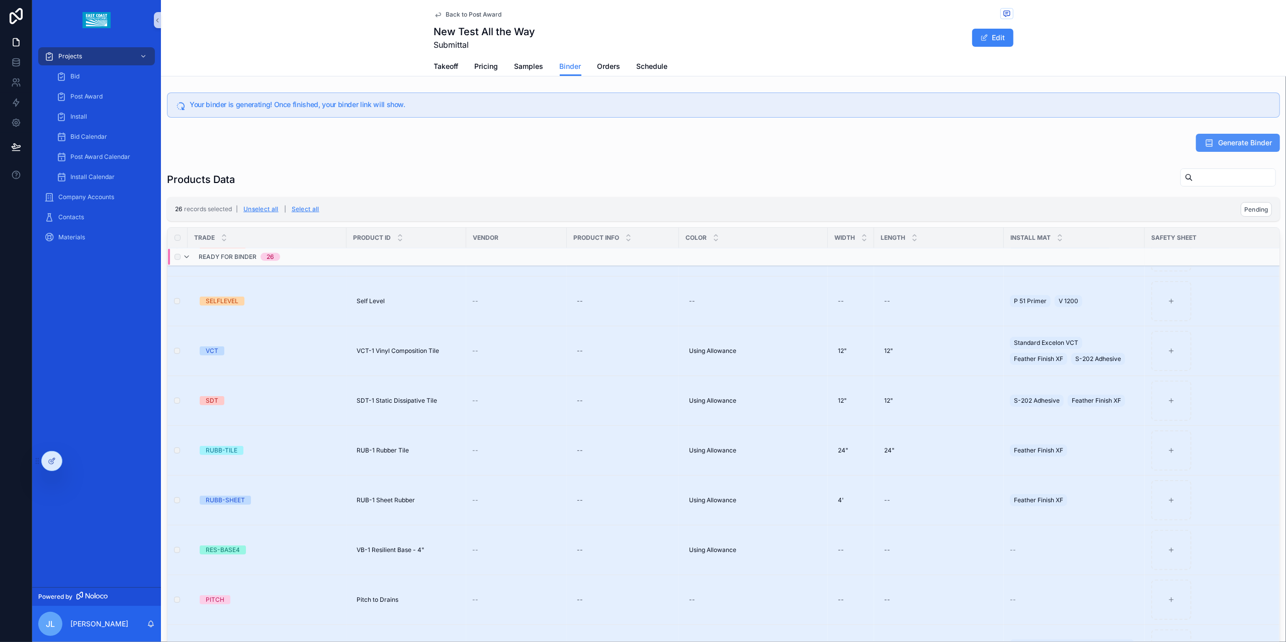
click at [1238, 145] on span "Generate Binder" at bounding box center [1246, 143] width 54 height 10
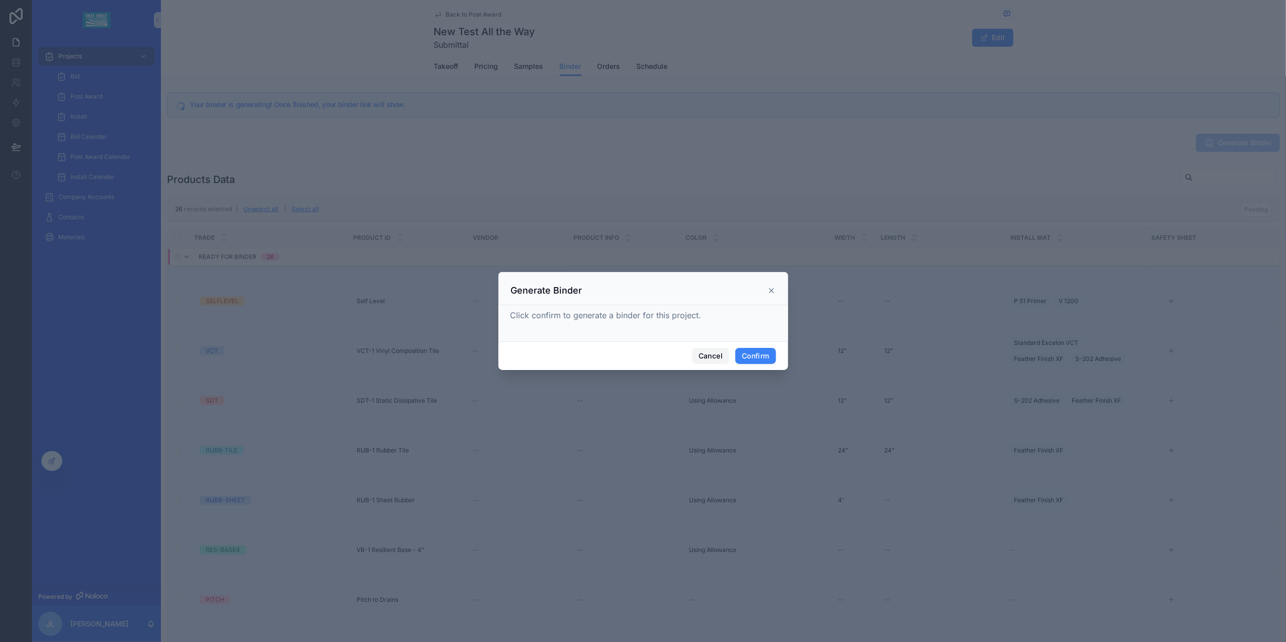
click at [695, 353] on button "Cancel" at bounding box center [710, 356] width 37 height 16
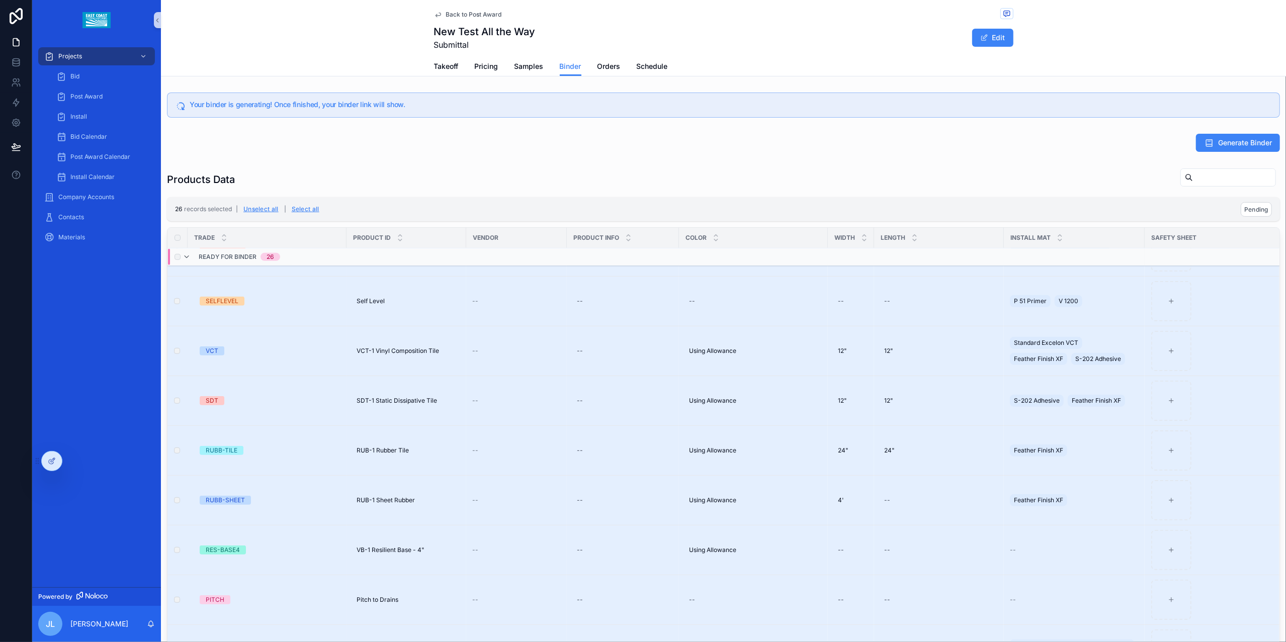
click at [441, 163] on div "Your binder is generating! Once finished, your binder link will show. Generate …" at bounding box center [723, 461] width 1125 height 745
